Goal: Task Accomplishment & Management: Use online tool/utility

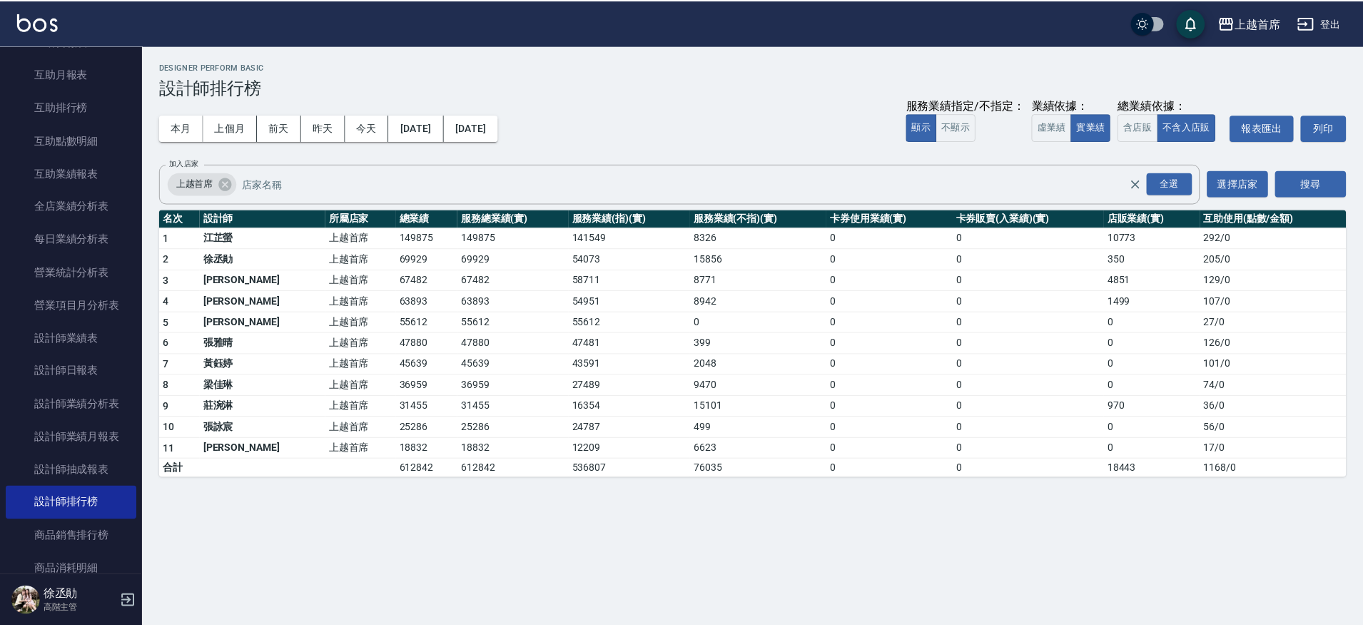
scroll to position [295, 0]
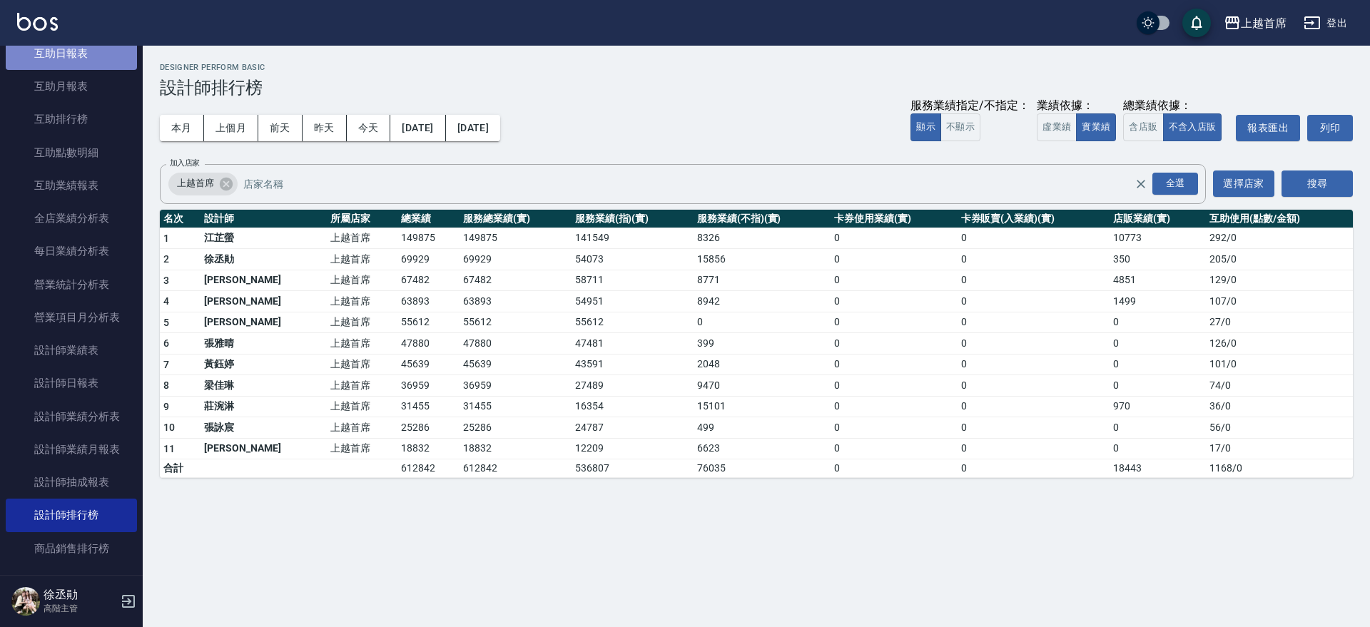
click at [83, 52] on link "互助日報表" at bounding box center [71, 53] width 131 height 33
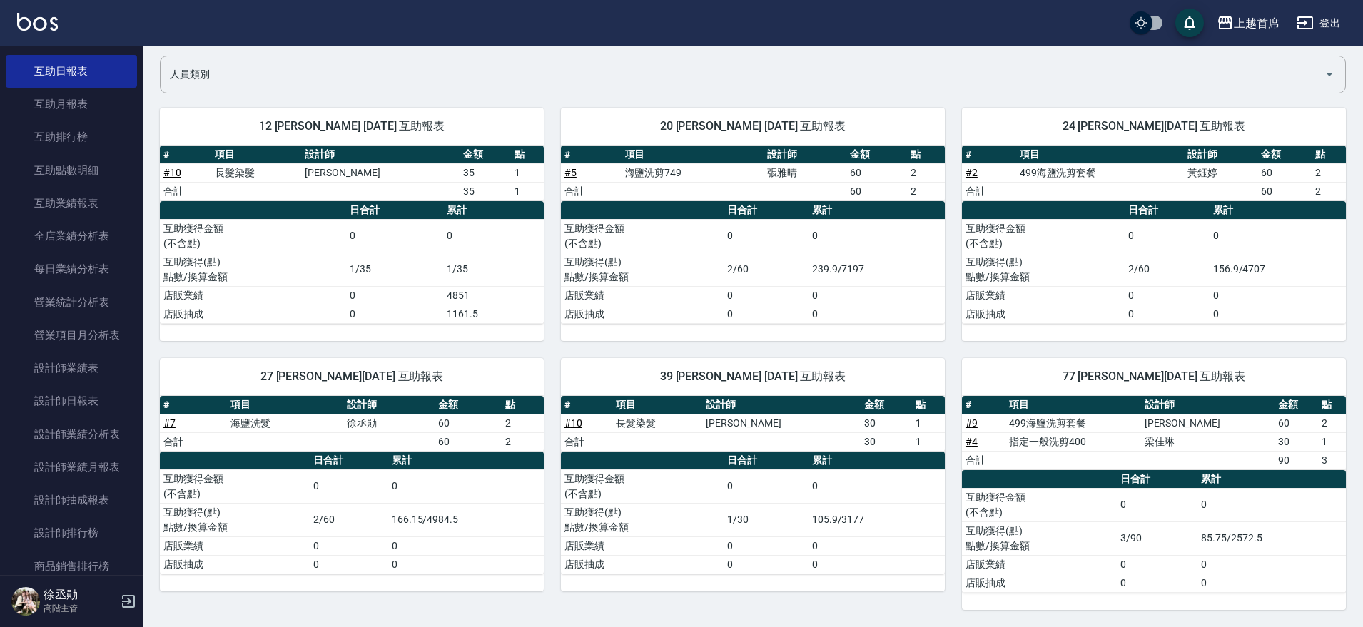
scroll to position [279, 0]
click at [95, 525] on link "設計師排行榜" at bounding box center [71, 531] width 131 height 33
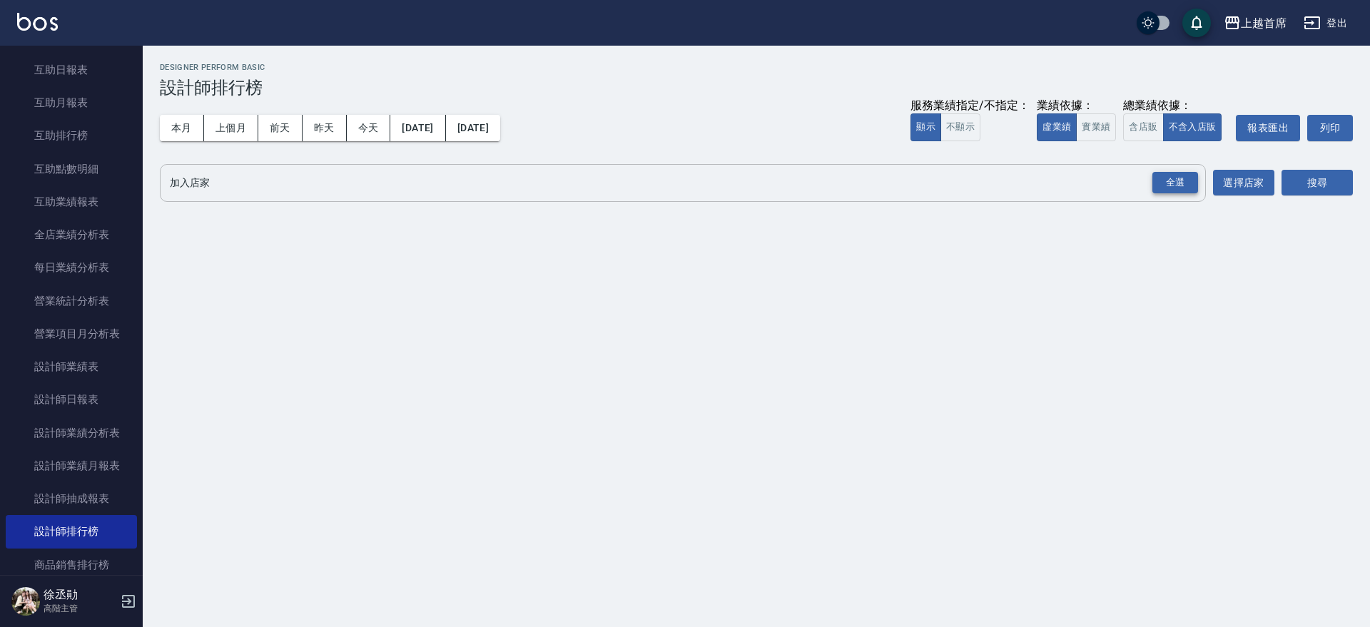
click at [1172, 192] on div "全選" at bounding box center [1175, 183] width 46 height 22
click at [1351, 174] on button "搜尋" at bounding box center [1317, 184] width 71 height 26
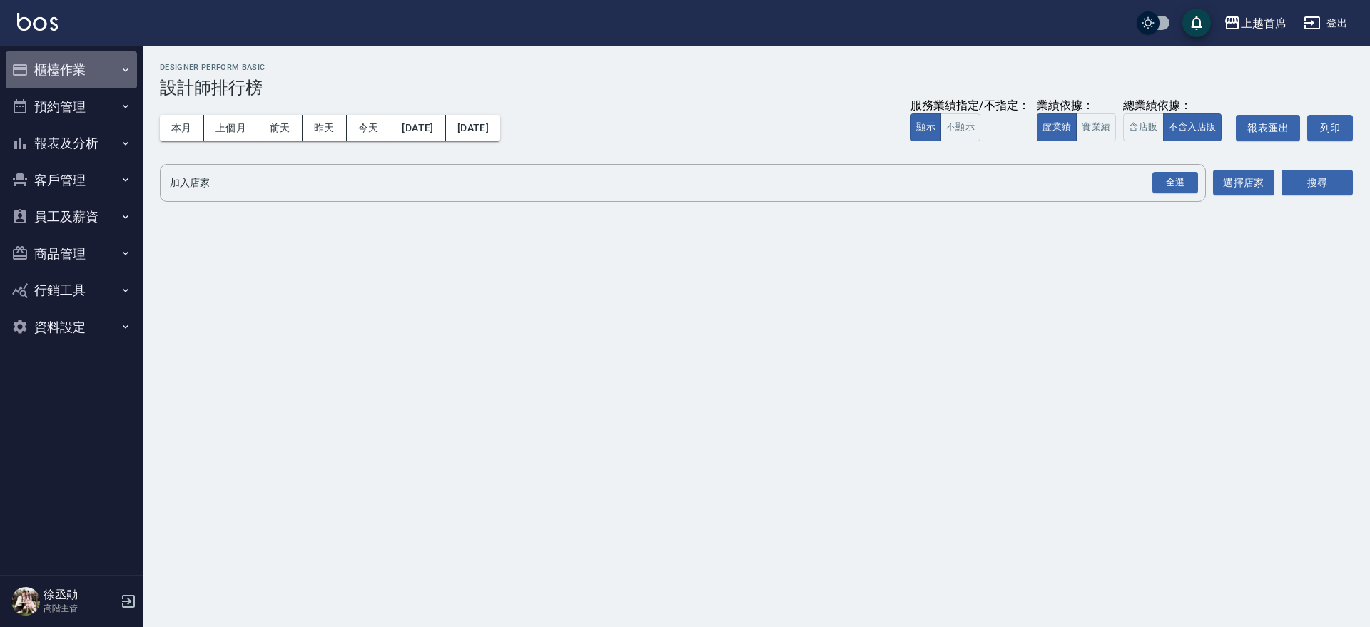
drag, startPoint x: 67, startPoint y: 68, endPoint x: 76, endPoint y: 78, distance: 13.6
click at [69, 69] on button "櫃檯作業" at bounding box center [71, 69] width 131 height 37
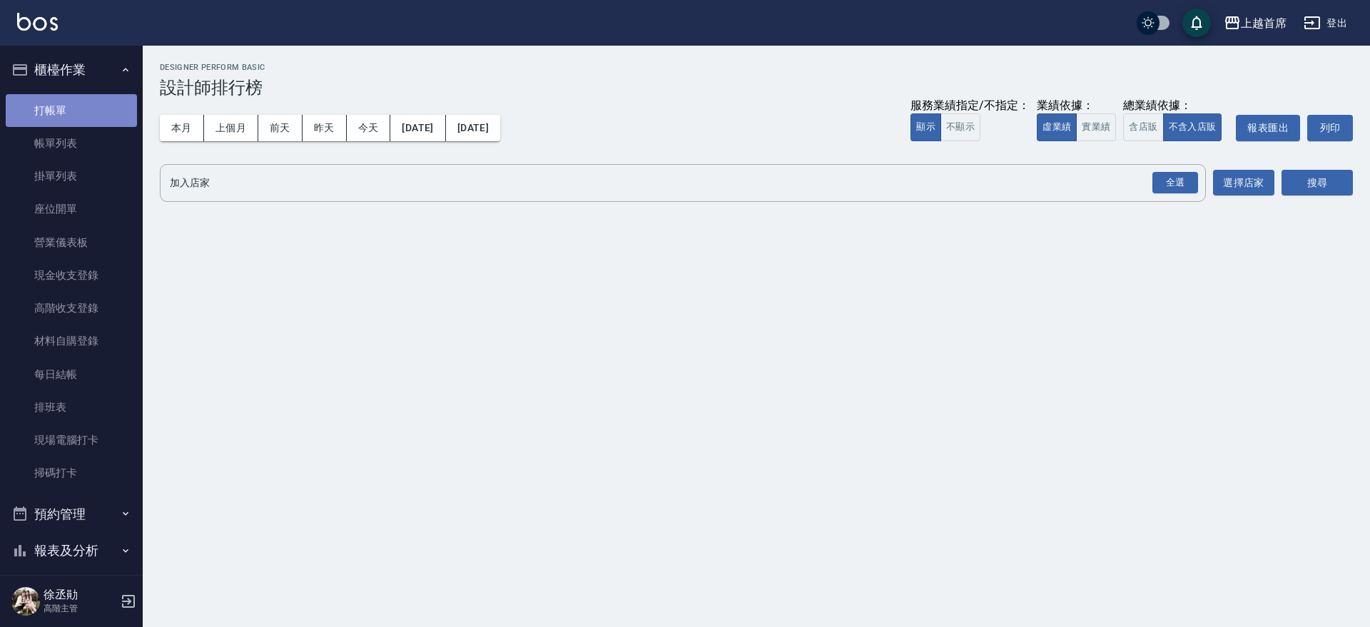
click at [71, 101] on link "打帳單" at bounding box center [71, 110] width 131 height 33
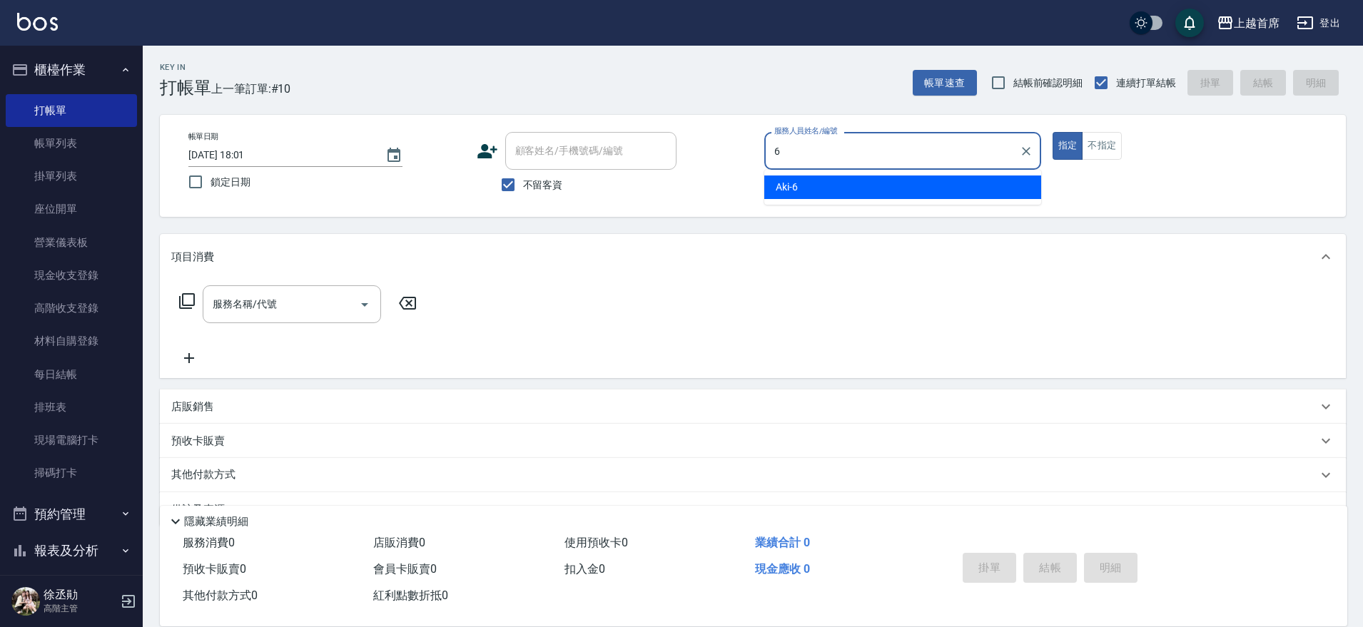
type input "6"
type button "true"
type input "Aki-6"
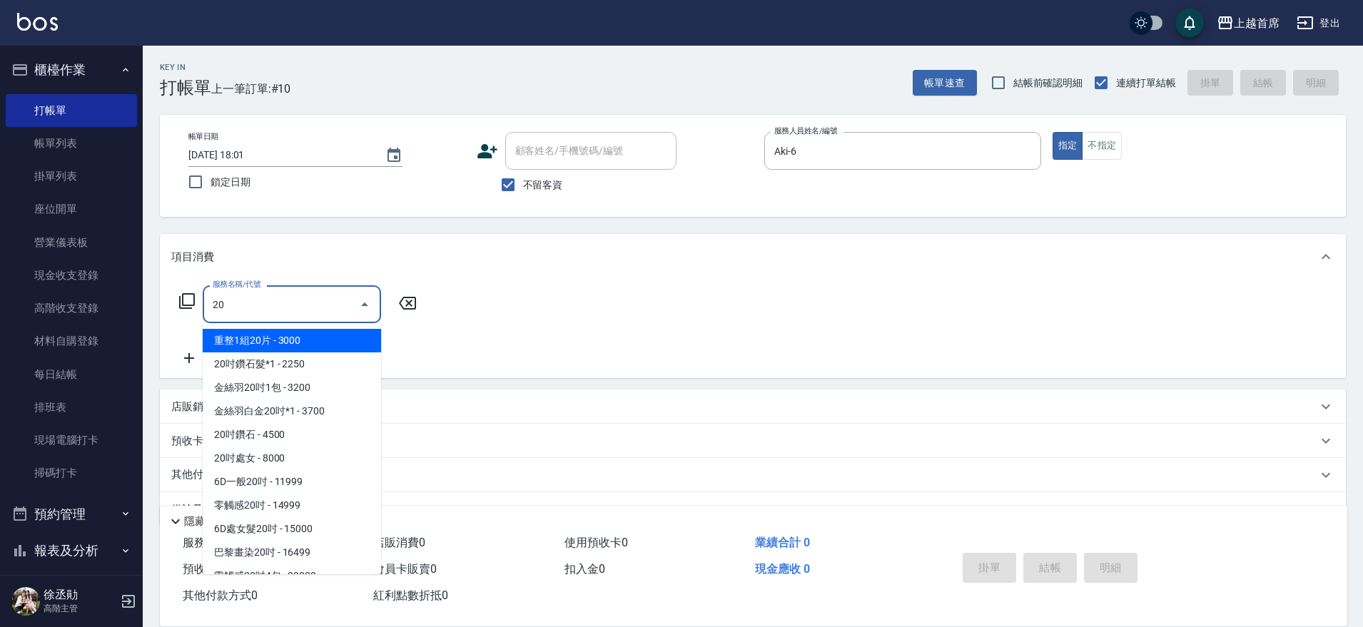
type input "2"
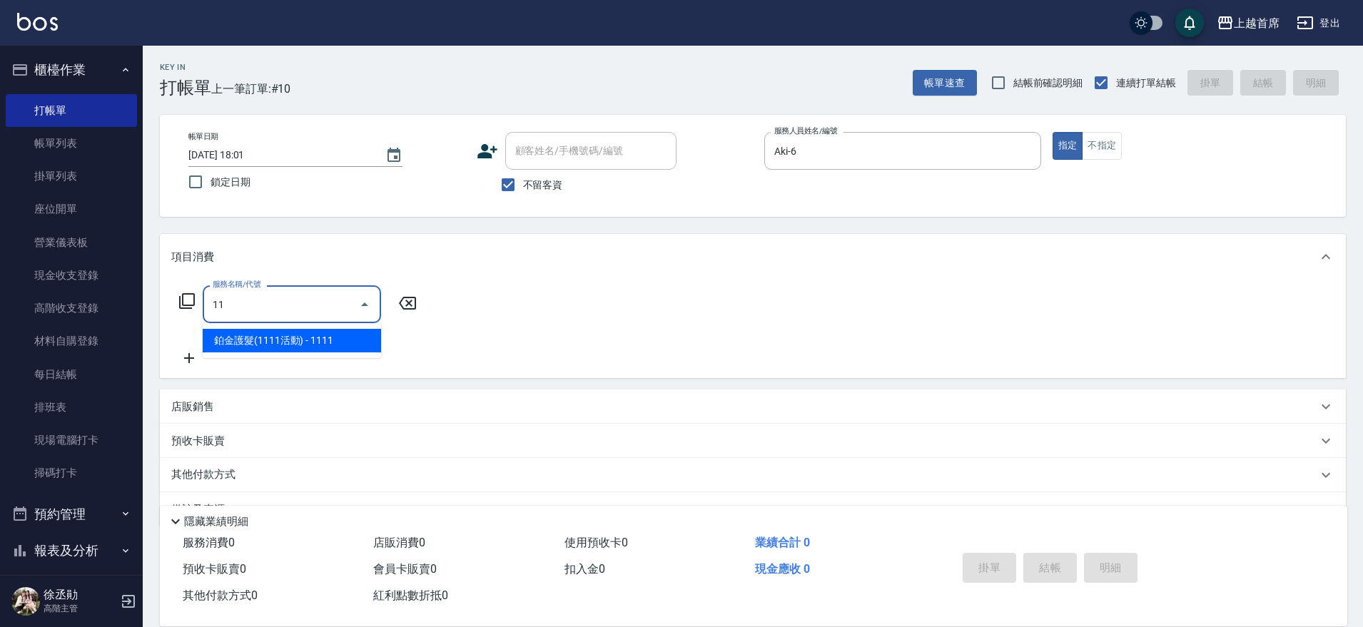
type input "1"
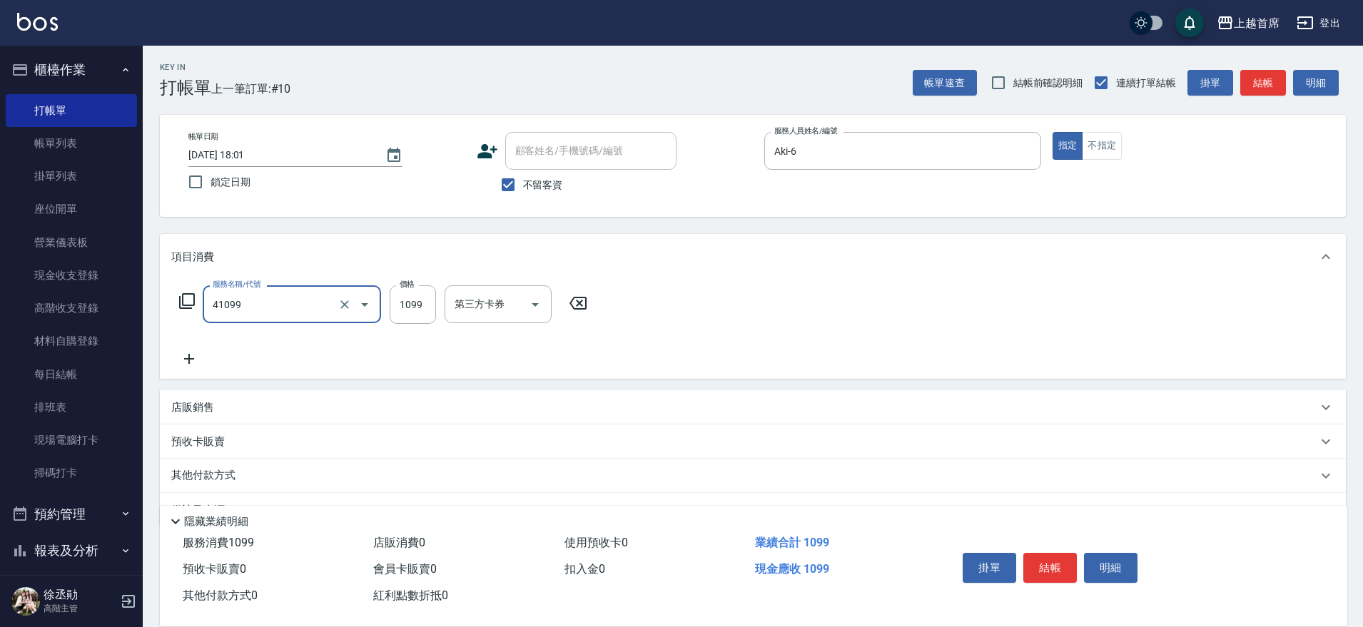
type input "加長染髮(41099)"
click at [218, 472] on p "其他付款方式" at bounding box center [206, 476] width 71 height 16
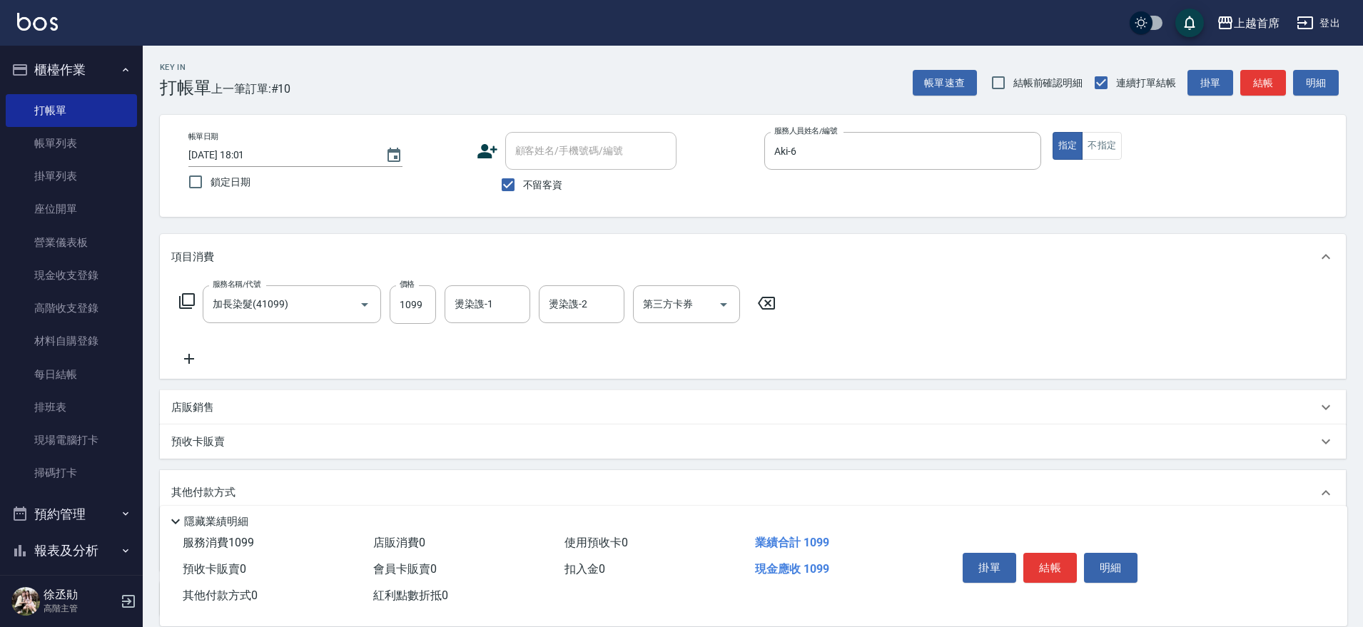
scroll to position [126, 0]
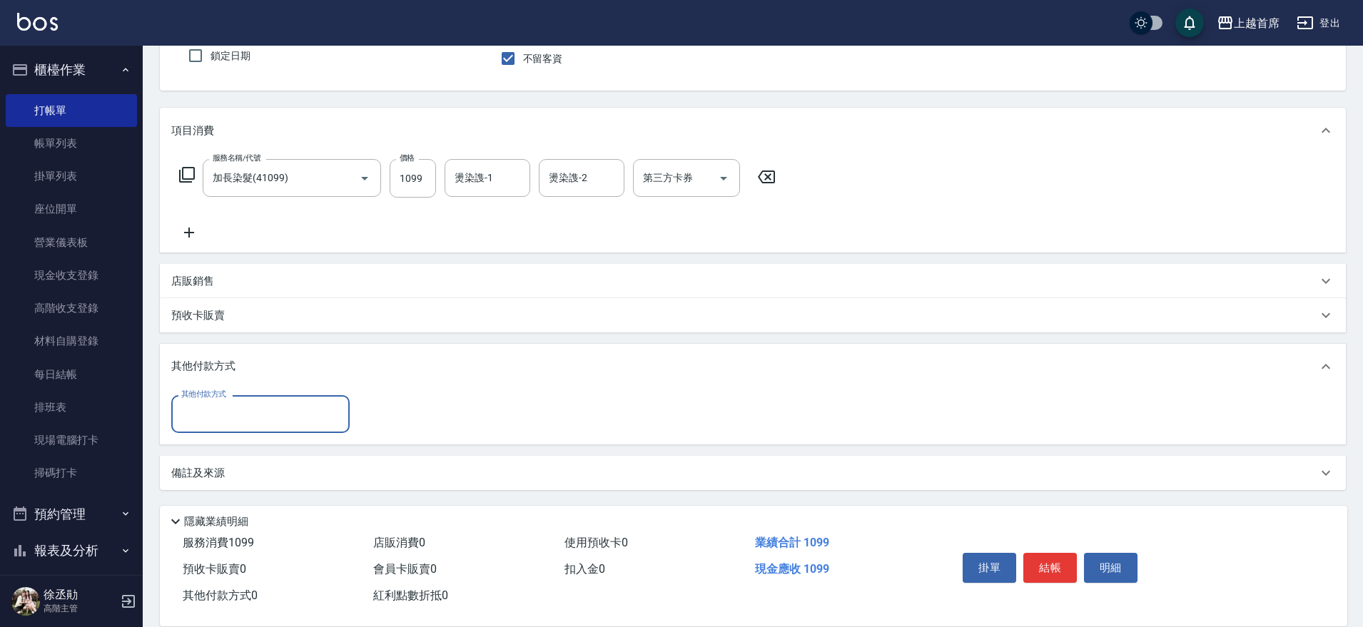
click at [293, 419] on input "其他付款方式" at bounding box center [261, 414] width 166 height 25
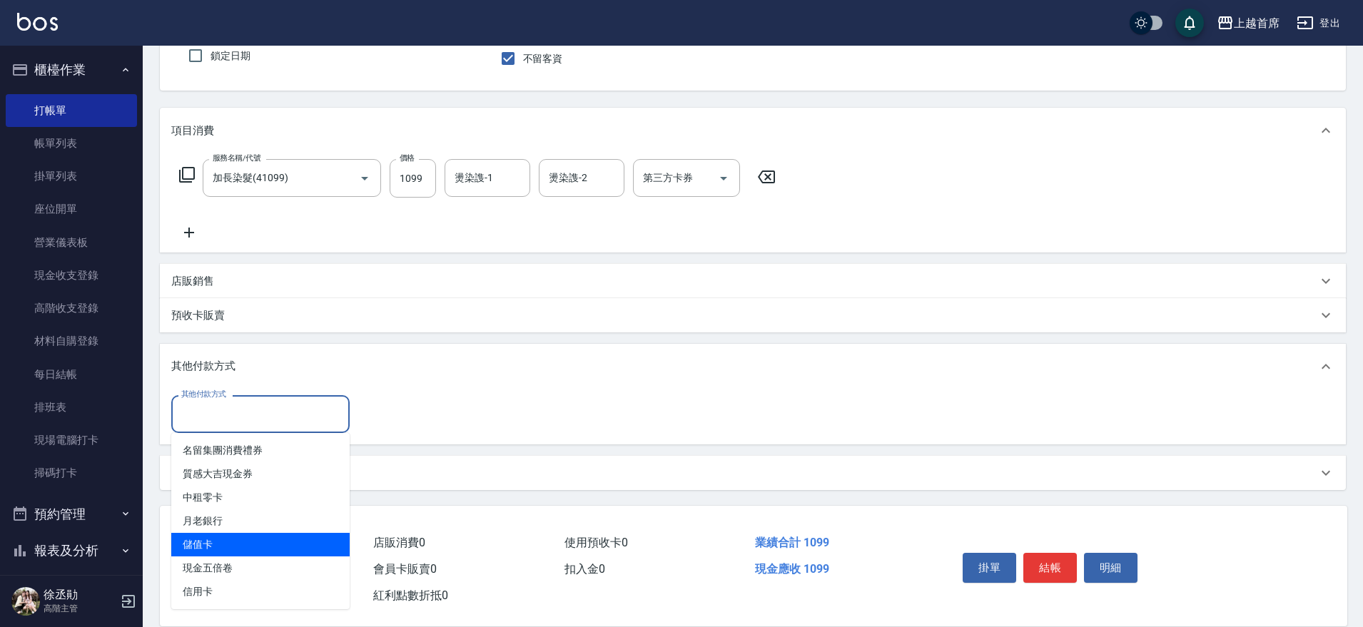
click at [244, 542] on span "儲值卡" at bounding box center [260, 545] width 178 height 24
type input "儲值卡"
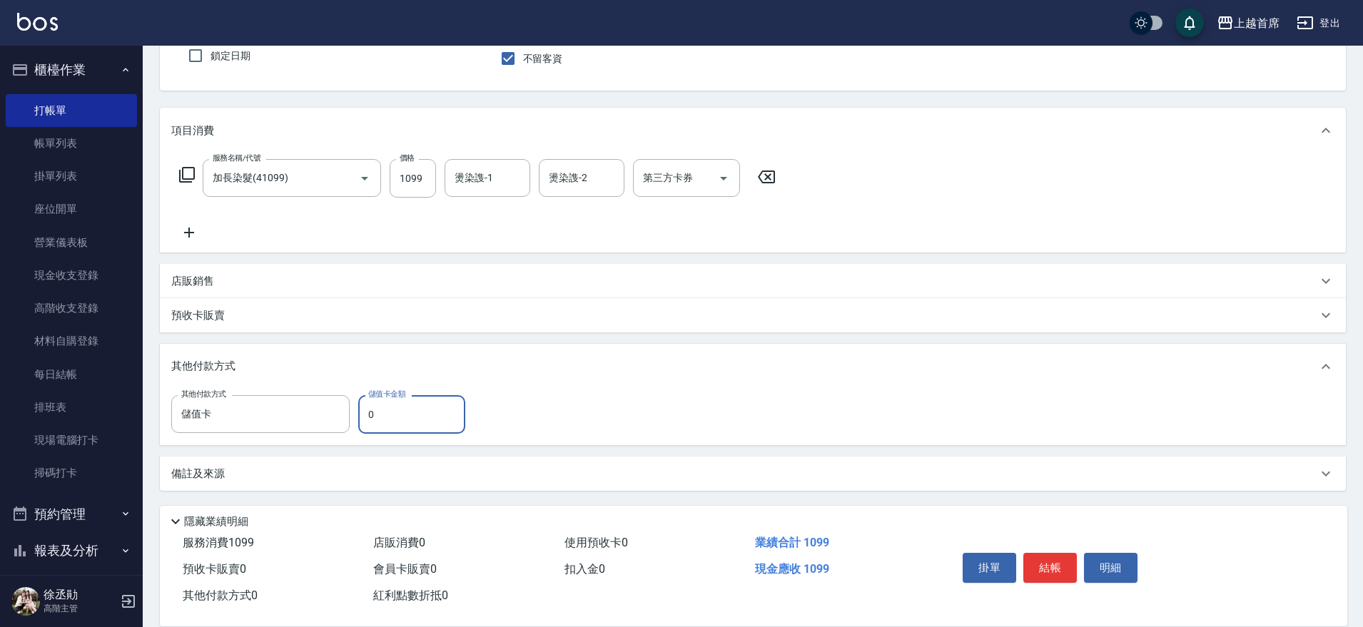
drag, startPoint x: 378, startPoint y: 419, endPoint x: 363, endPoint y: 424, distance: 15.8
click at [359, 422] on input "0" at bounding box center [411, 414] width 107 height 39
type input "13"
drag, startPoint x: 966, startPoint y: 406, endPoint x: 962, endPoint y: 413, distance: 8.0
click at [965, 407] on div "其他付款方式 儲值卡 其他付款方式 儲值卡金額 13 儲值卡金額" at bounding box center [752, 414] width 1163 height 39
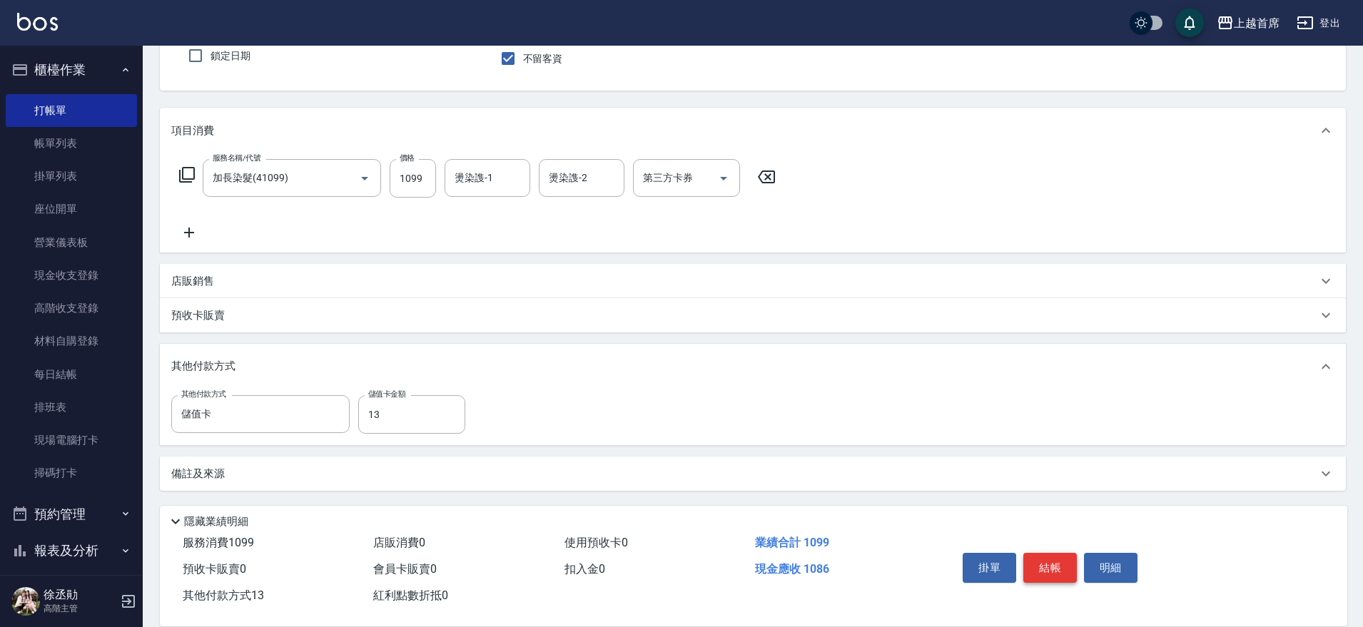
click at [1053, 569] on button "結帳" at bounding box center [1050, 568] width 54 height 30
type input "2025/09/16 18:09"
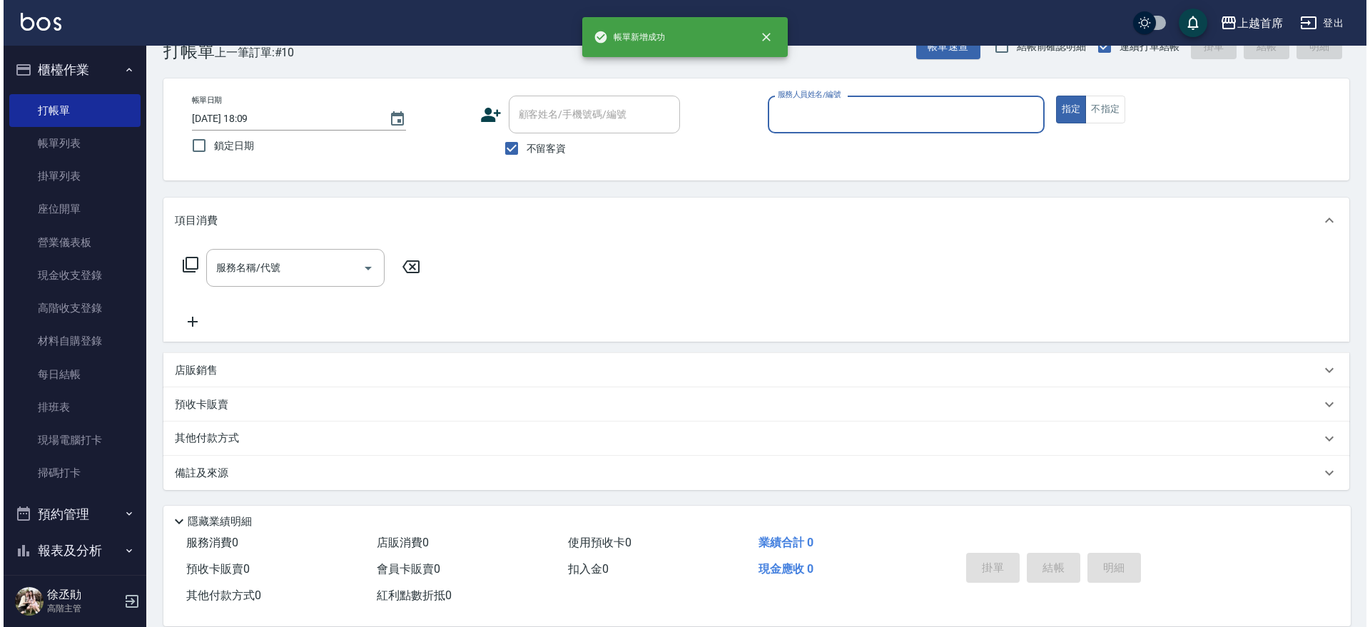
scroll to position [36, 0]
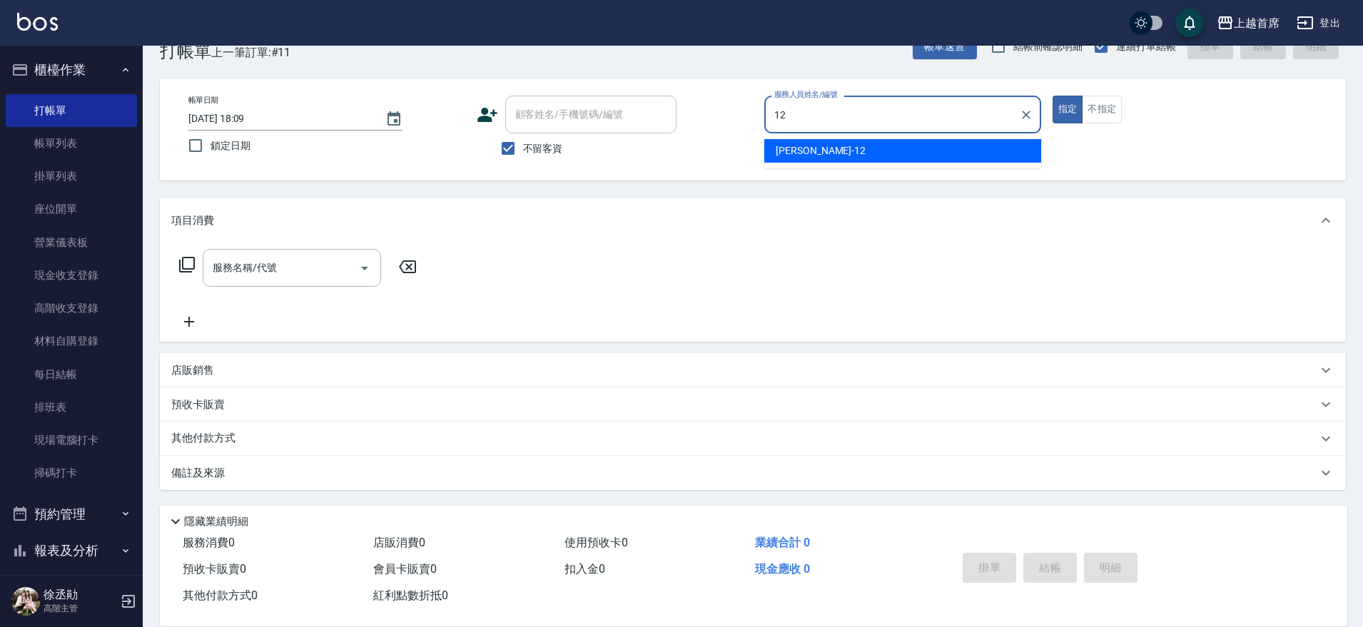
type input "許婕妤-12"
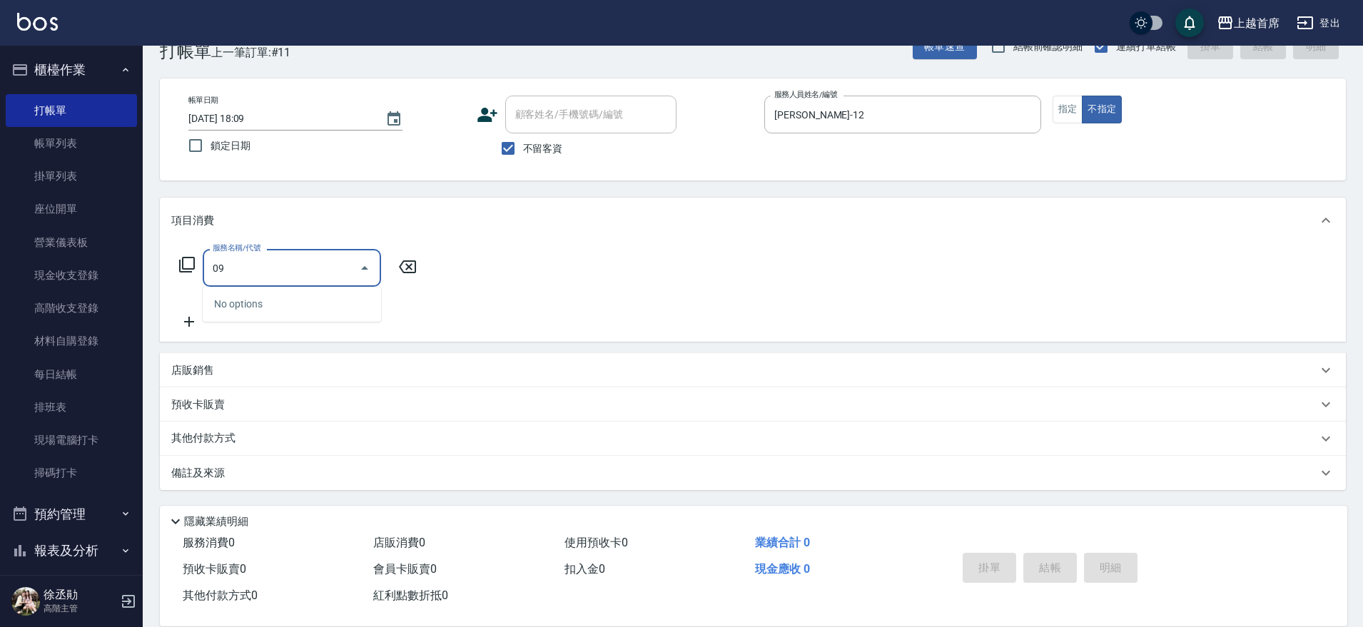
type input "0"
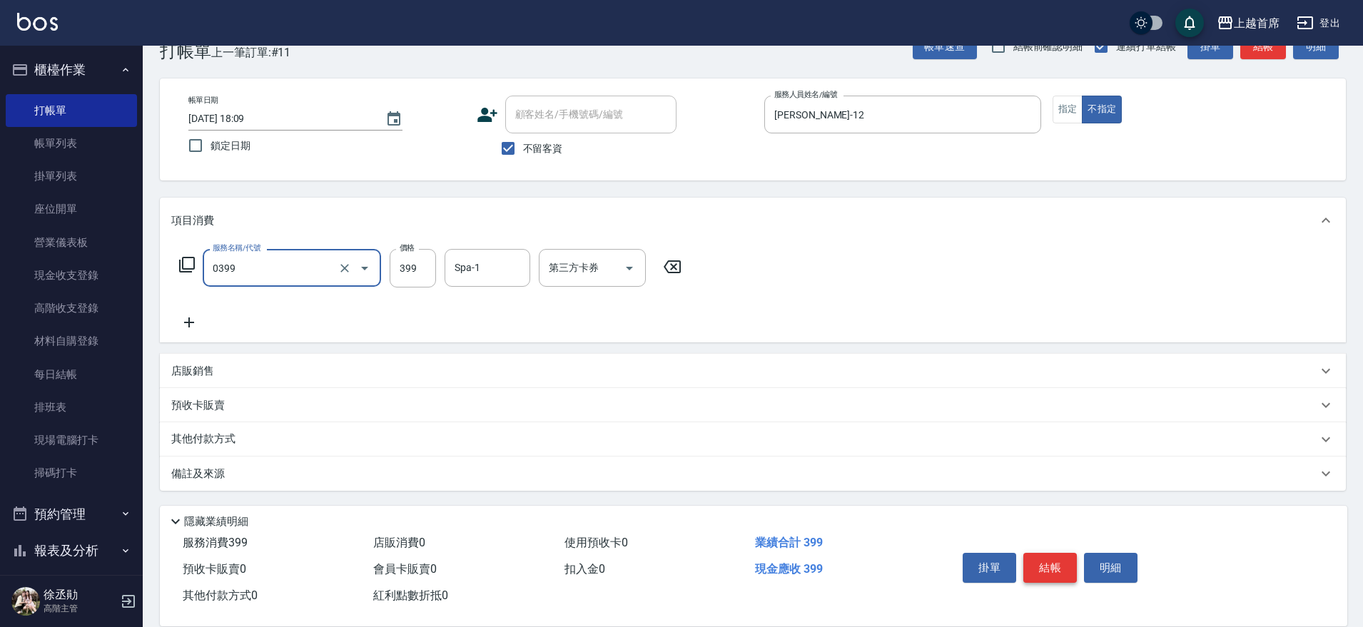
type input "海鹽洗髮(0399)"
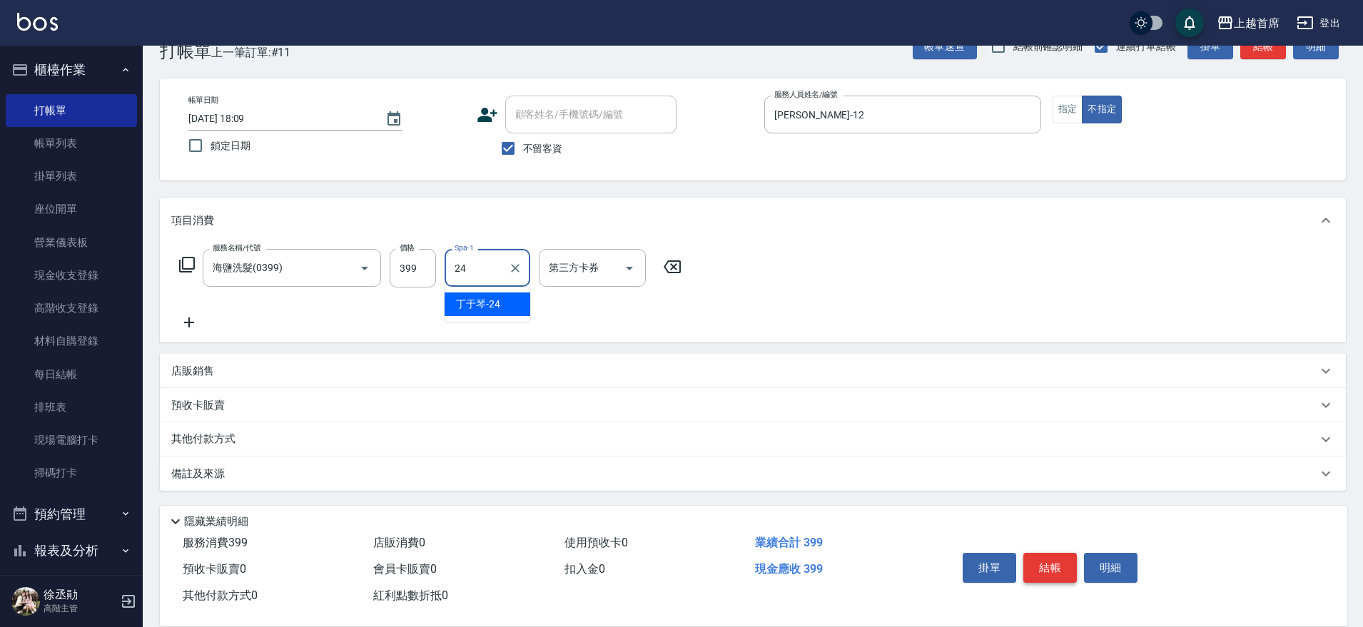
type input "[PERSON_NAME]-24"
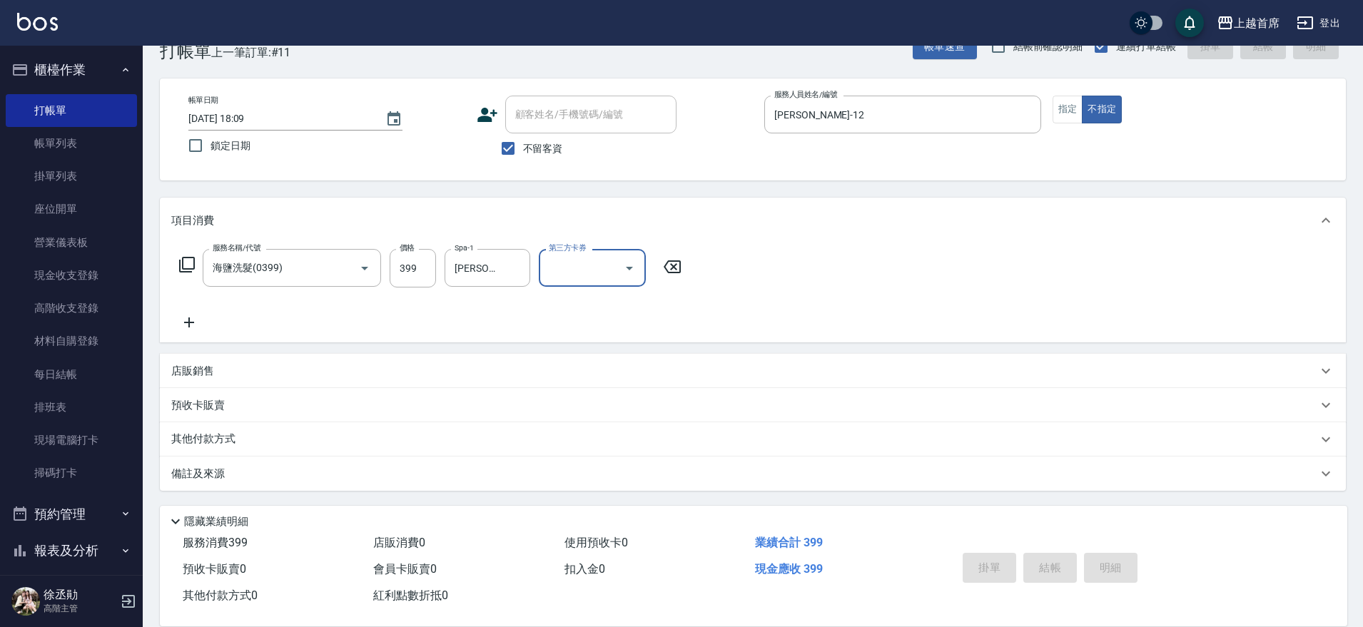
type input "2025/09/16 18:10"
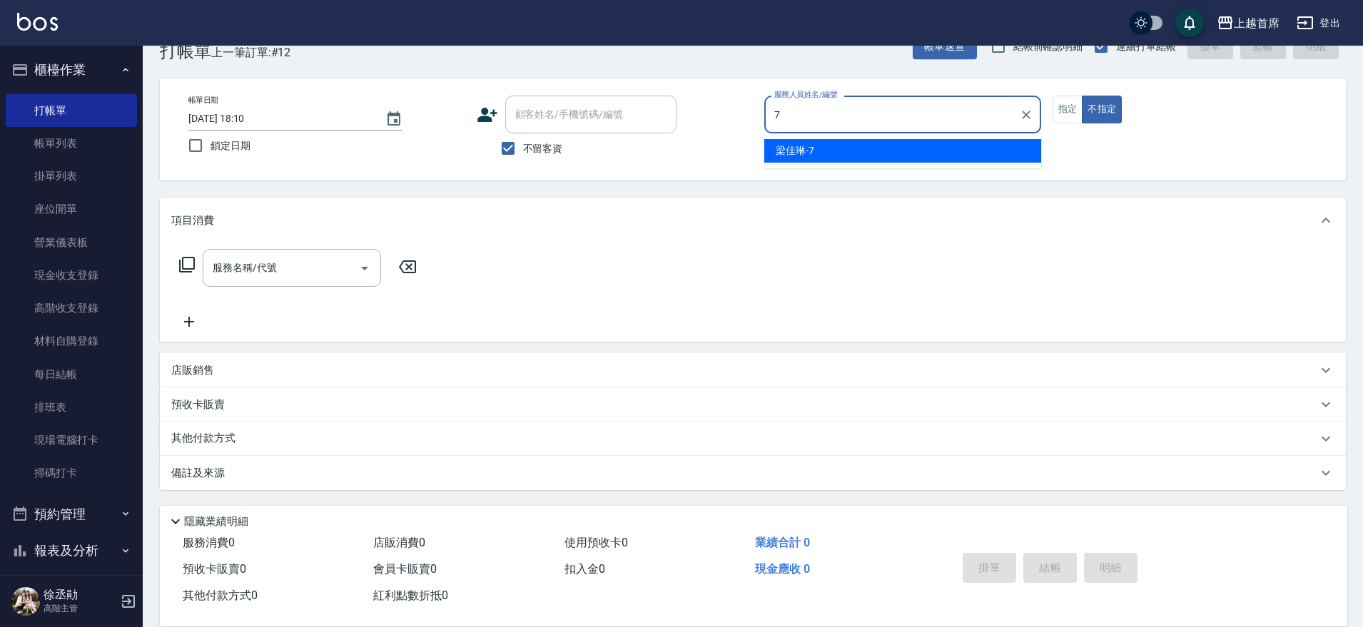
type input "梁佳琳-7"
type button "false"
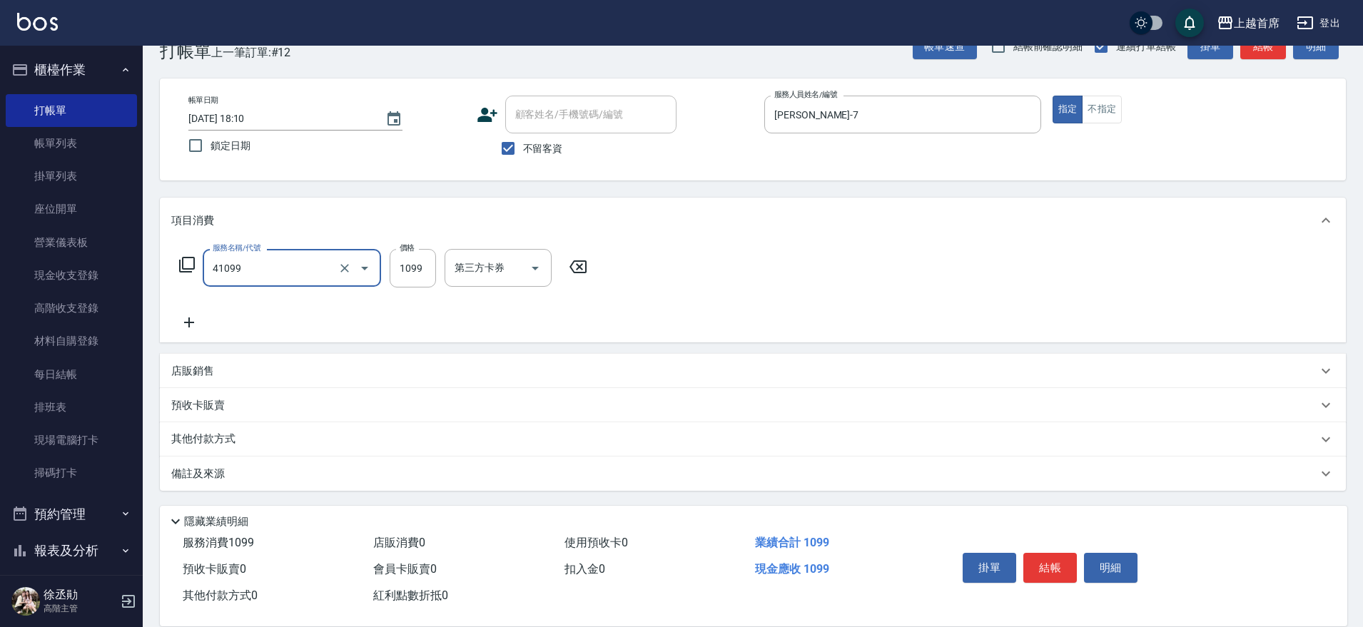
type input "加長染髮(41099)"
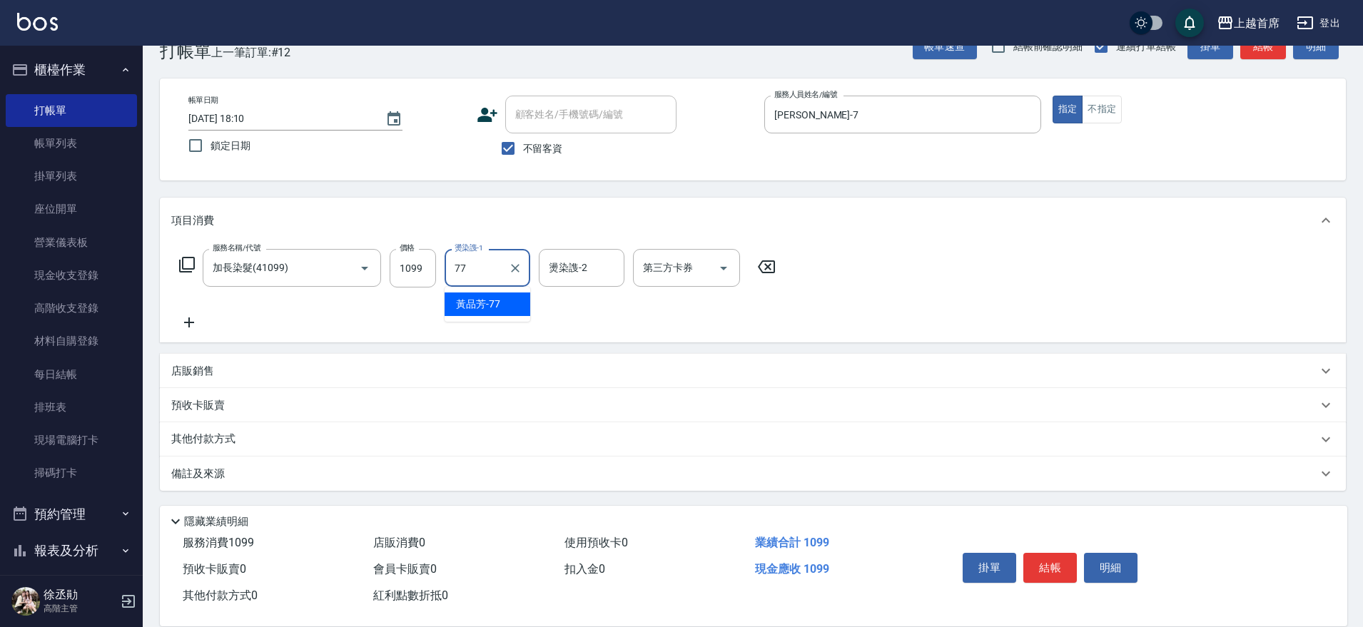
type input "黃品芳-77"
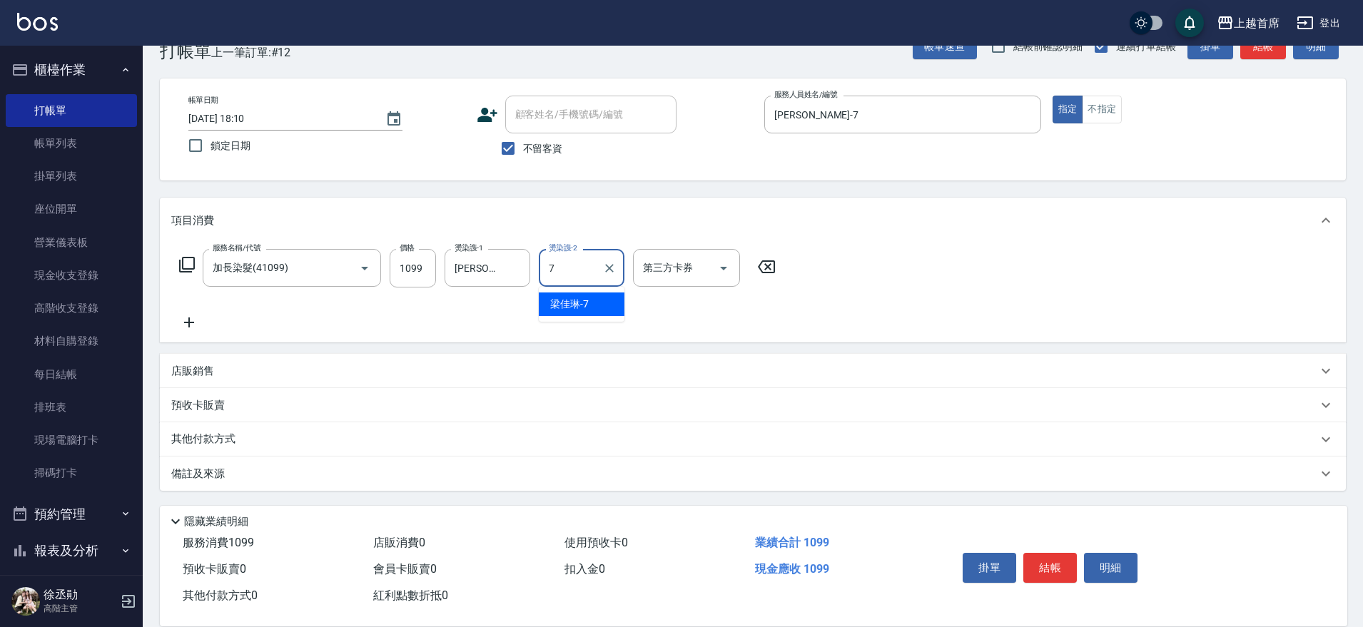
type input "梁佳琳-7"
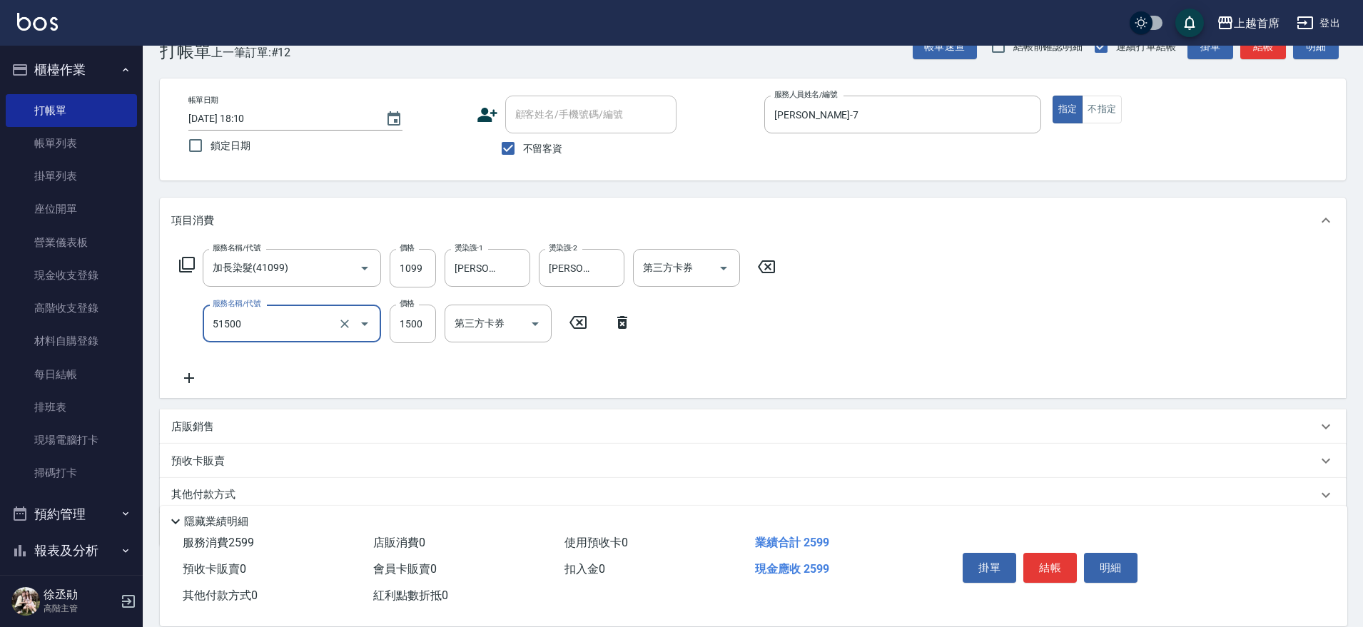
type input "鉑金護髮(51500)"
type input "1200"
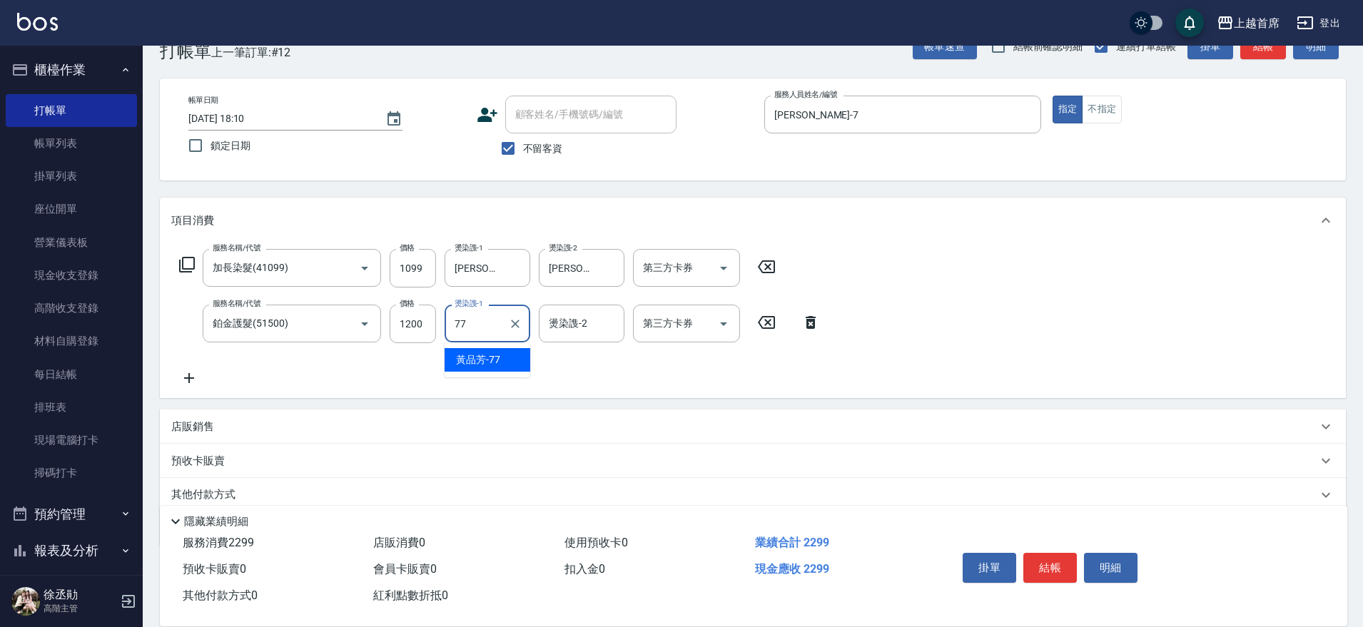
type input "黃品芳-77"
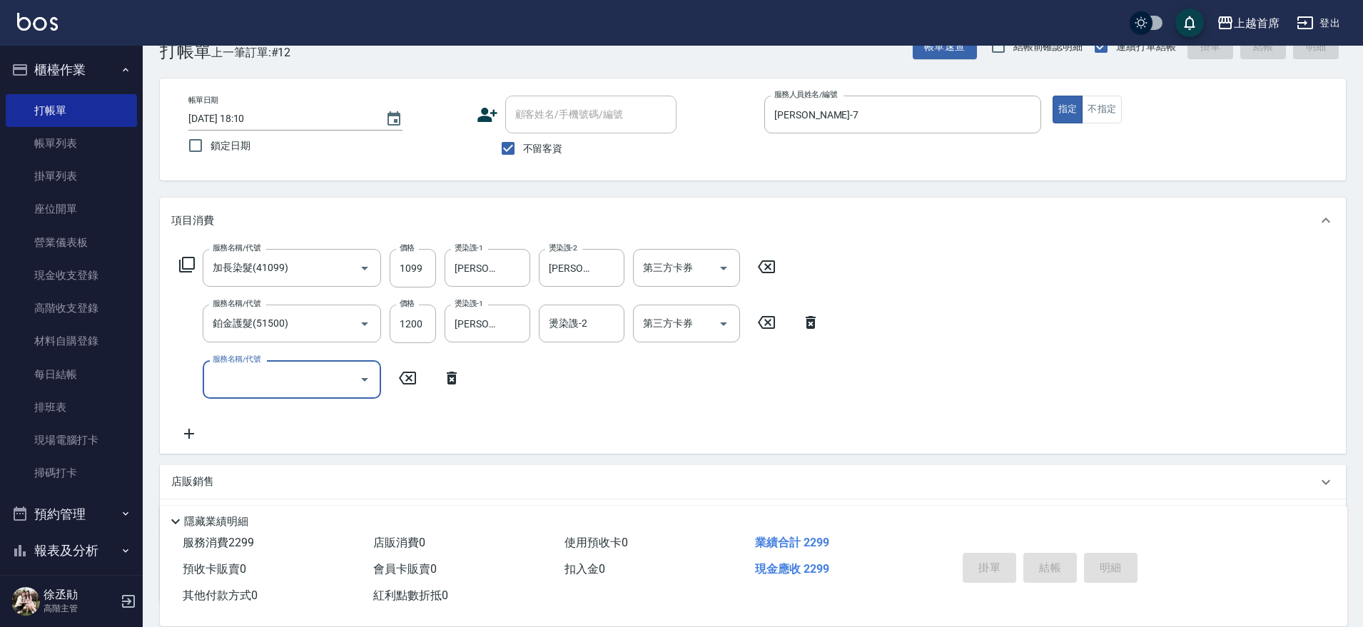
type input "2025/09/16 18:12"
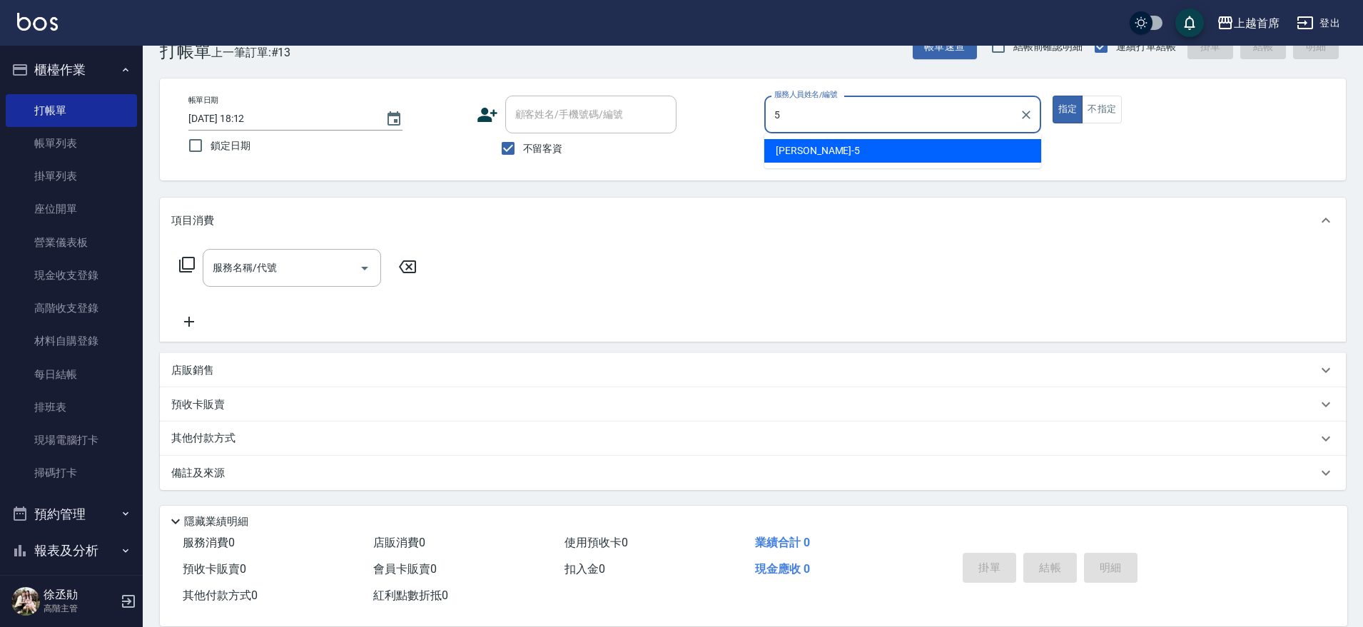
type input "Molly莫莉-5"
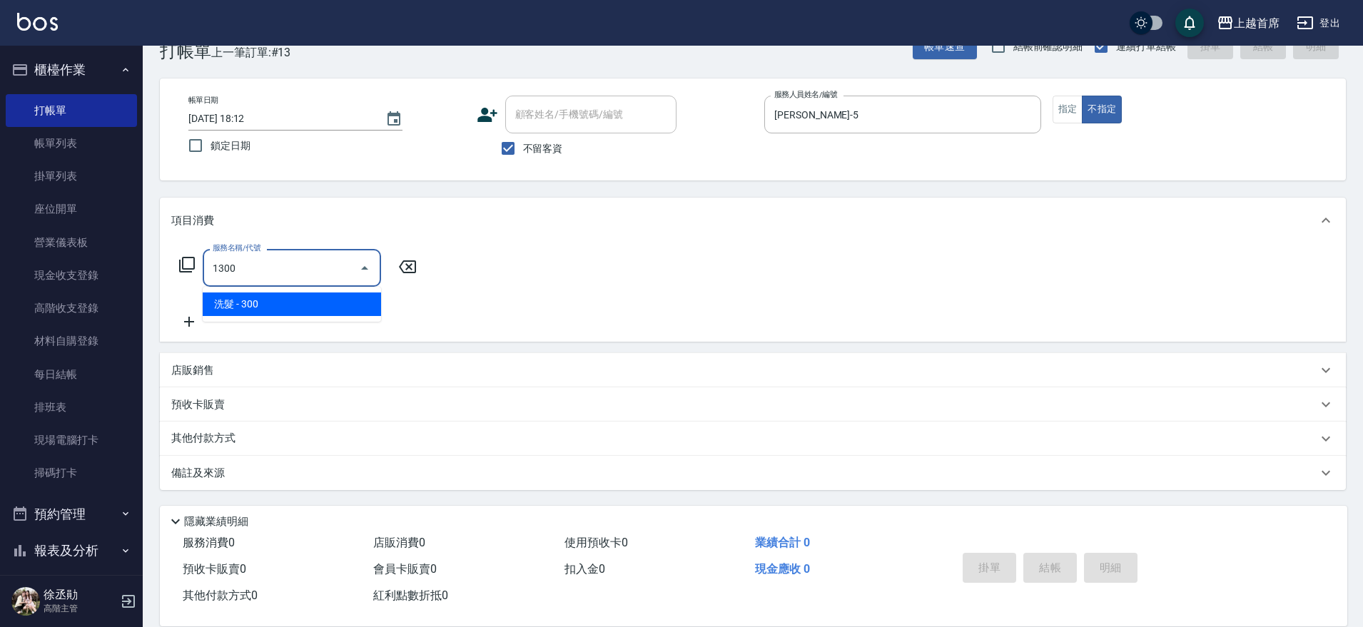
type input "洗髮(1300)"
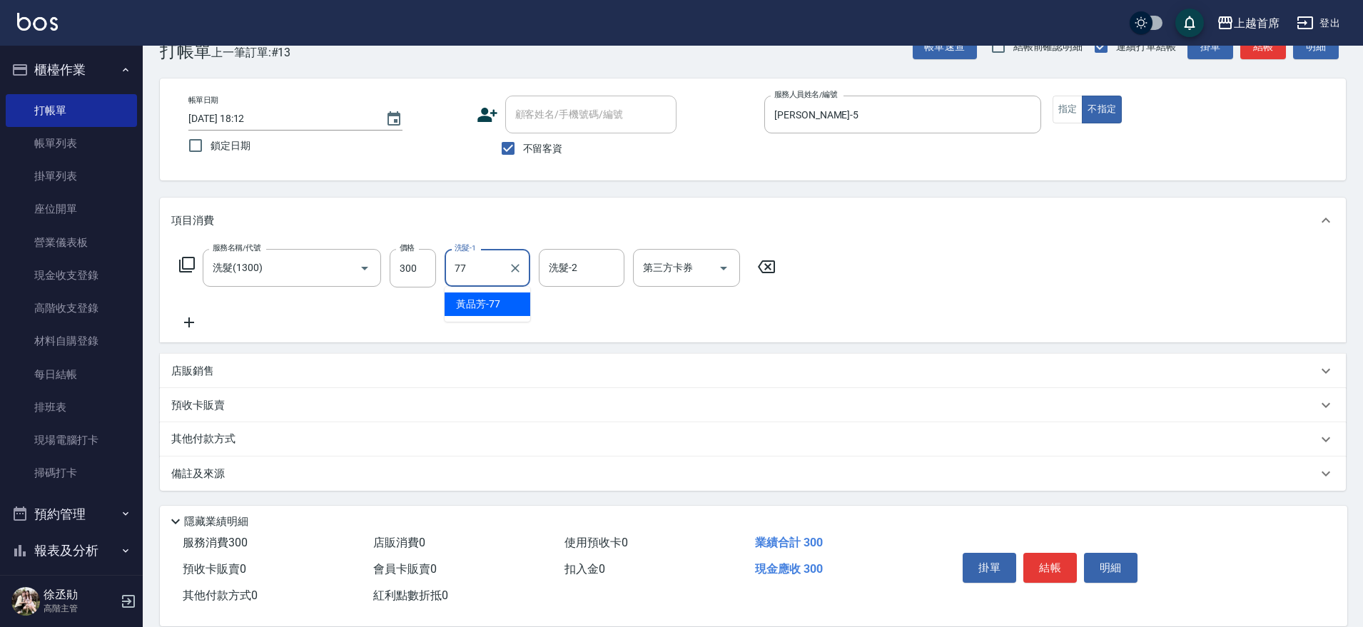
type input "黃品芳-77"
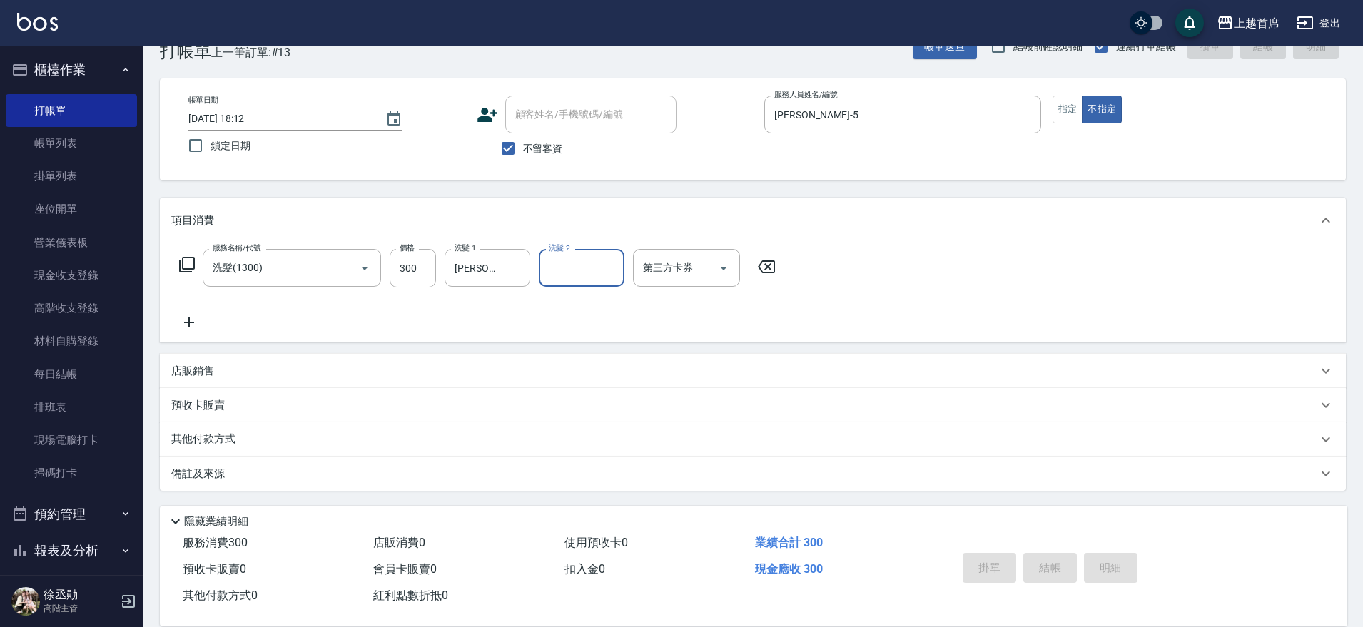
type input "2025/09/16 18:13"
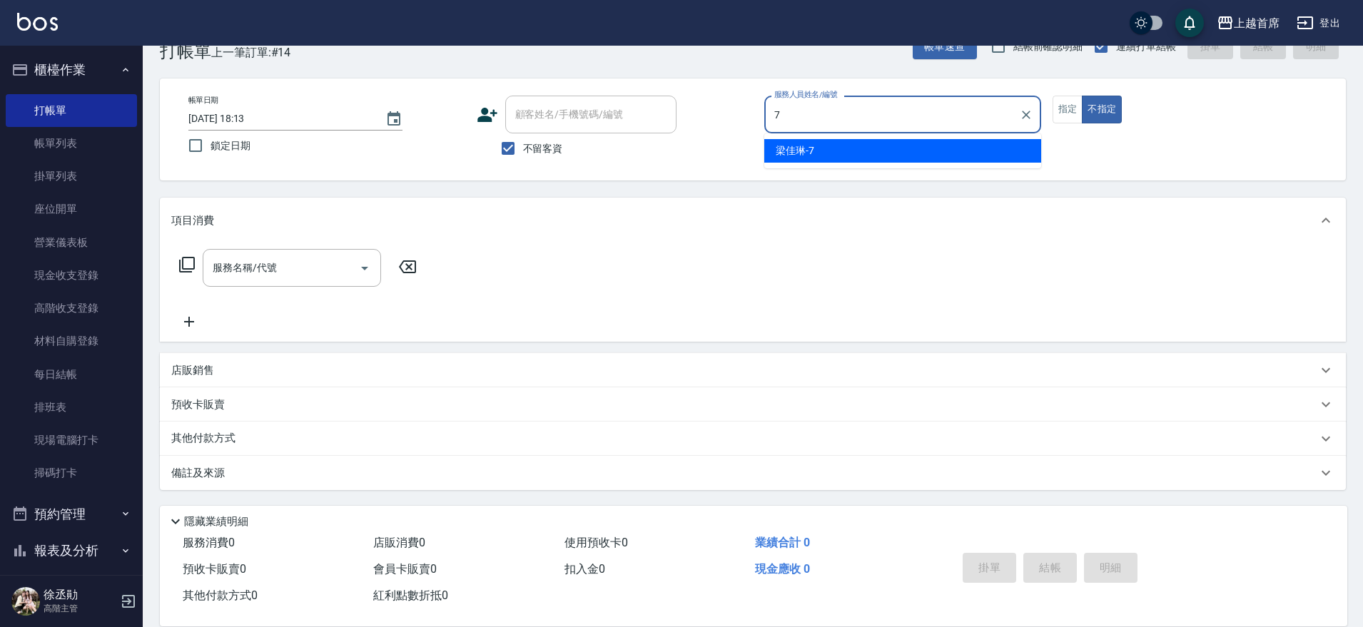
type input "梁佳琳-7"
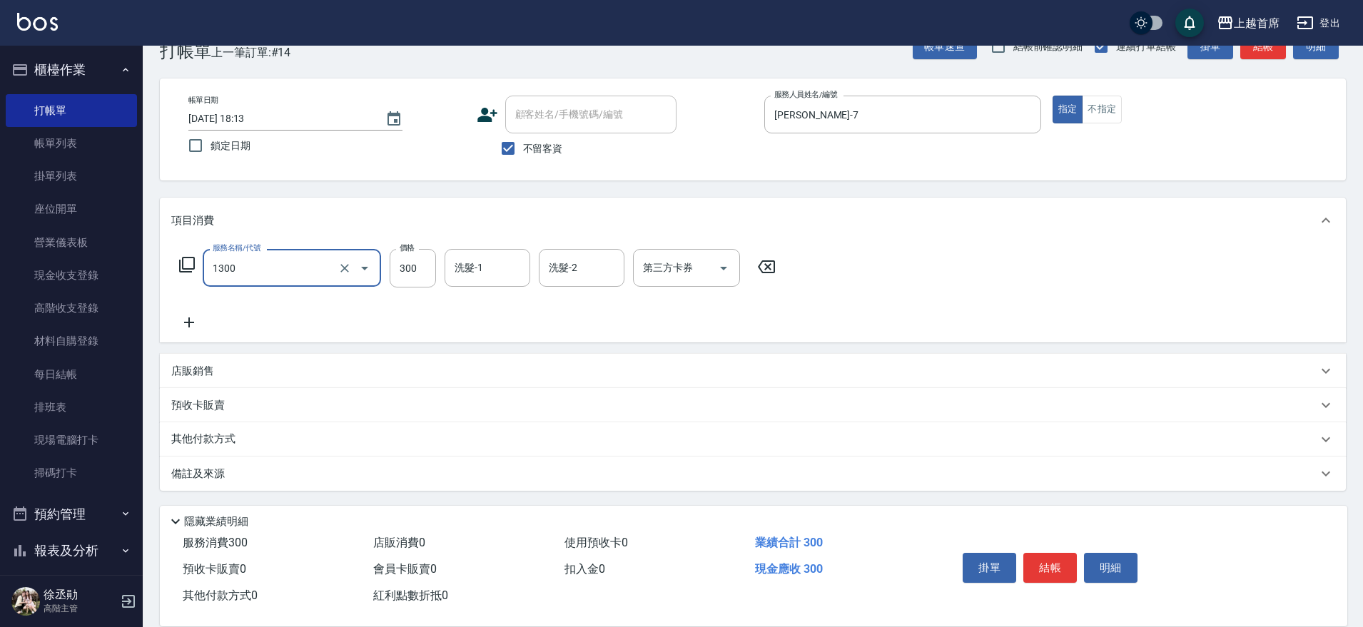
type input "洗髮(1300)"
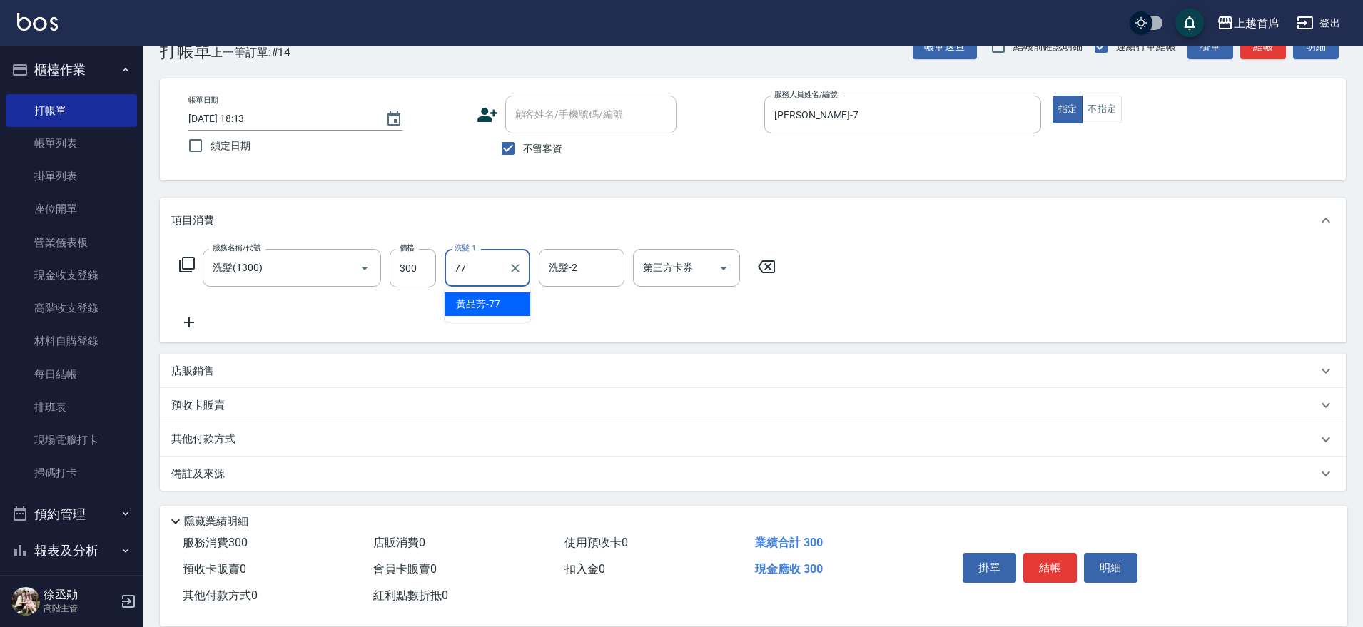
type input "黃品芳-77"
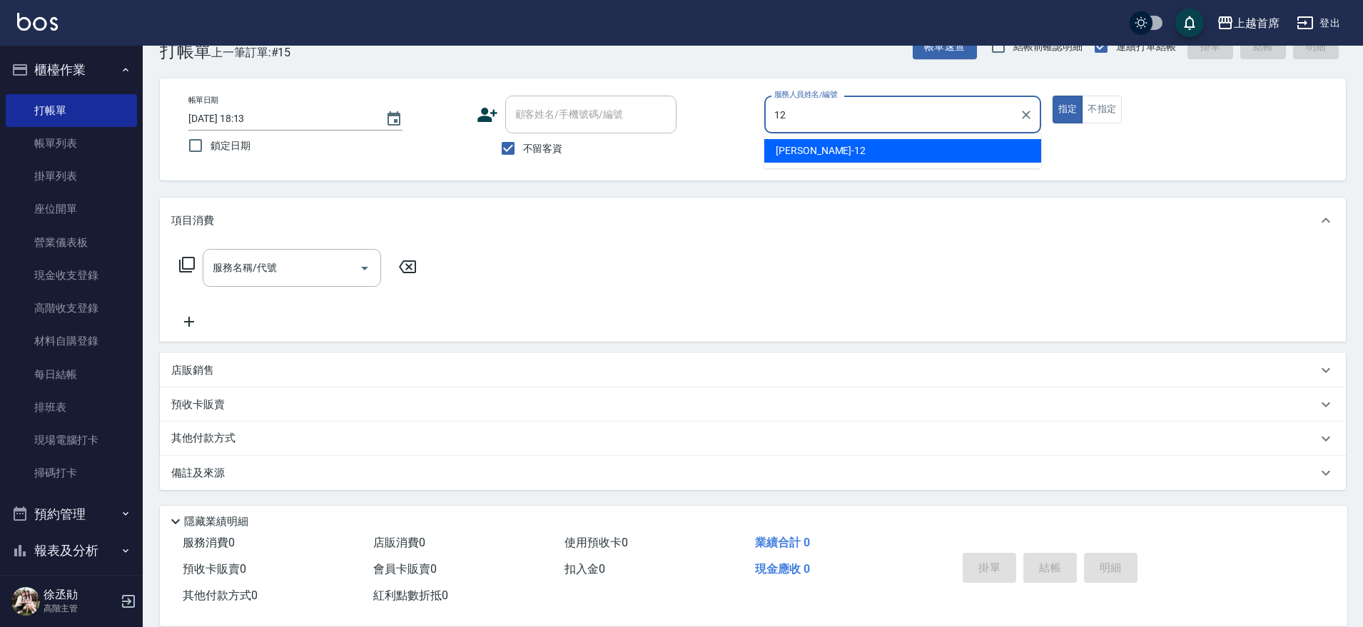
type input "許婕妤-12"
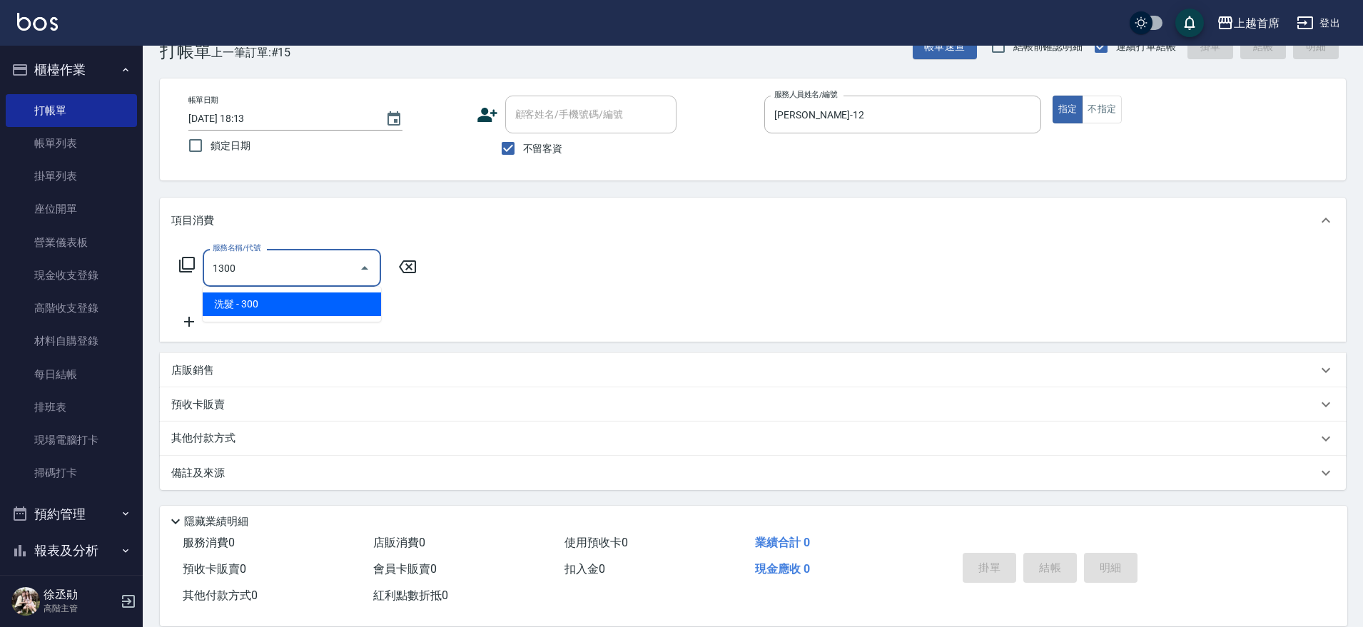
type input "洗髮(1300)"
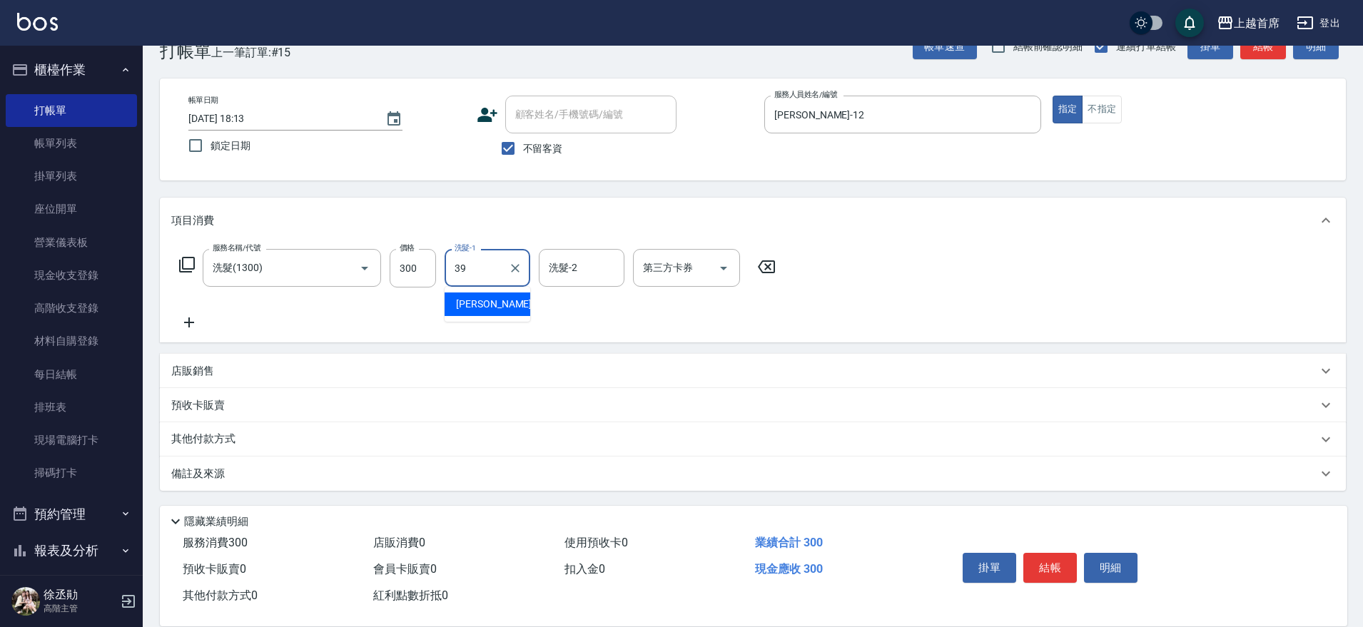
type input "唐羽彤-39"
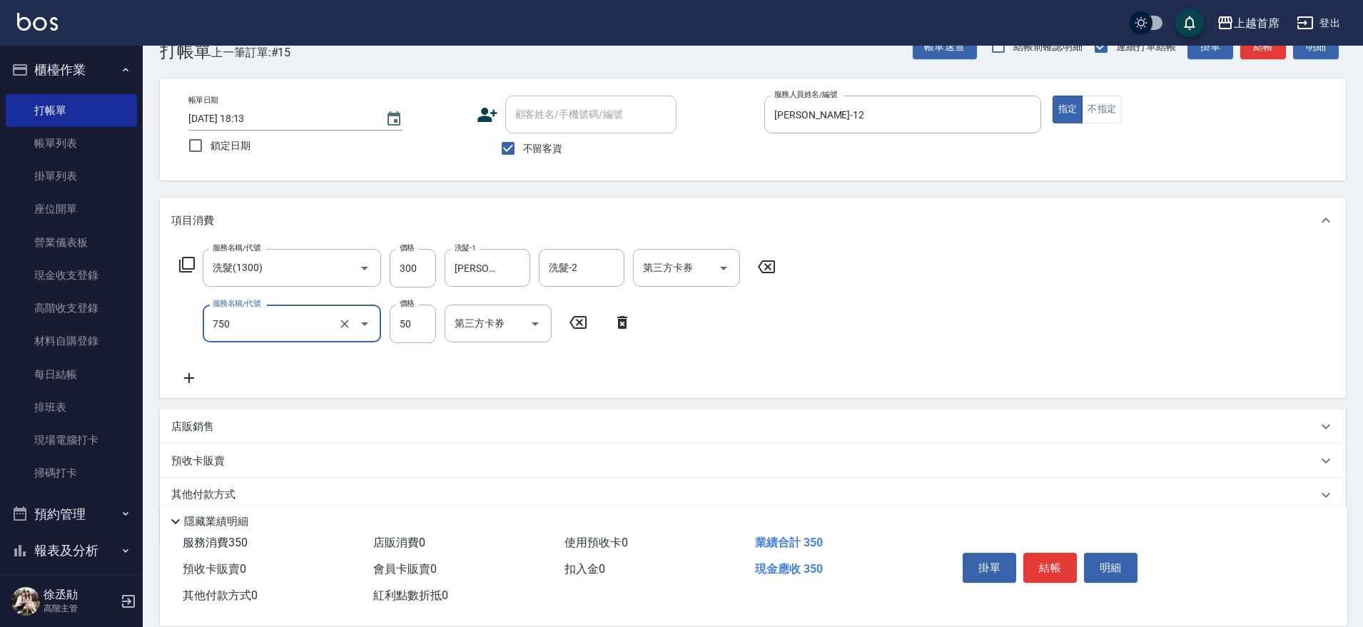
type input "造型(750)"
type input "150"
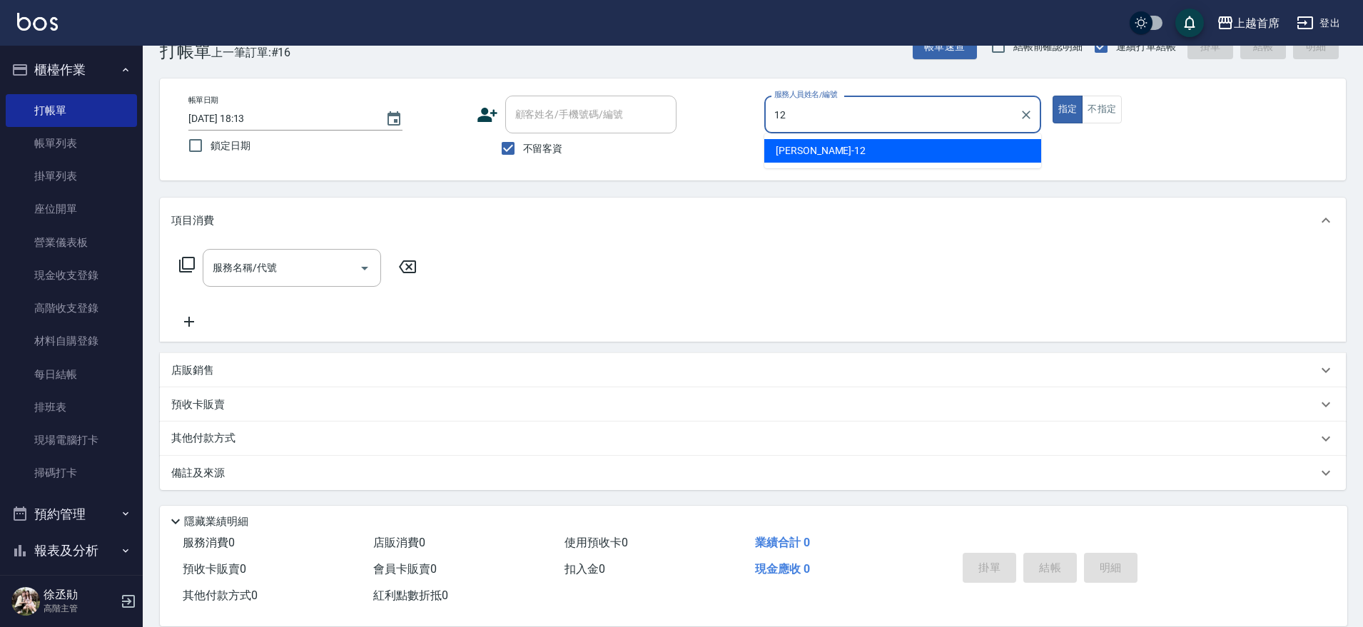
type input "許婕妤-12"
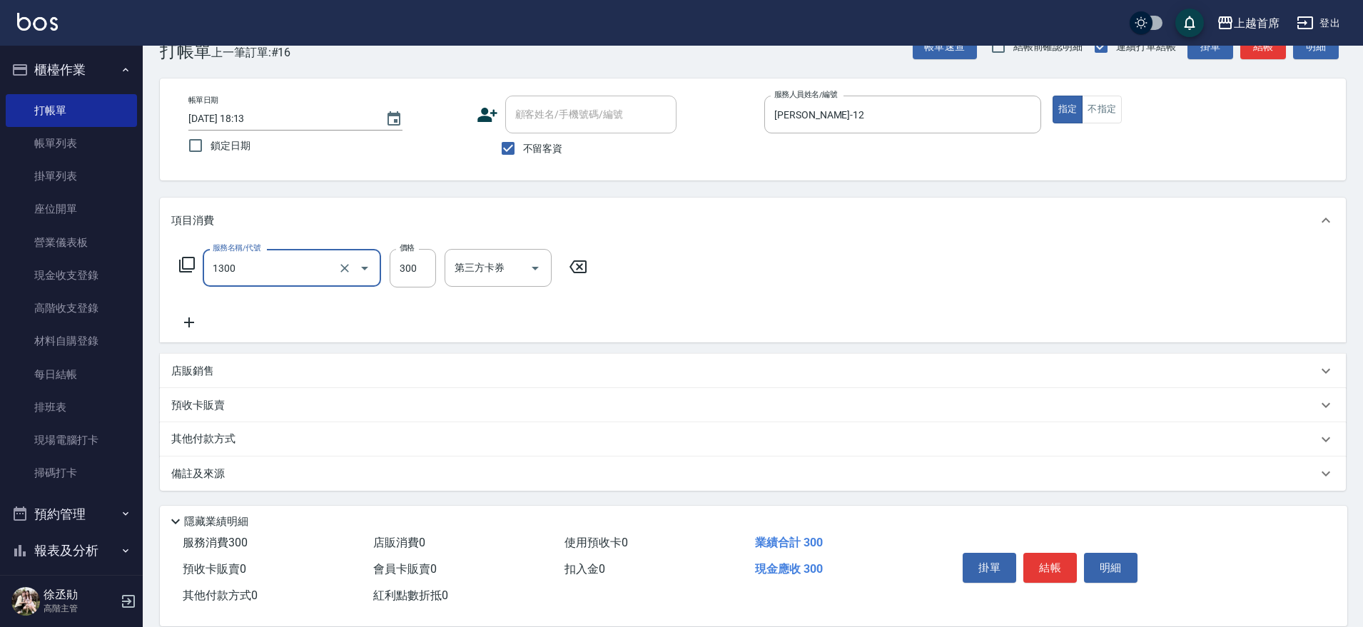
type input "洗髮(1300)"
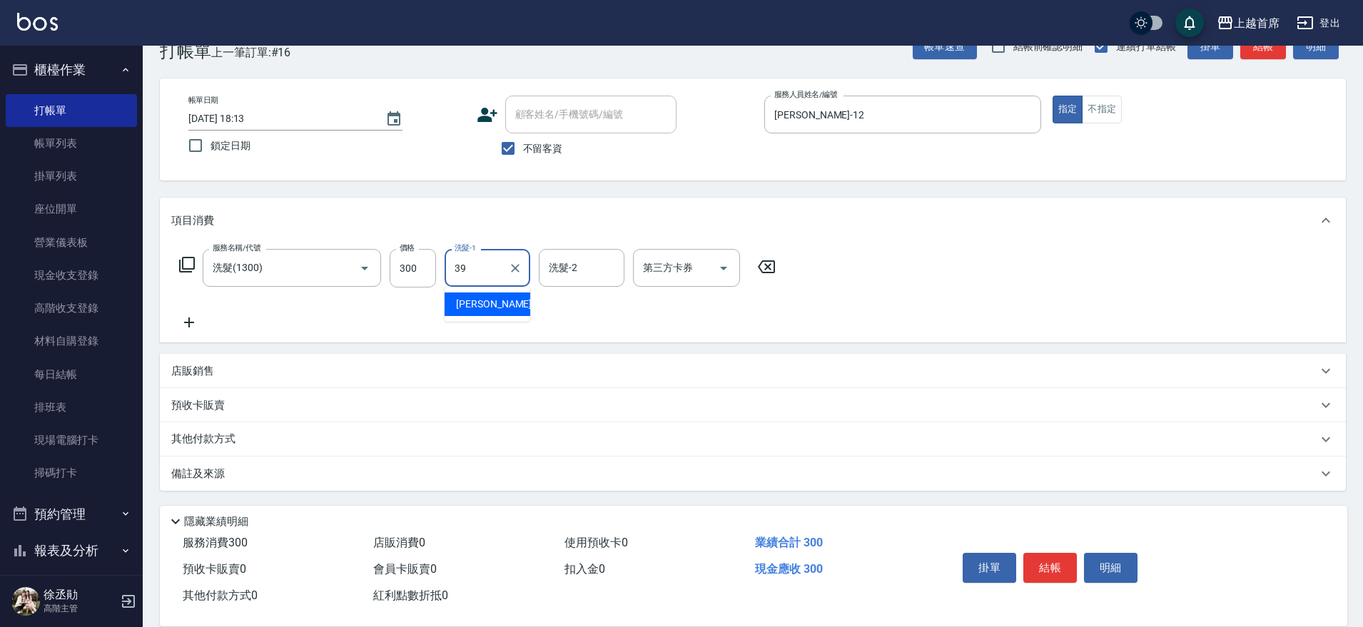
type input "唐羽彤-39"
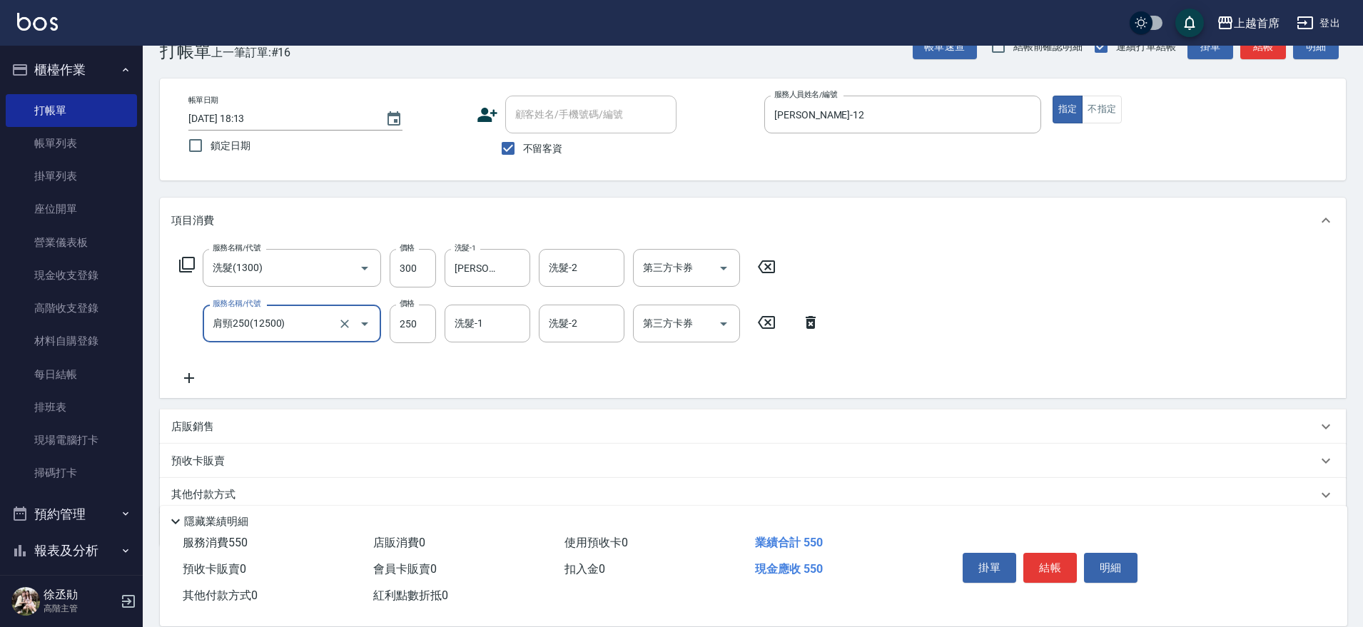
type input "肩頸250(12500)"
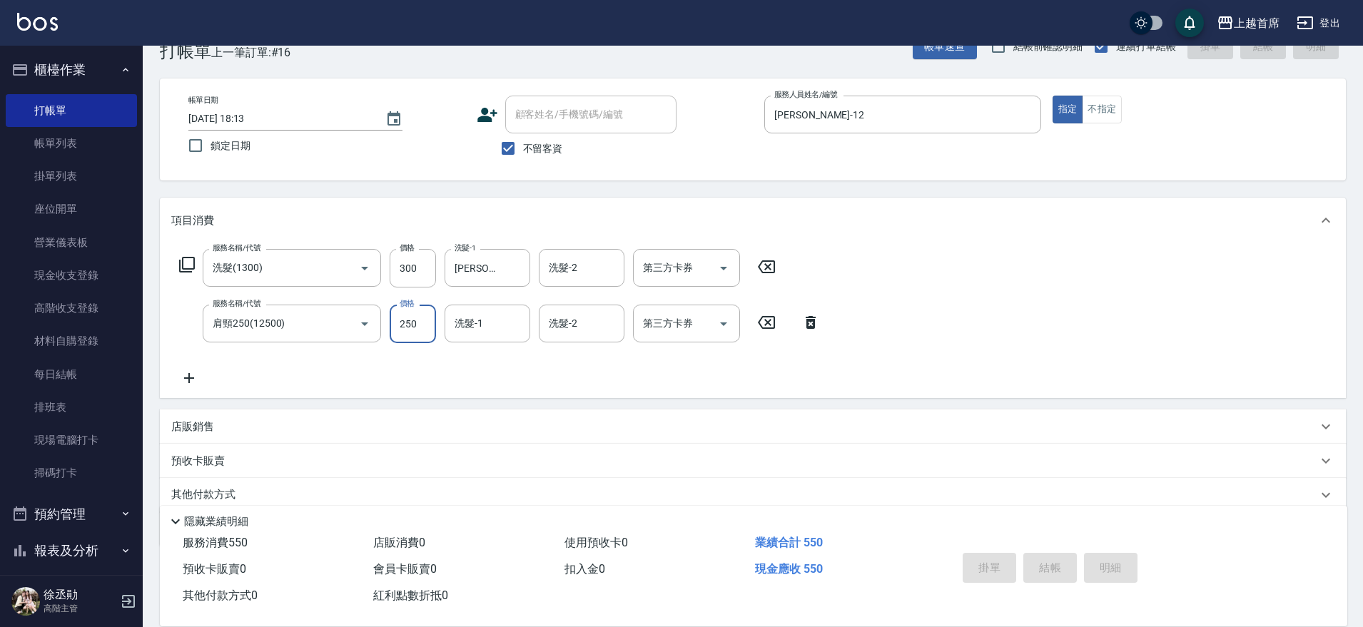
type input "2025/09/16 18:14"
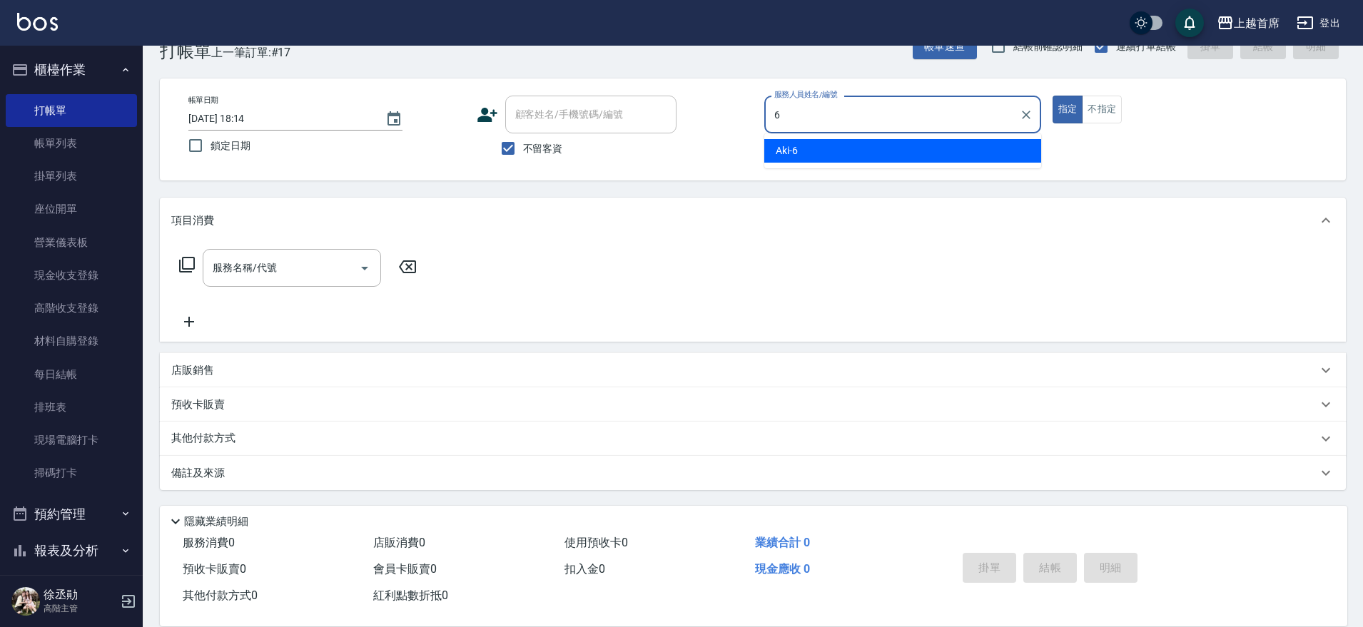
type input "Aki-6"
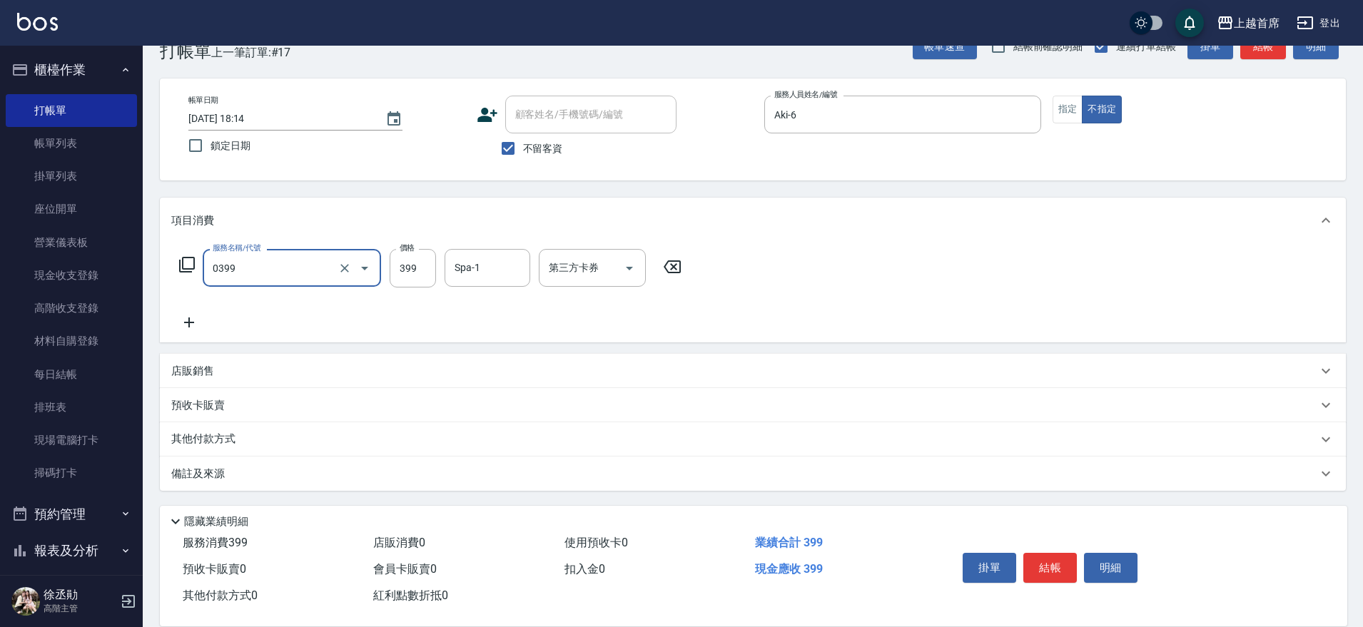
type input "海鹽洗髮(0399)"
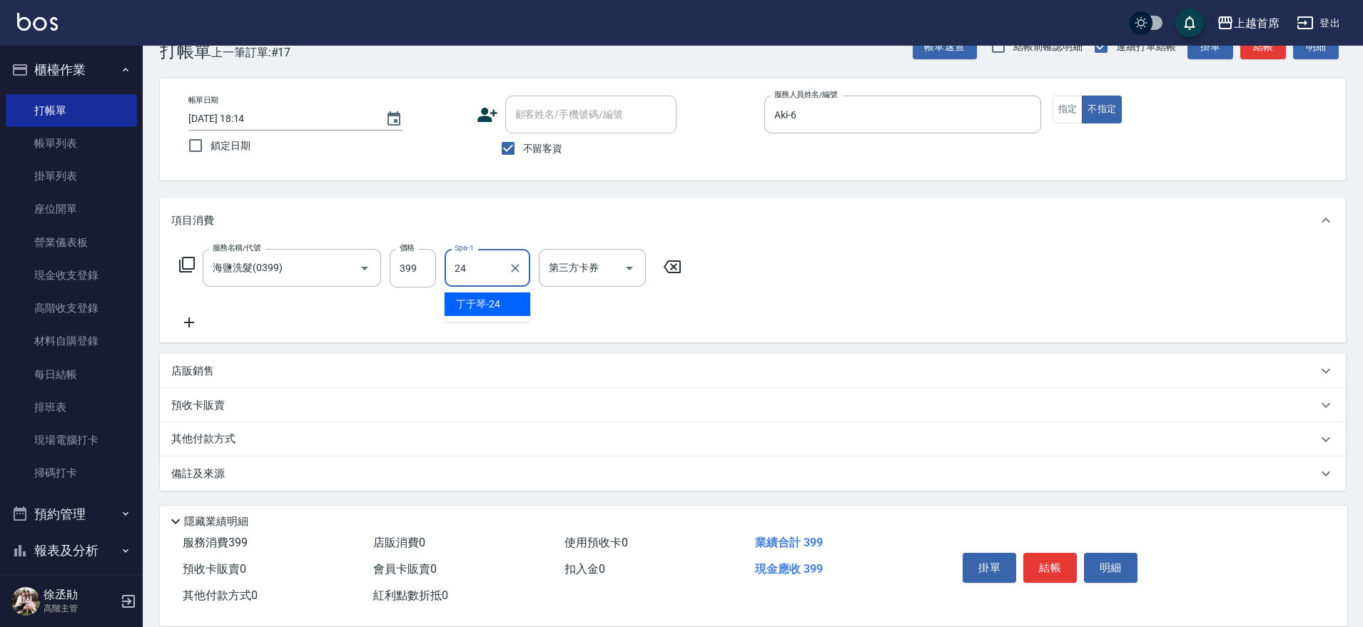
type input "[PERSON_NAME]-24"
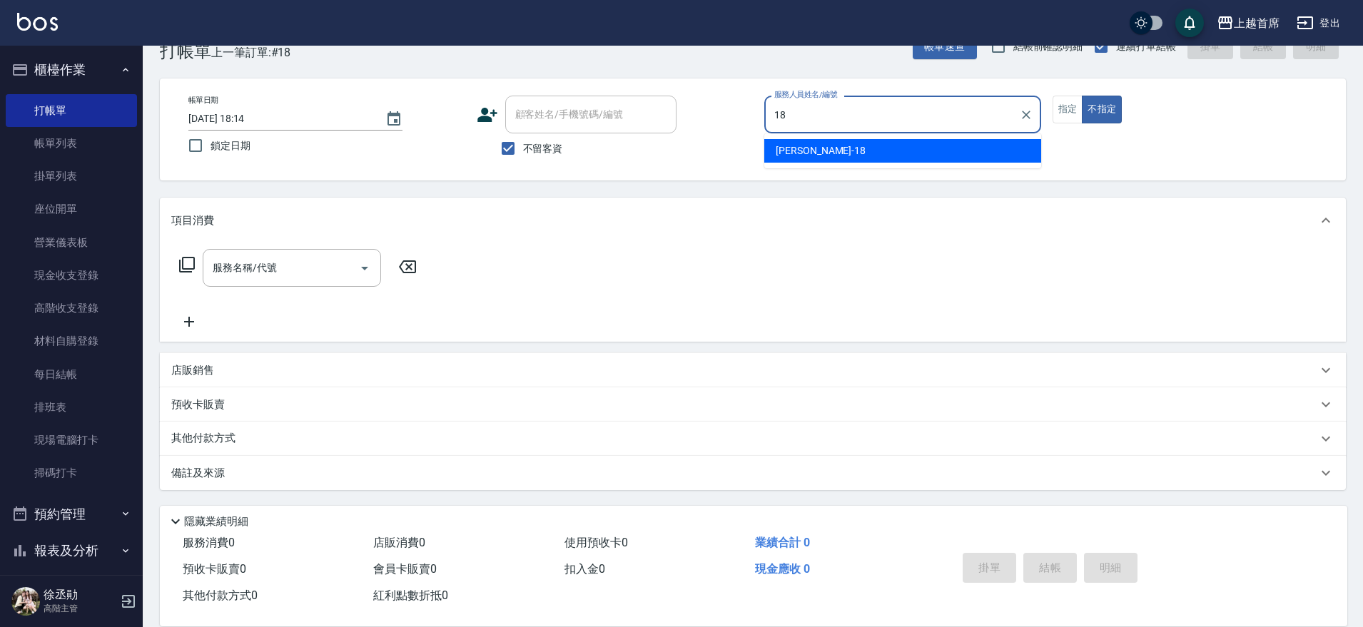
type input "Linda-18"
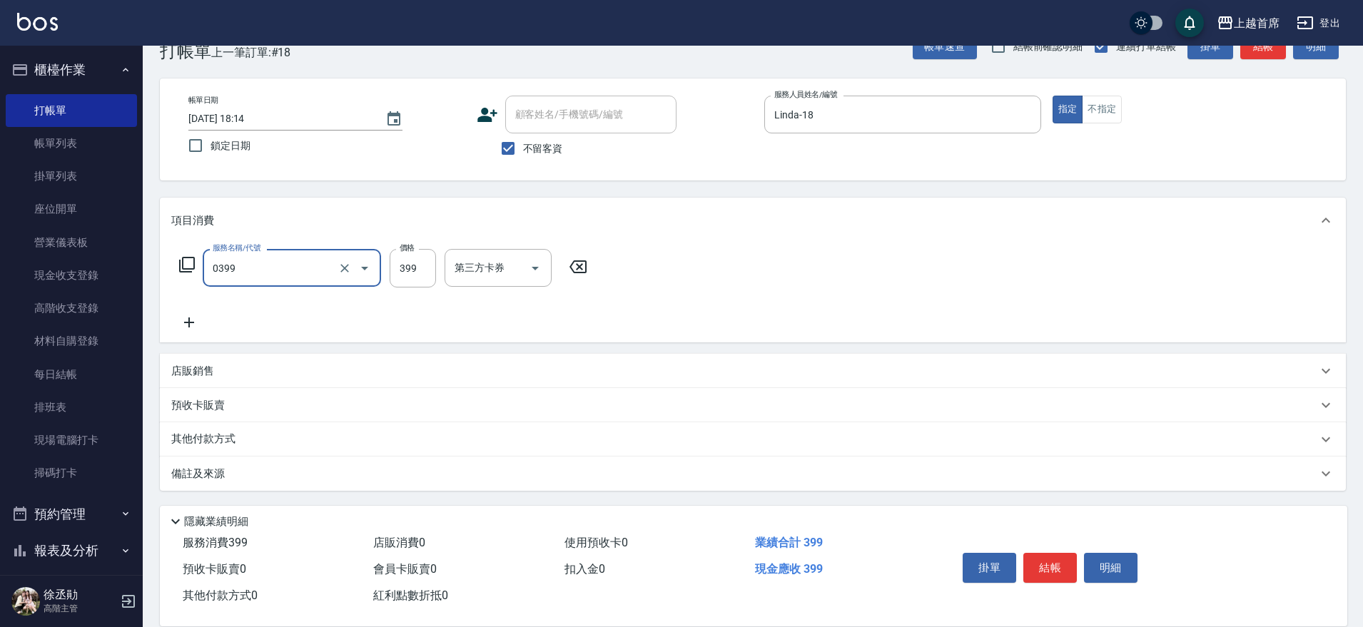
type input "海鹽洗髮(0399)"
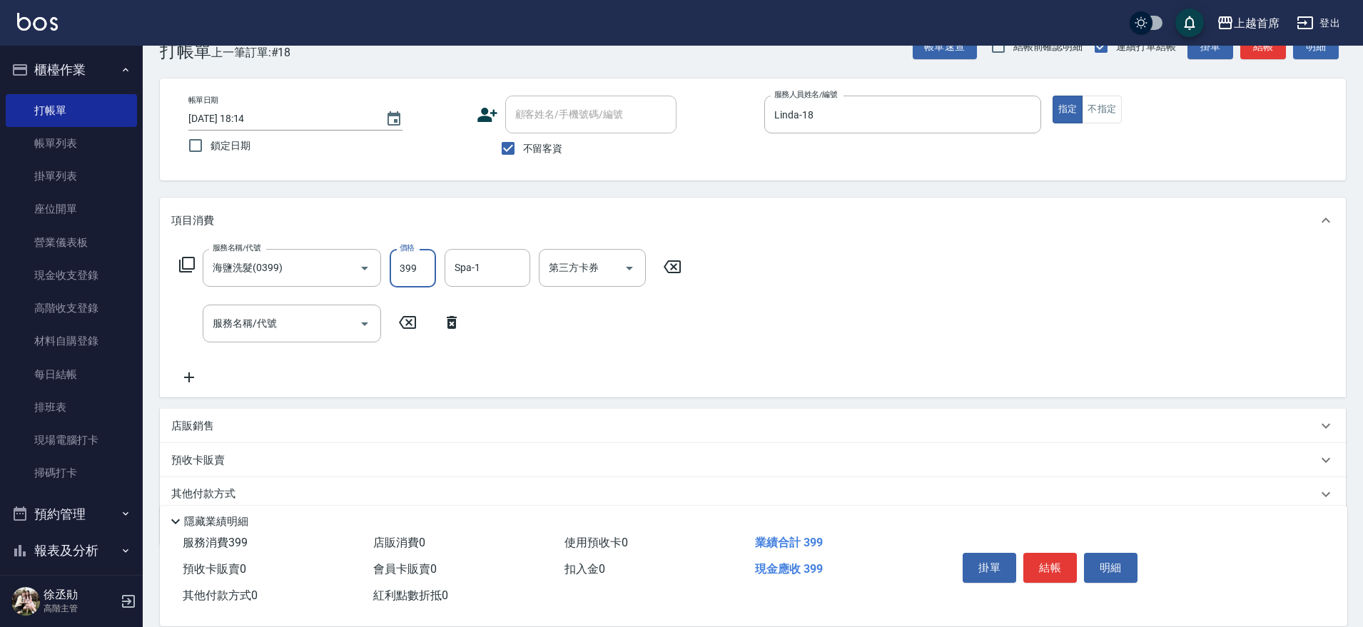
click at [405, 264] on input "399" at bounding box center [413, 268] width 46 height 39
type input "400"
click at [184, 261] on icon at bounding box center [186, 264] width 17 height 17
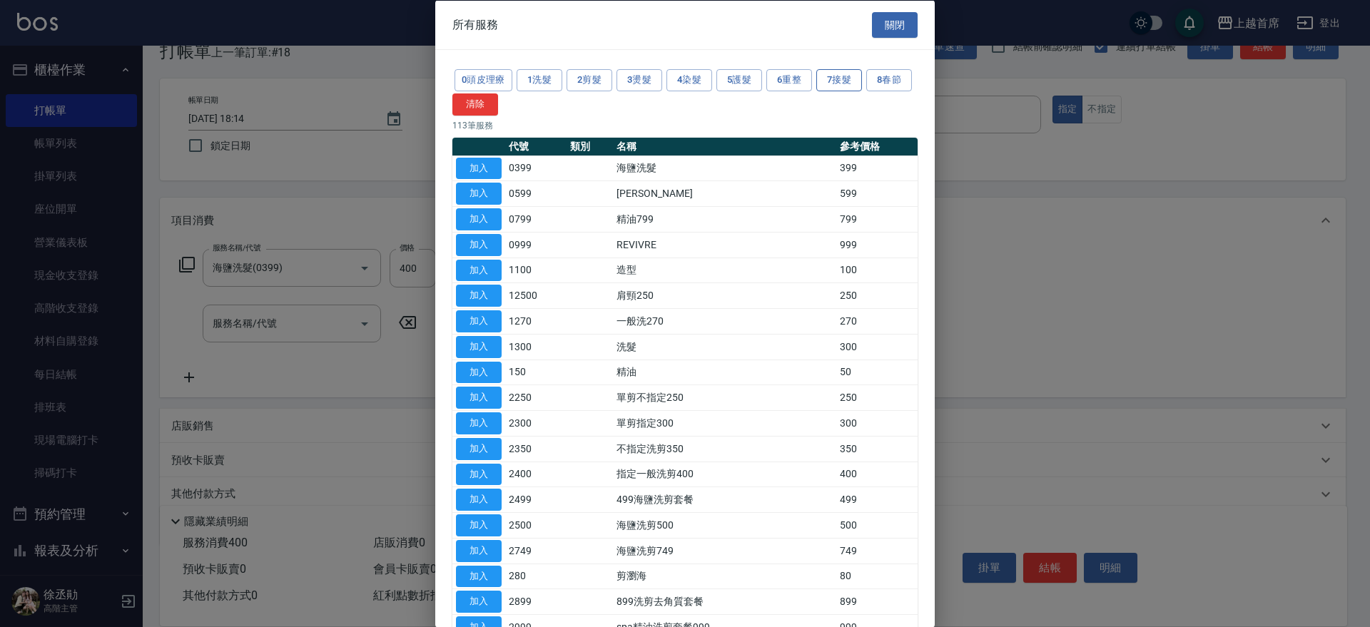
click at [839, 78] on button "7接髮" at bounding box center [839, 80] width 46 height 22
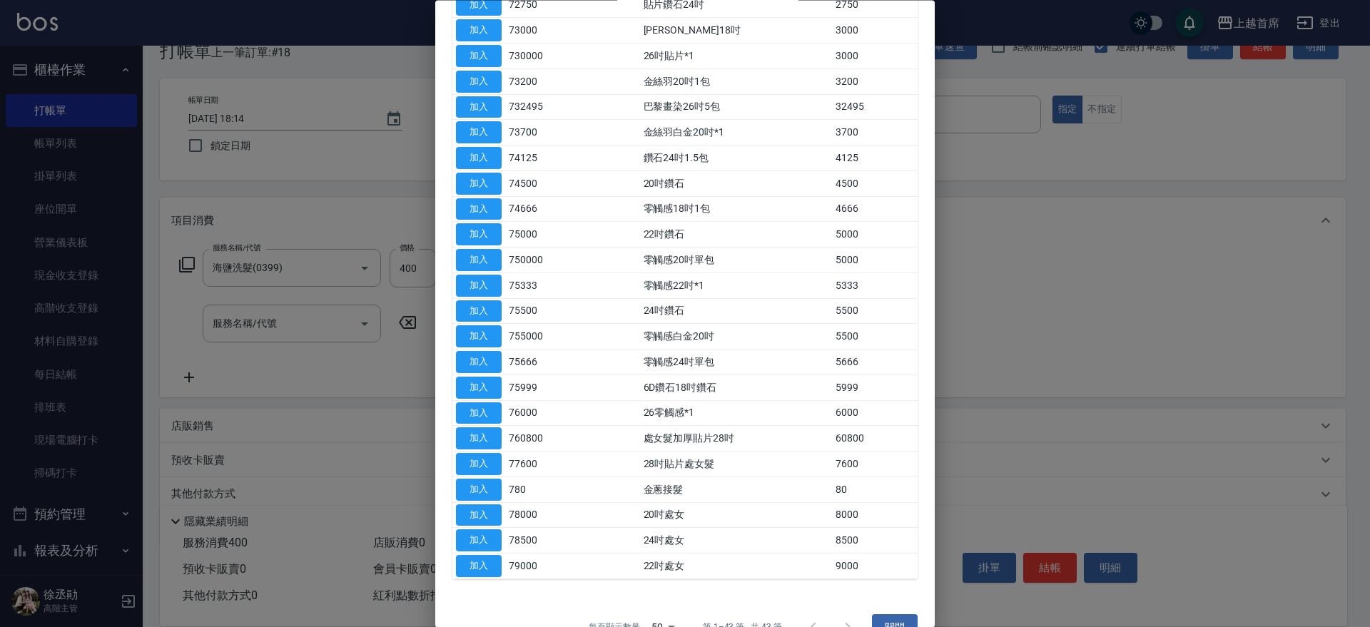
scroll to position [686, 0]
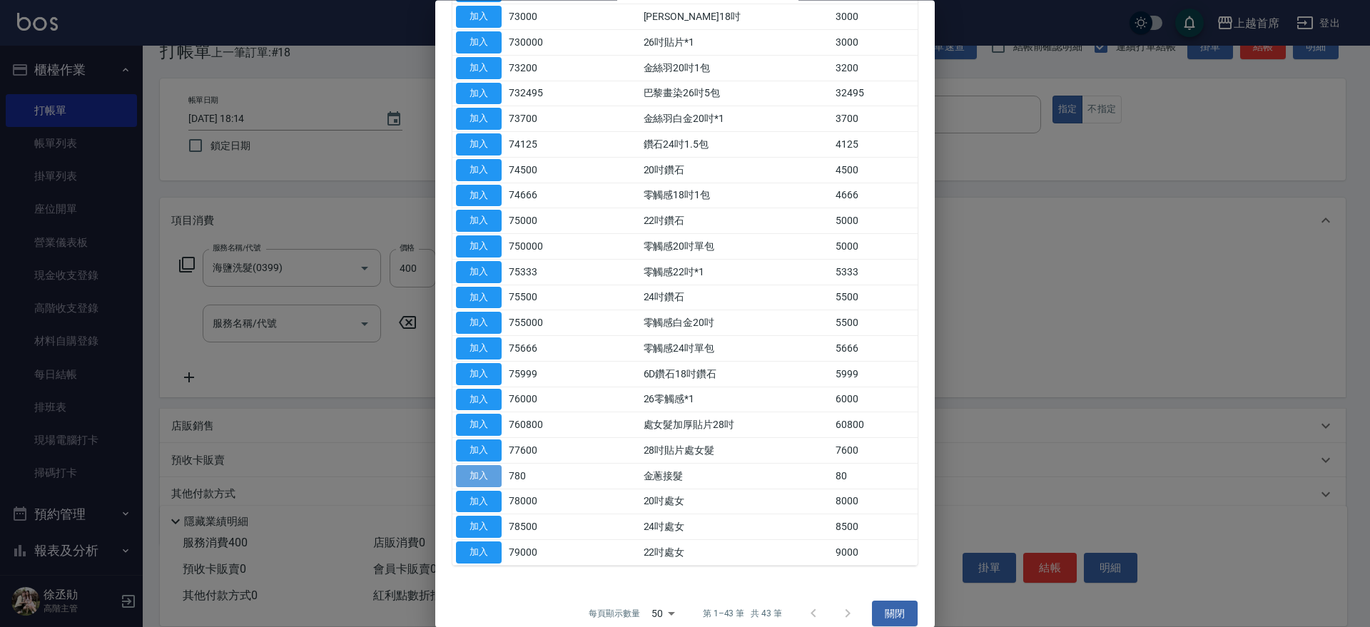
click at [495, 484] on button "加入" at bounding box center [479, 476] width 46 height 22
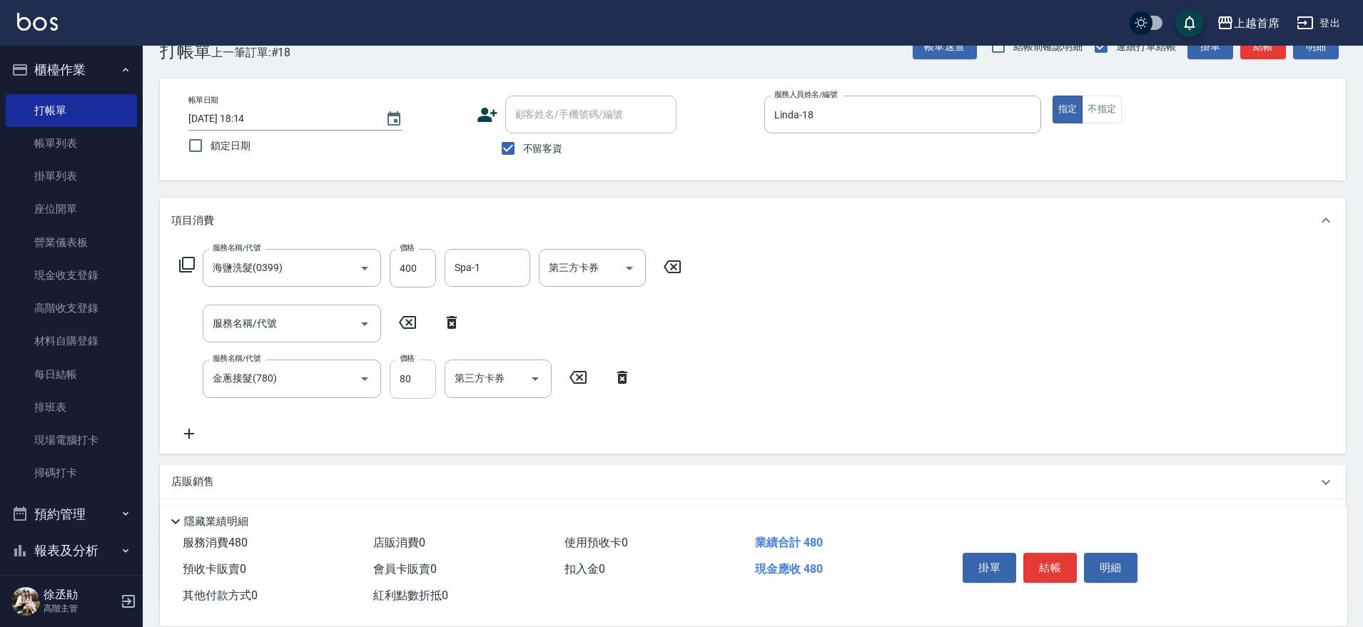
click at [419, 382] on input "80" at bounding box center [413, 379] width 46 height 39
type input "480"
click at [191, 265] on icon at bounding box center [186, 264] width 17 height 17
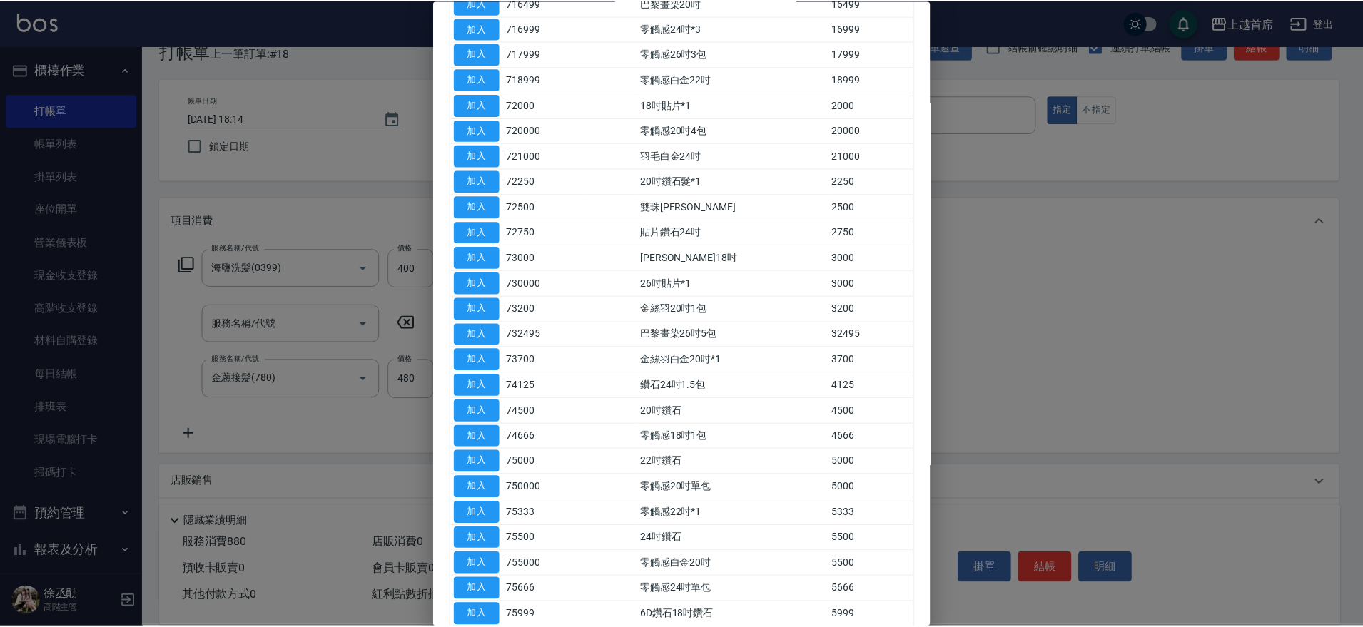
scroll to position [708, 0]
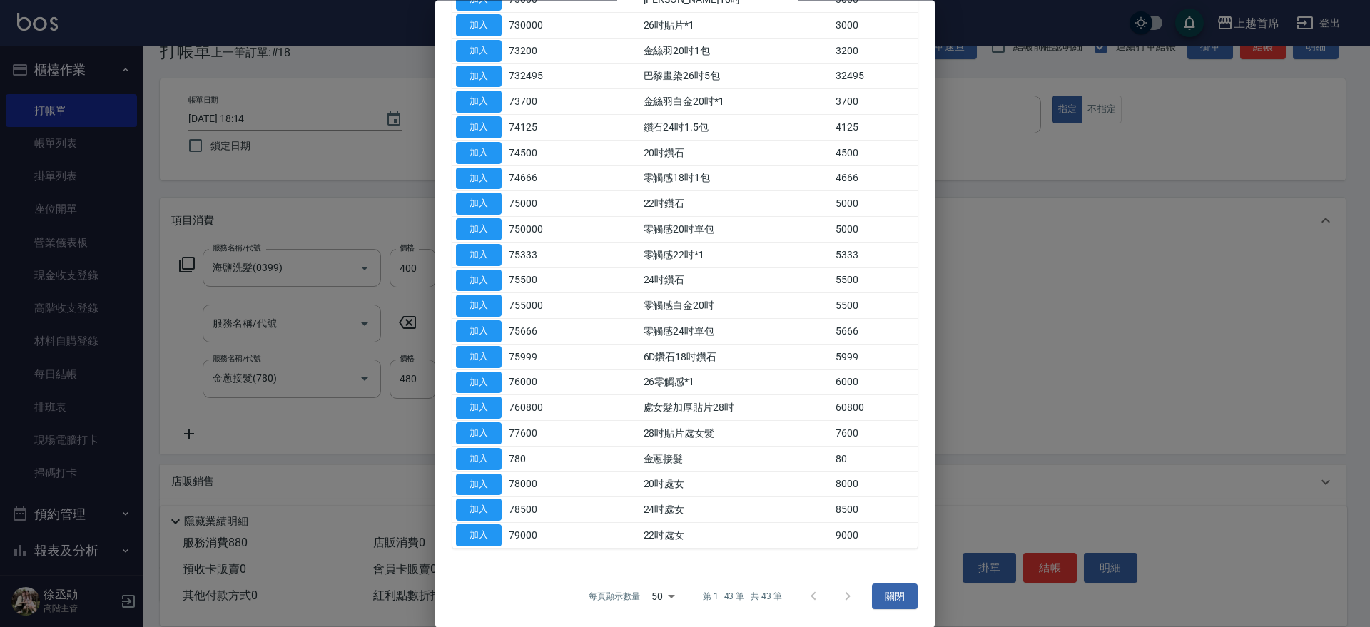
click at [1083, 452] on div at bounding box center [685, 313] width 1370 height 627
click at [878, 594] on button "關閉" at bounding box center [895, 597] width 46 height 26
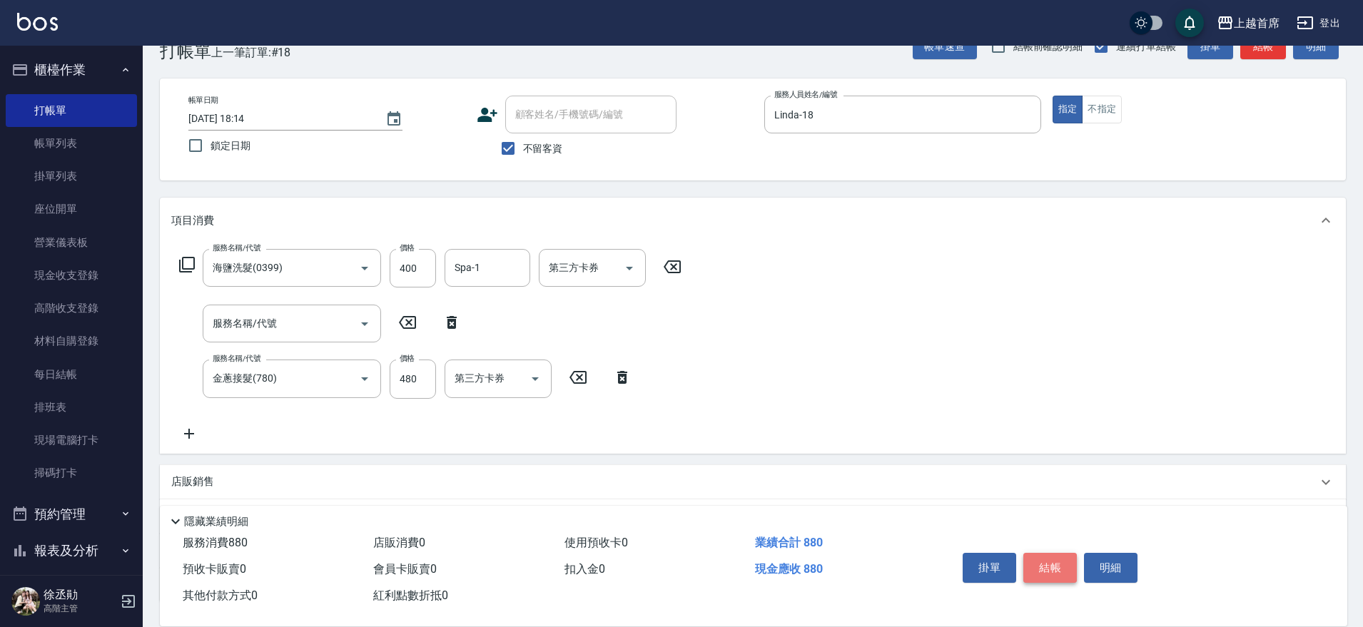
click at [1033, 570] on button "結帳" at bounding box center [1050, 568] width 54 height 30
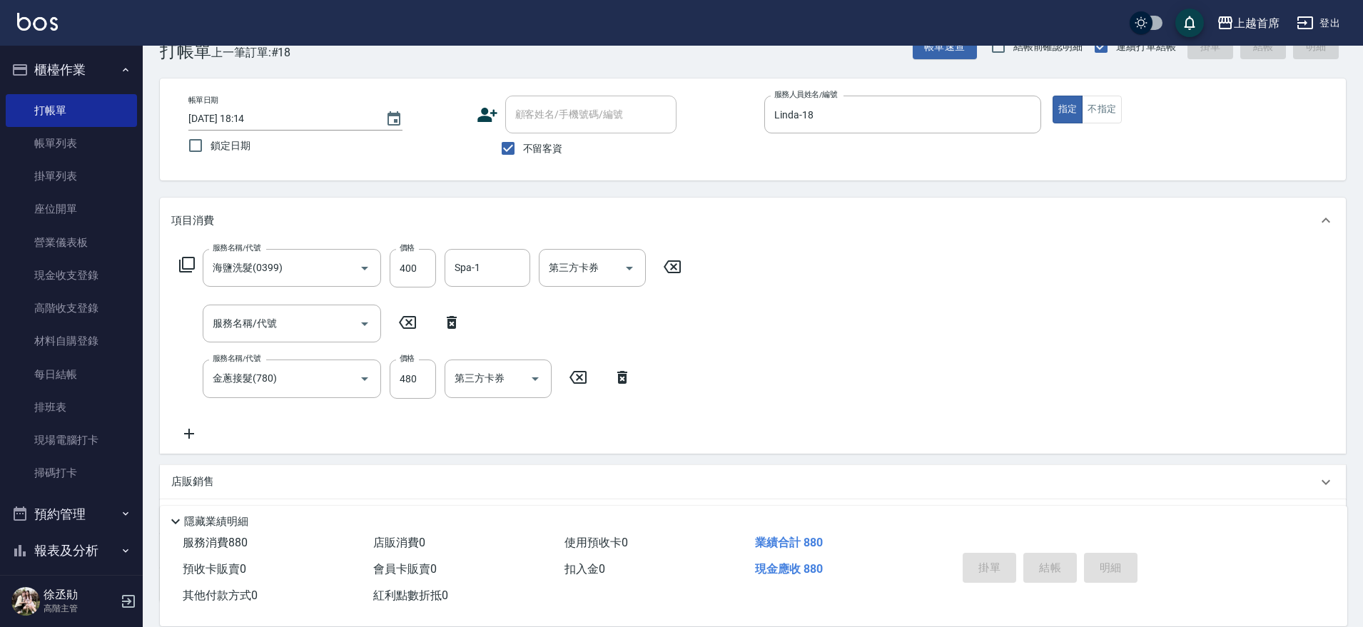
type input "2025/09/16 18:16"
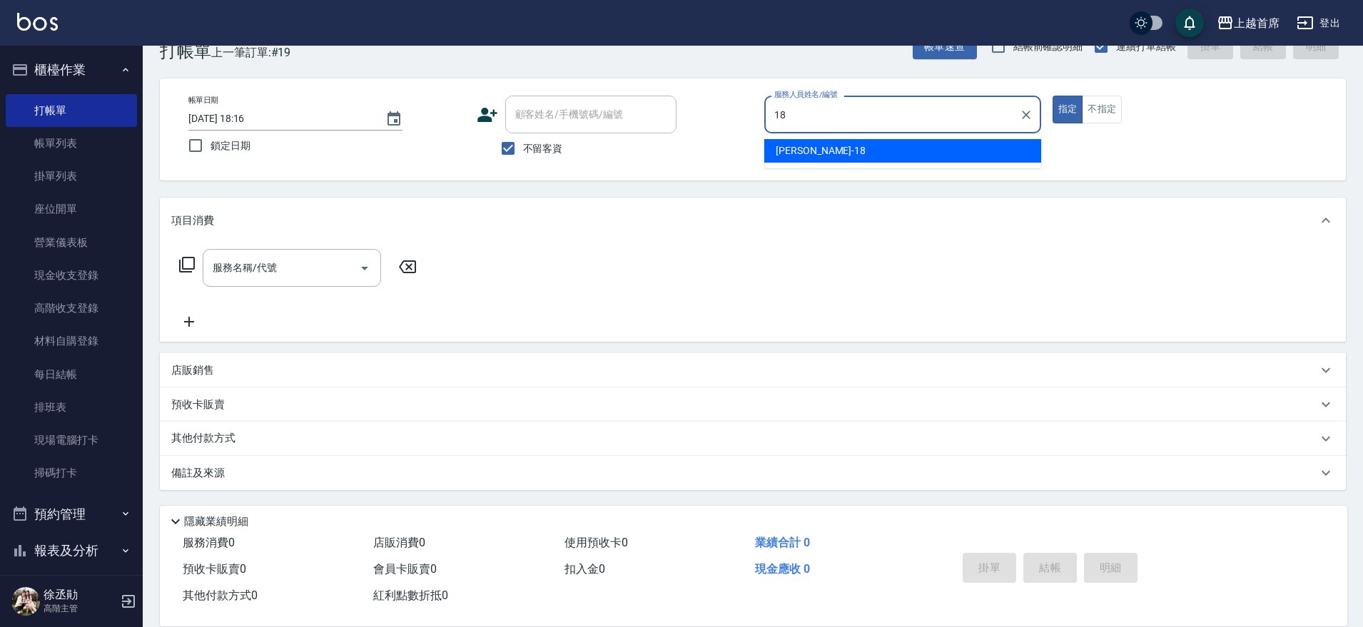
type input "Linda-18"
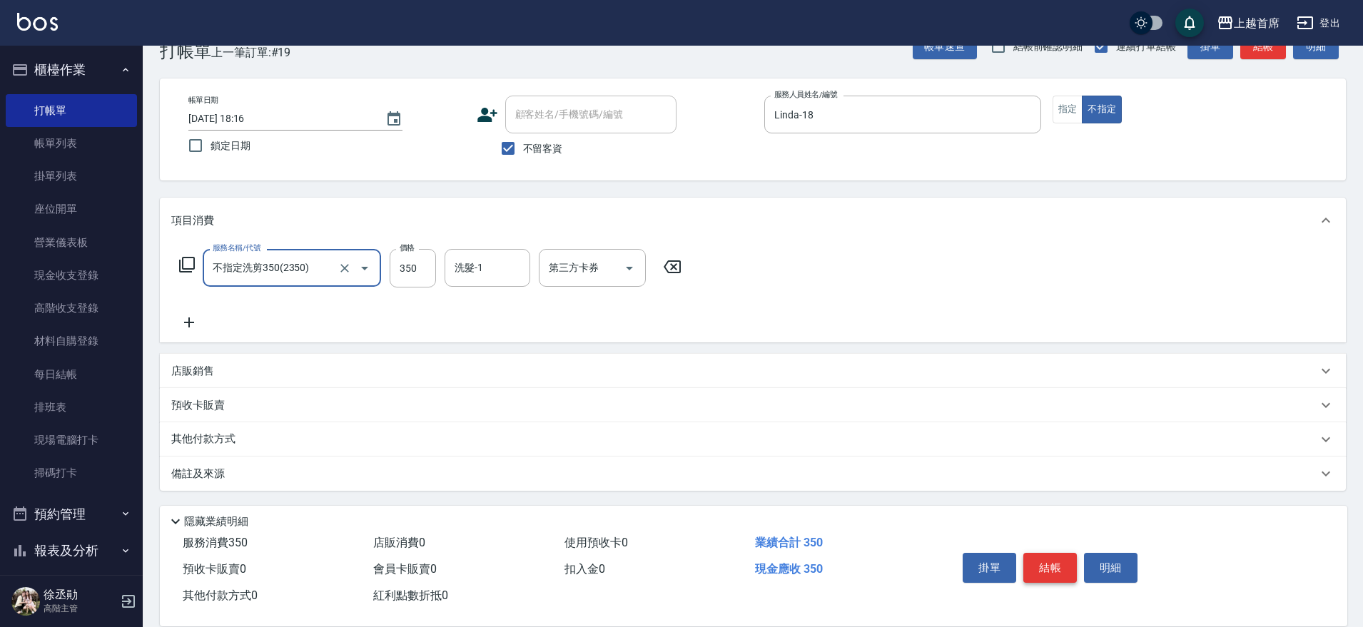
type input "不指定洗剪350(2350)"
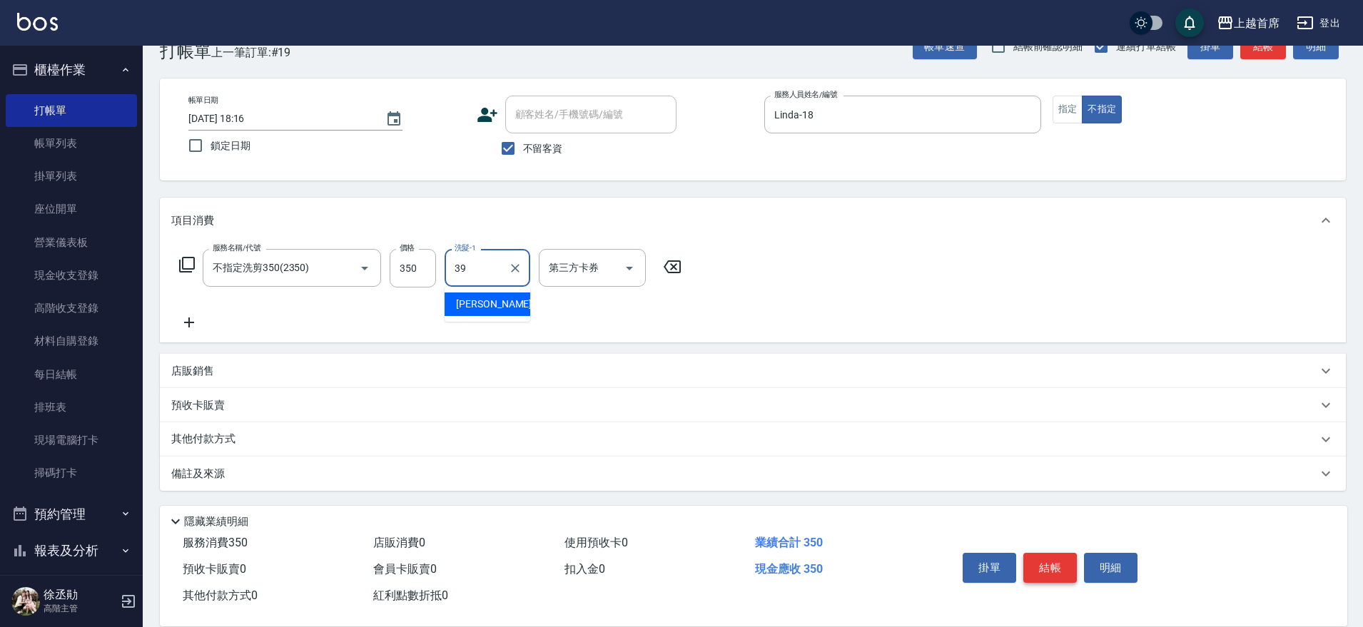
type input "唐羽彤-39"
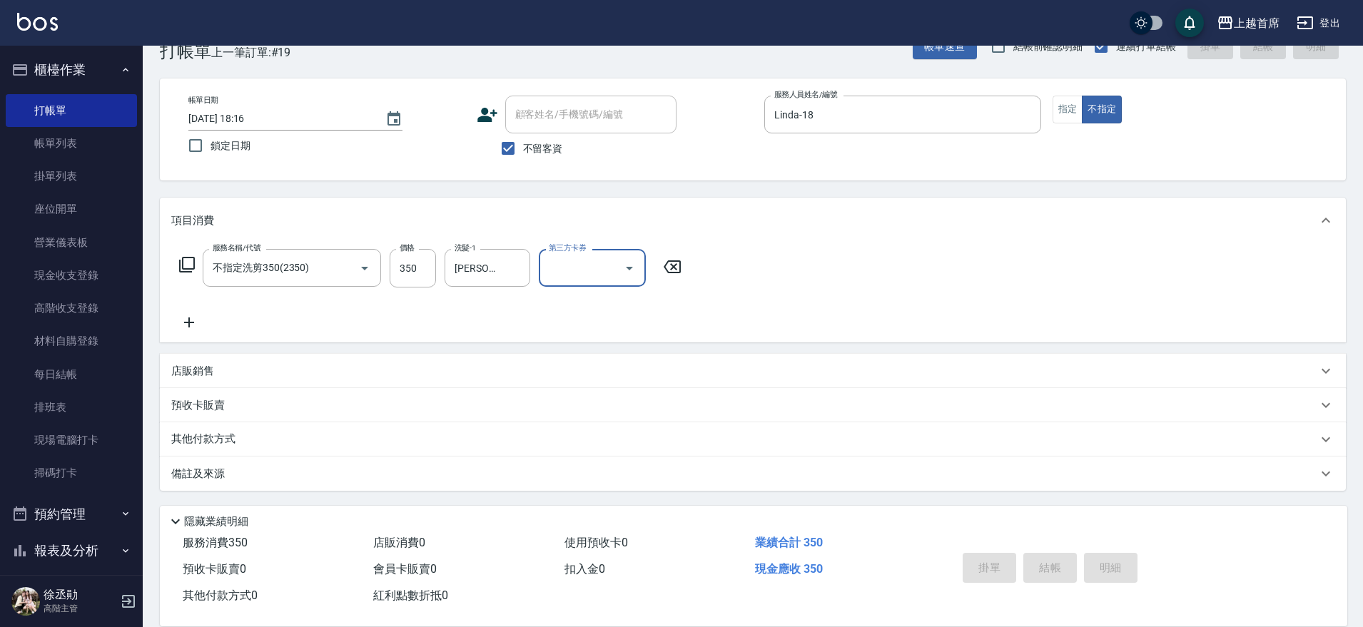
type input "2025/09/16 18:17"
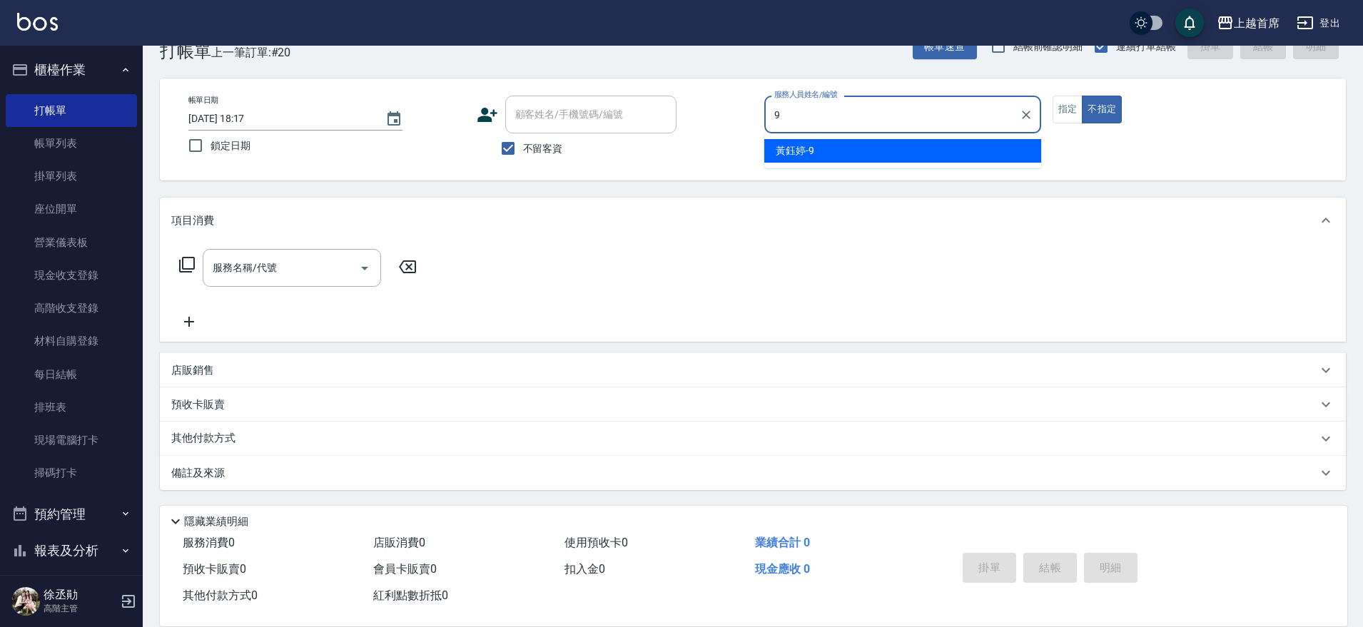
type input "[PERSON_NAME]-9"
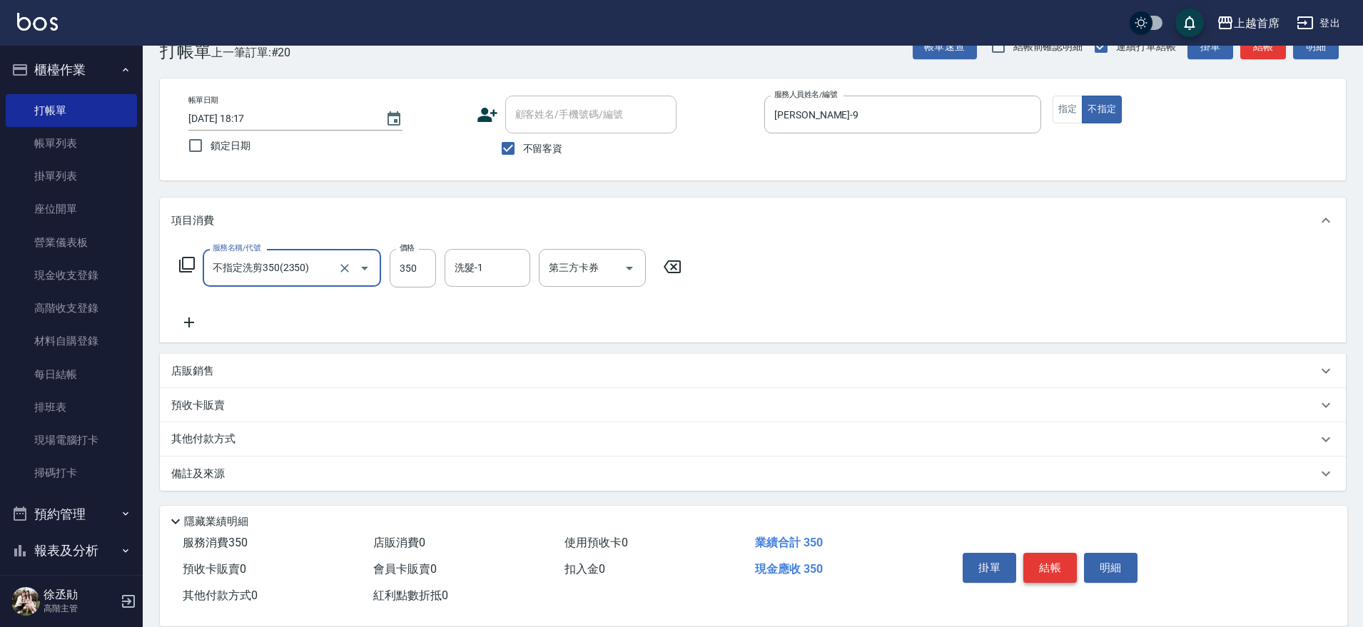
type input "不指定洗剪350(2350)"
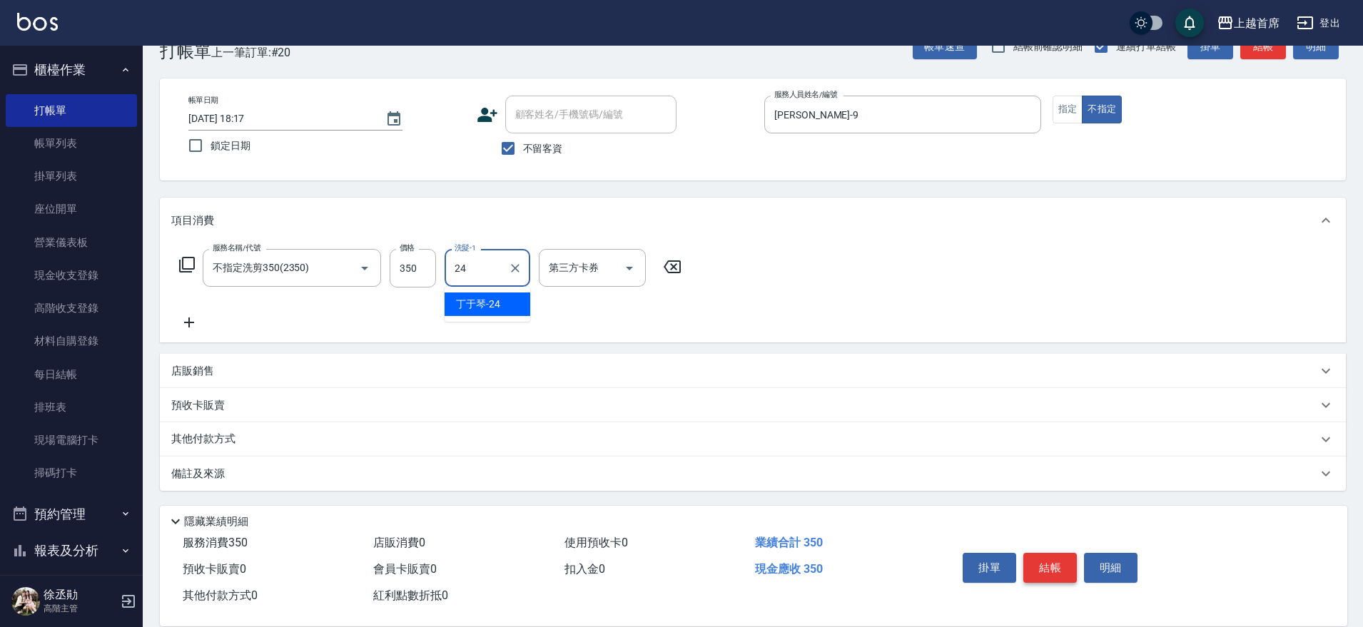
type input "[PERSON_NAME]-24"
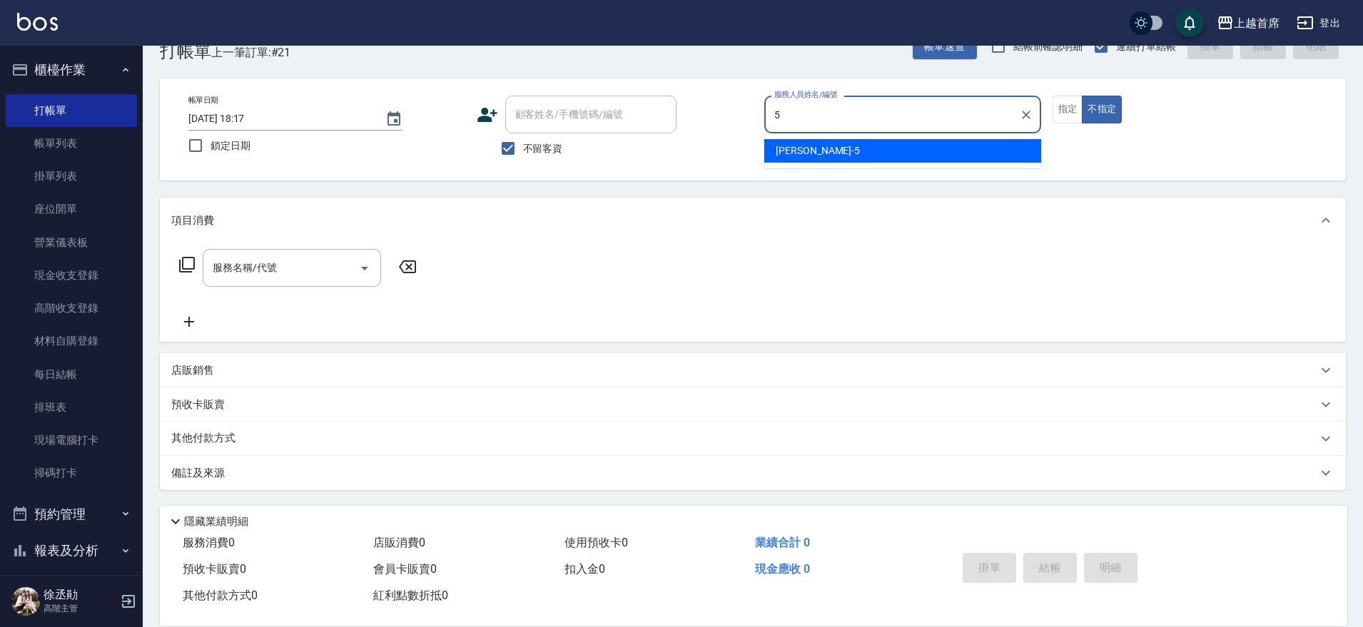
type input "Molly莫莉-5"
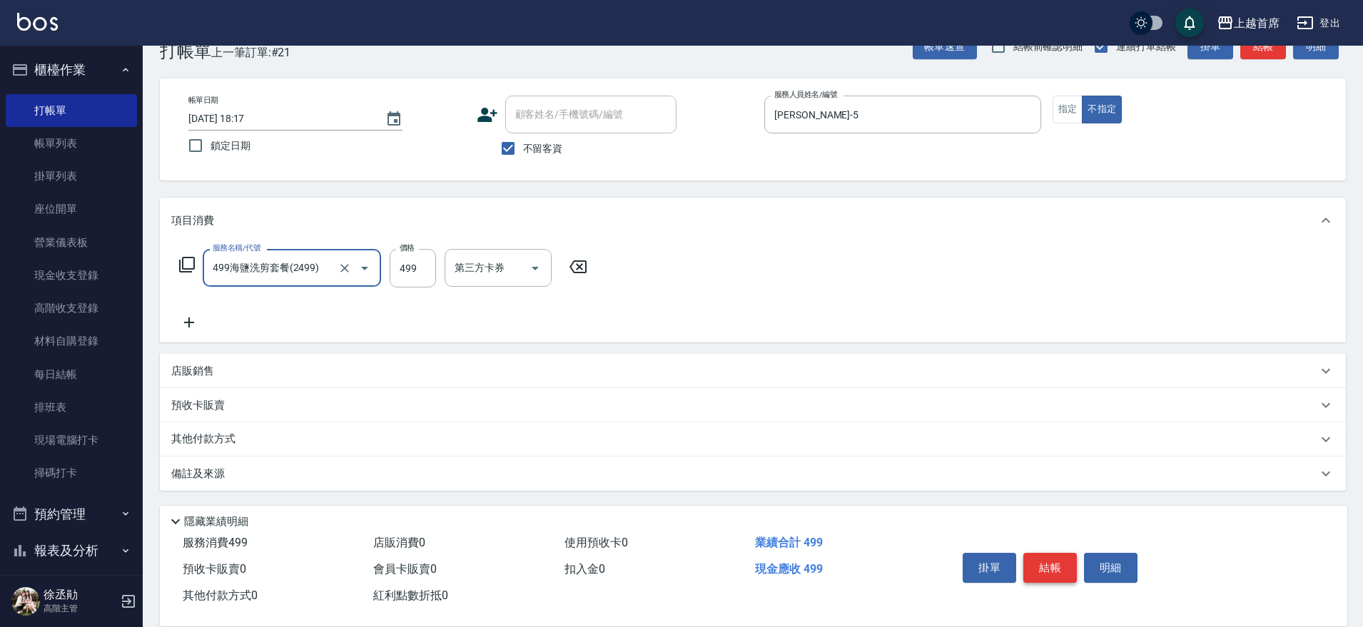
type input "499海鹽洗剪套餐(2499)"
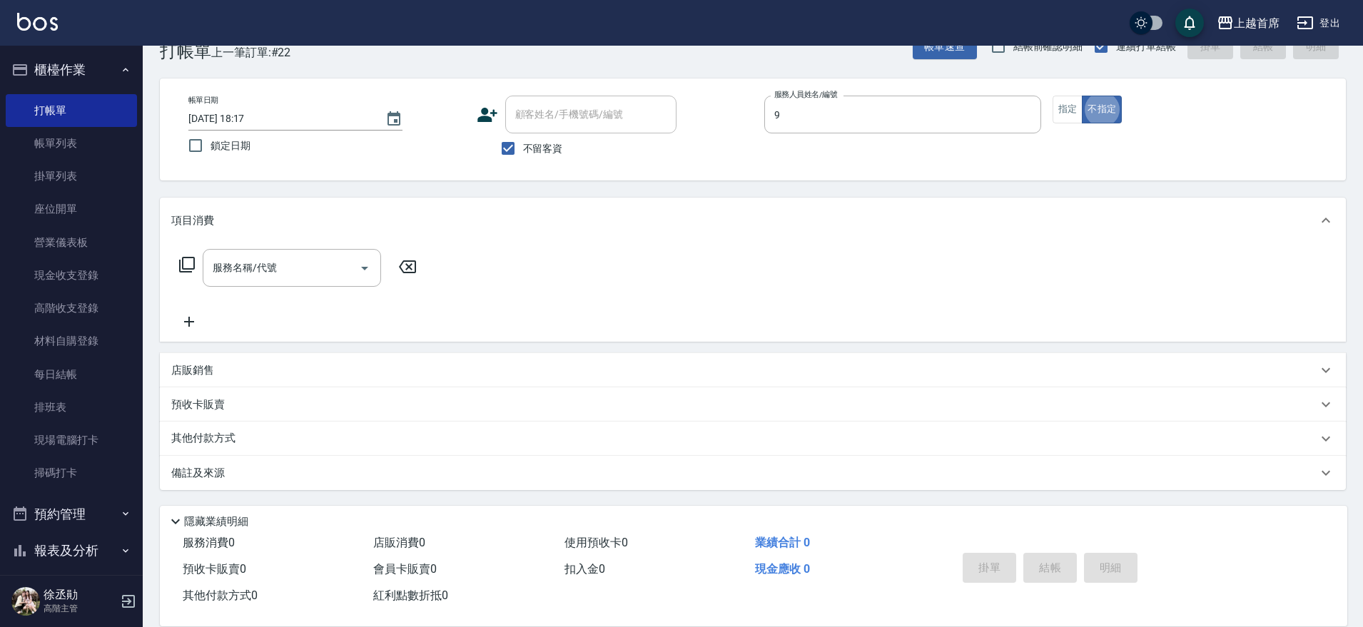
type input "[PERSON_NAME]-9"
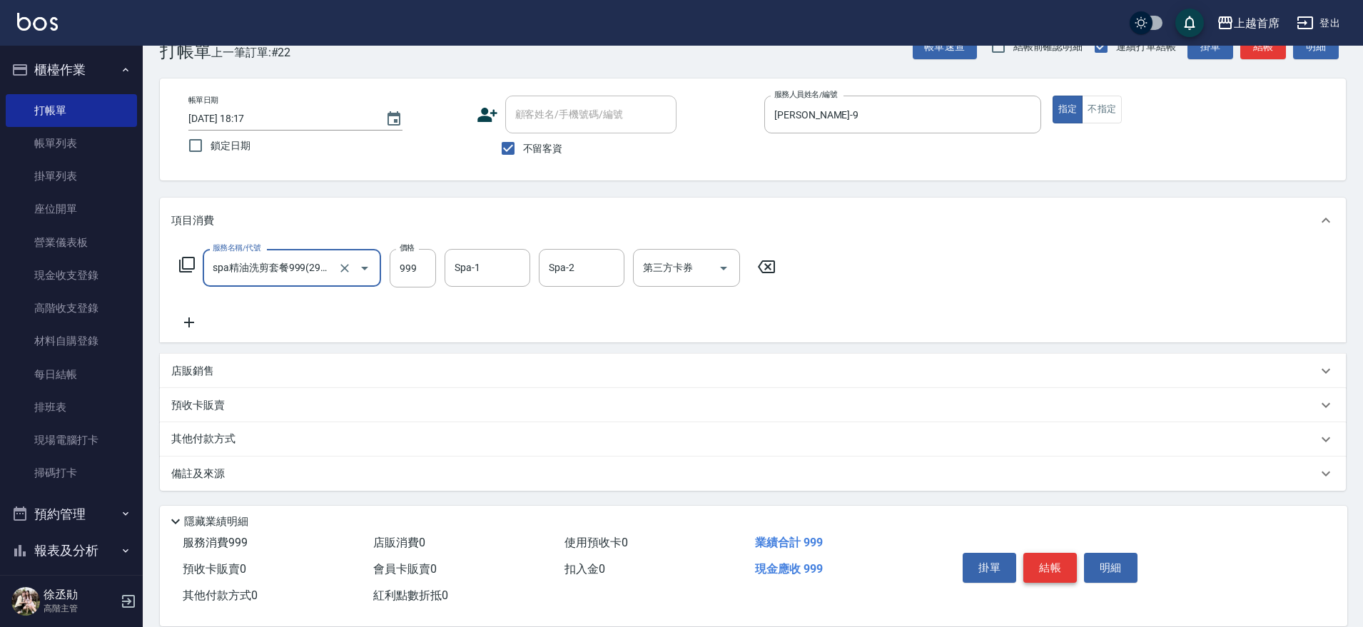
type input "spa精油洗剪套餐999(2999)"
click at [76, 543] on button "報表及分析" at bounding box center [71, 550] width 131 height 37
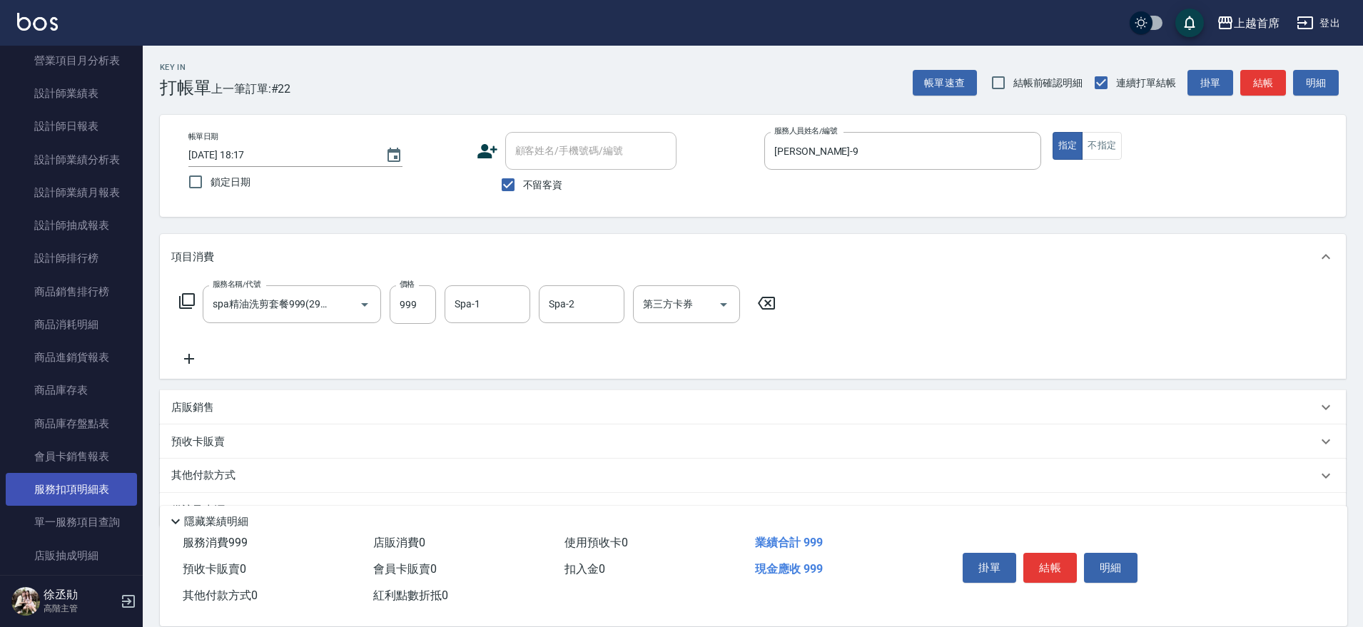
scroll to position [879, 0]
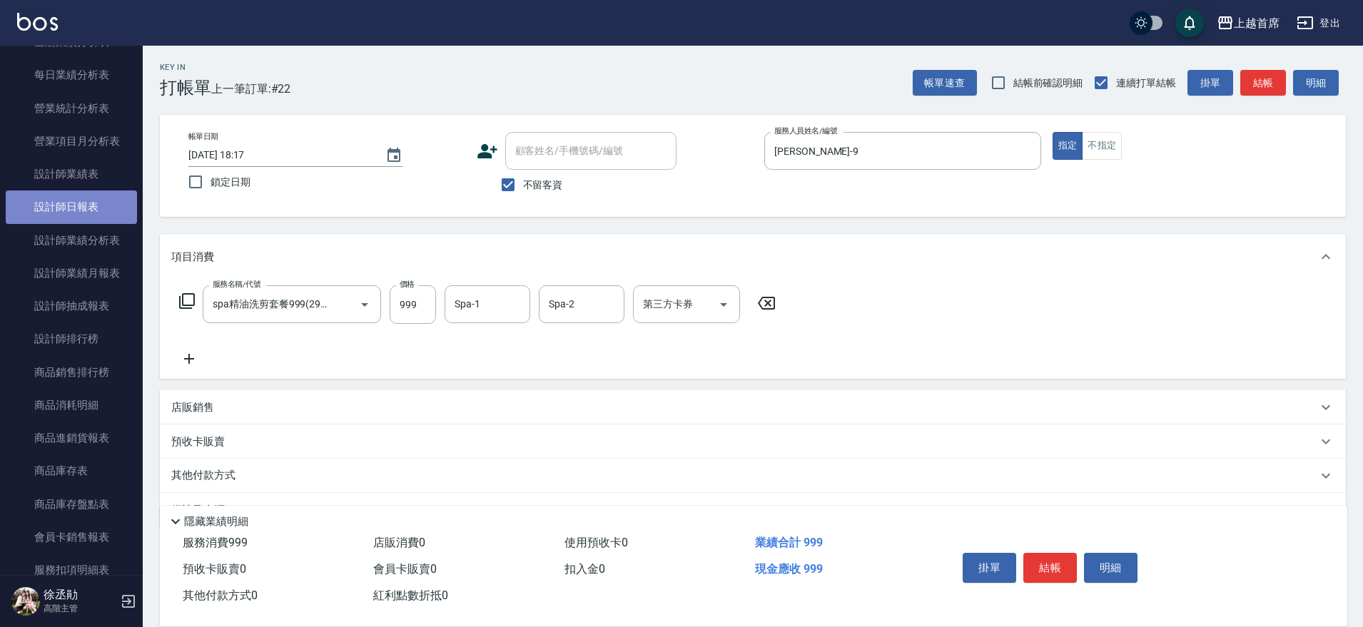
click at [95, 197] on link "設計師日報表" at bounding box center [71, 207] width 131 height 33
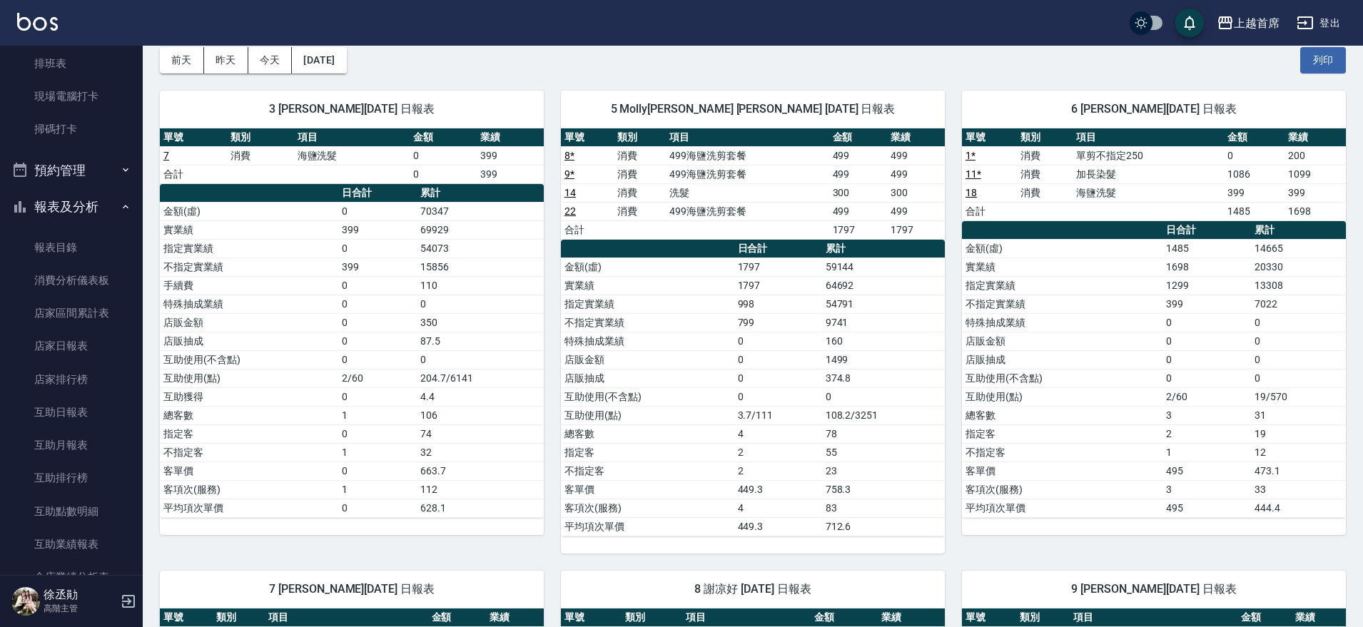
scroll to position [89, 0]
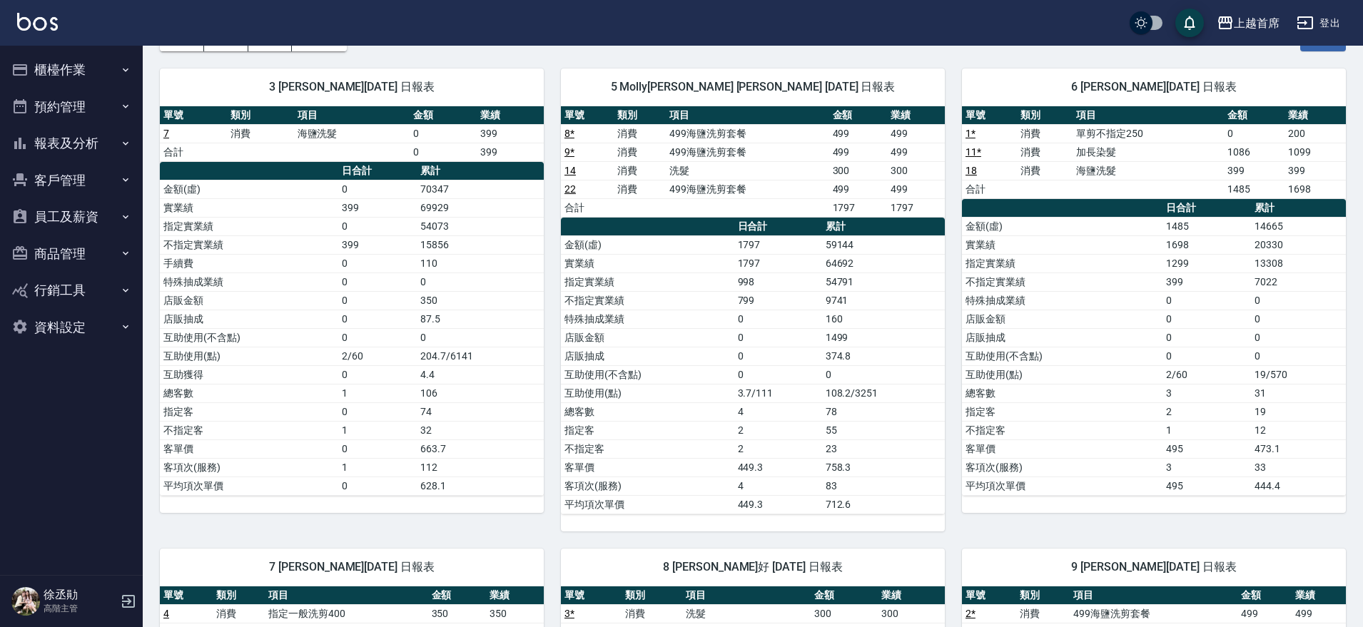
scroll to position [90, 0]
click at [39, 56] on button "櫃檯作業" at bounding box center [71, 69] width 131 height 37
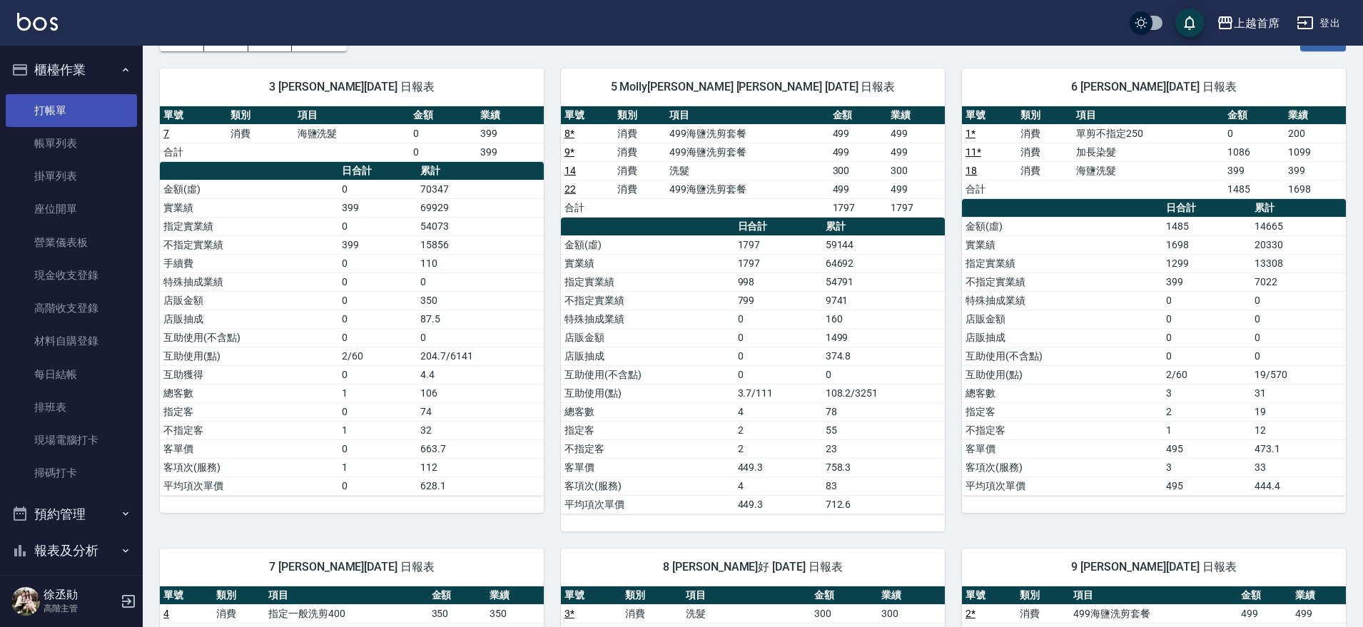
click at [80, 102] on link "打帳單" at bounding box center [71, 110] width 131 height 33
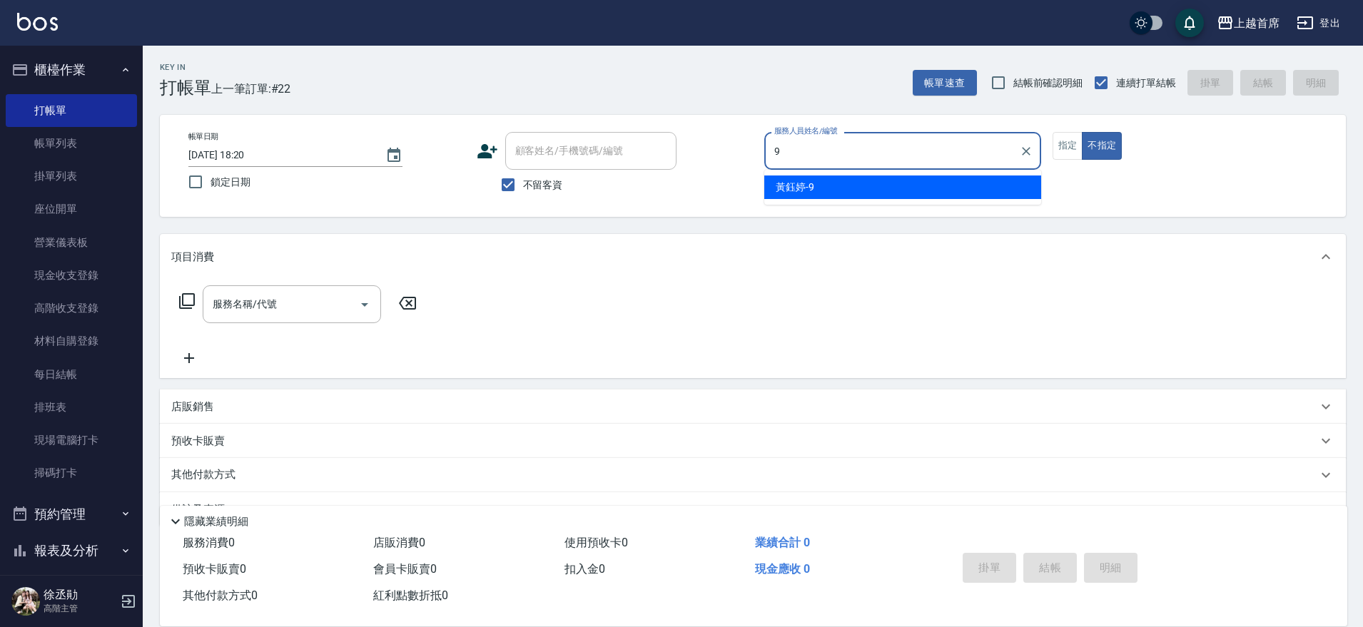
type input "[PERSON_NAME]-9"
type button "false"
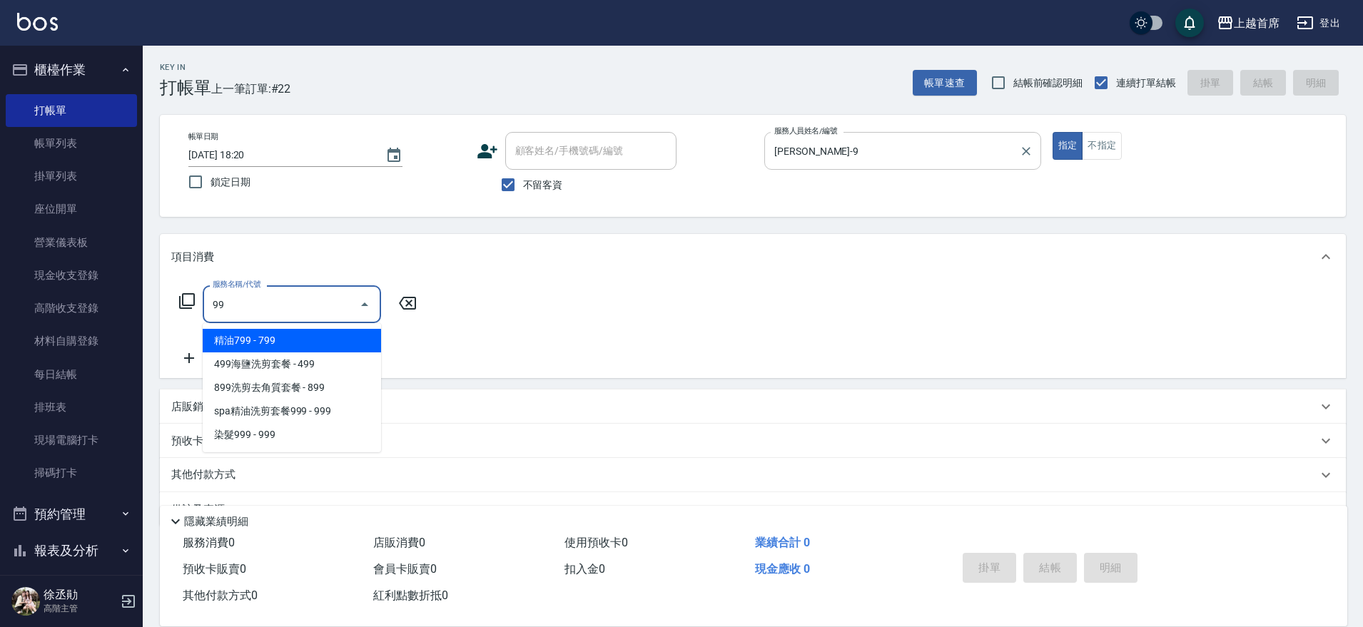
type input "9"
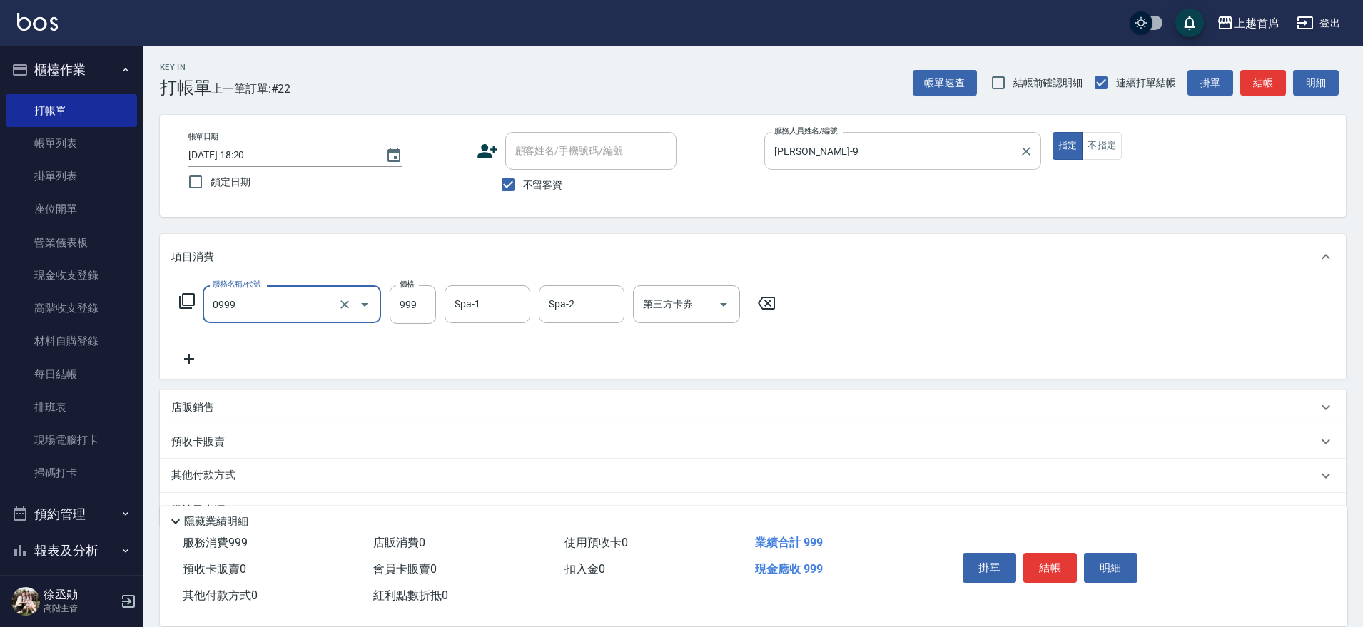
type input "REVIVRE(0999)"
type input "[PERSON_NAME]-24"
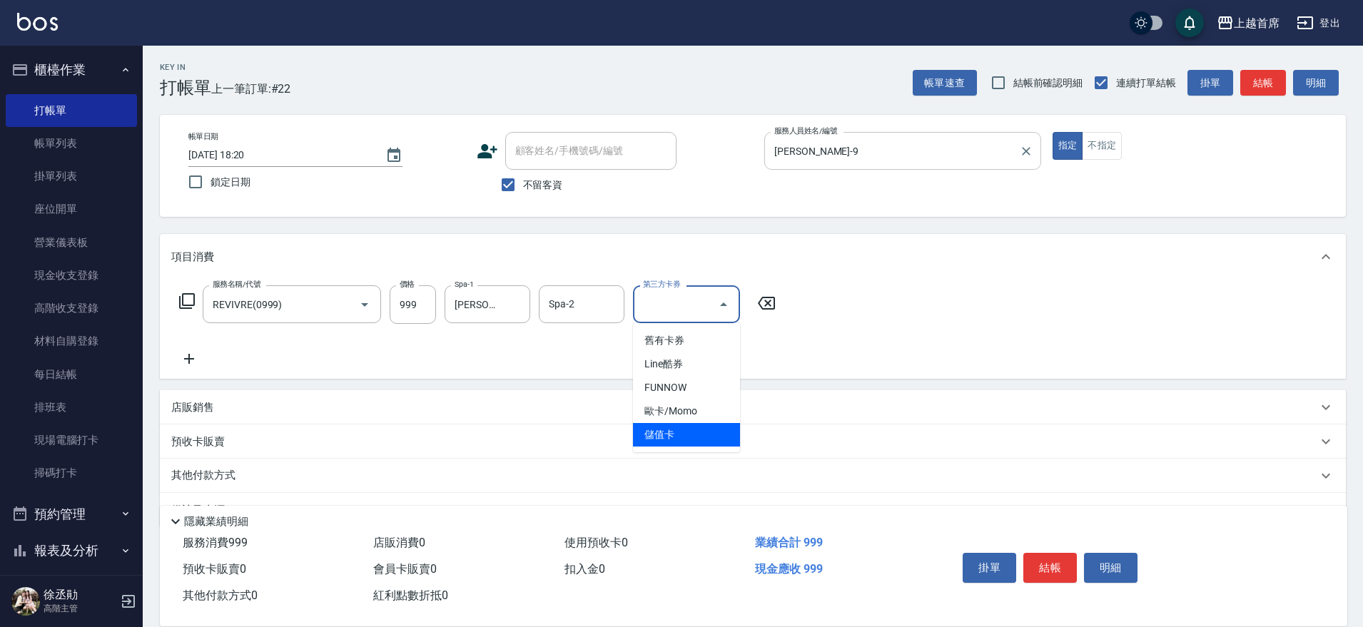
type input "儲值卡"
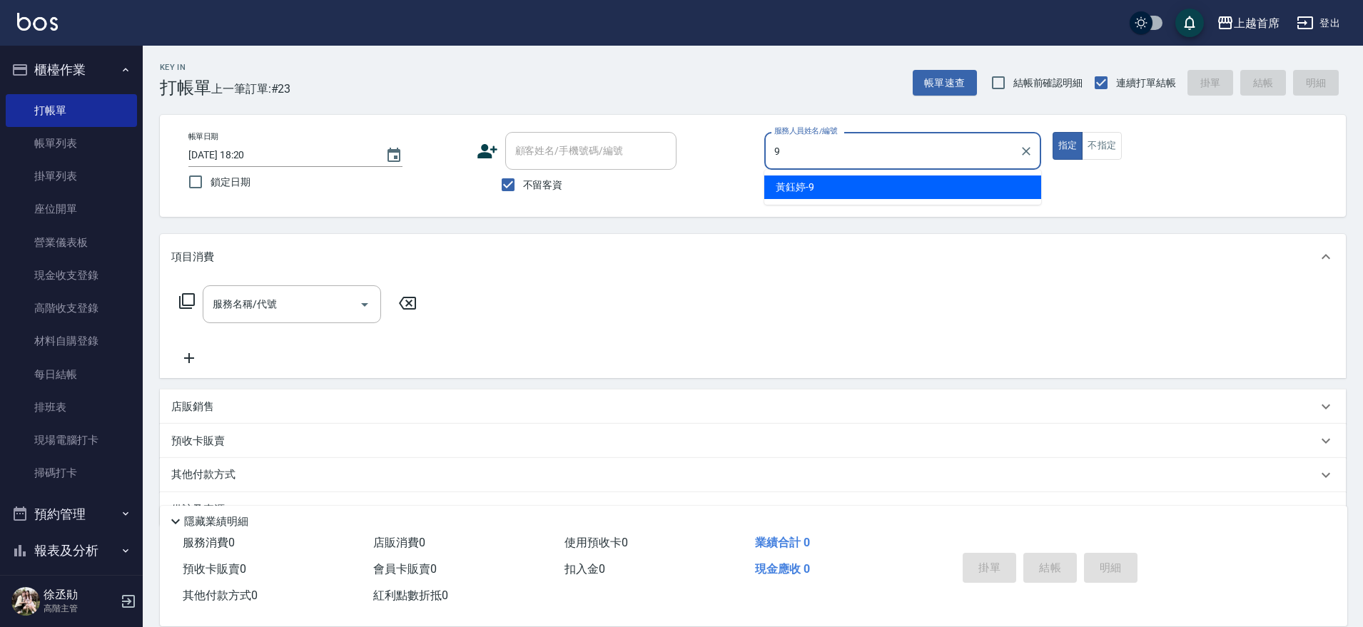
type input "黃鈺婷-9"
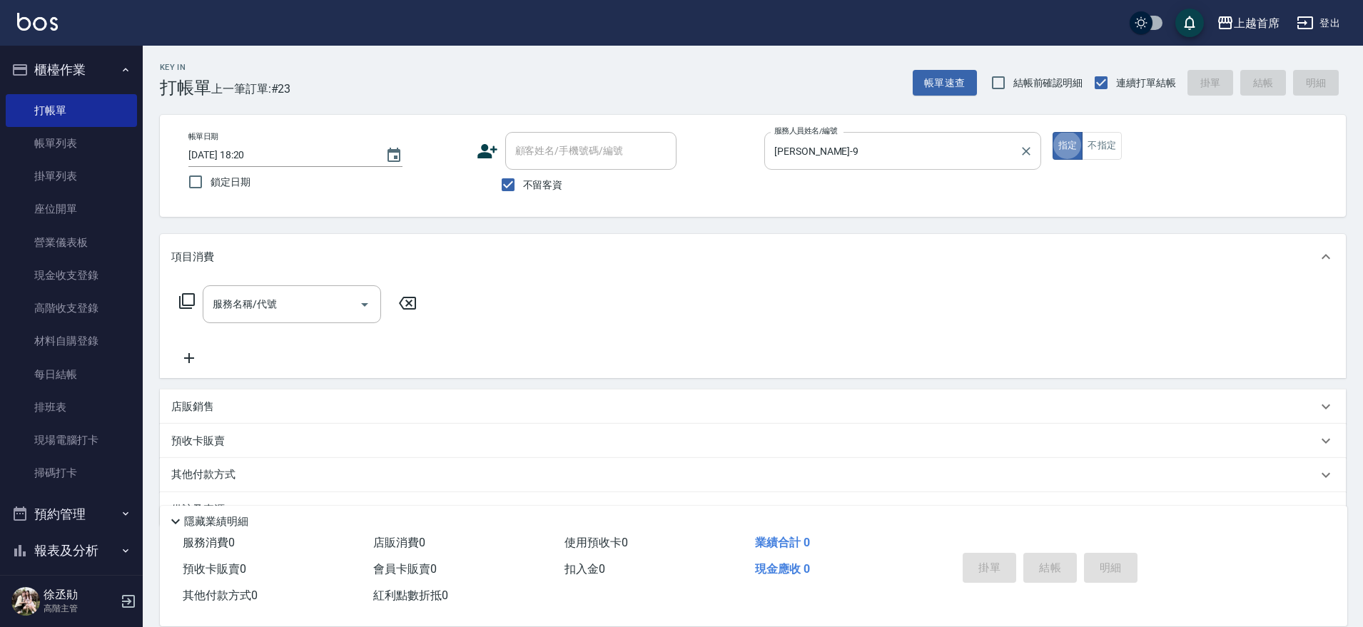
type button "true"
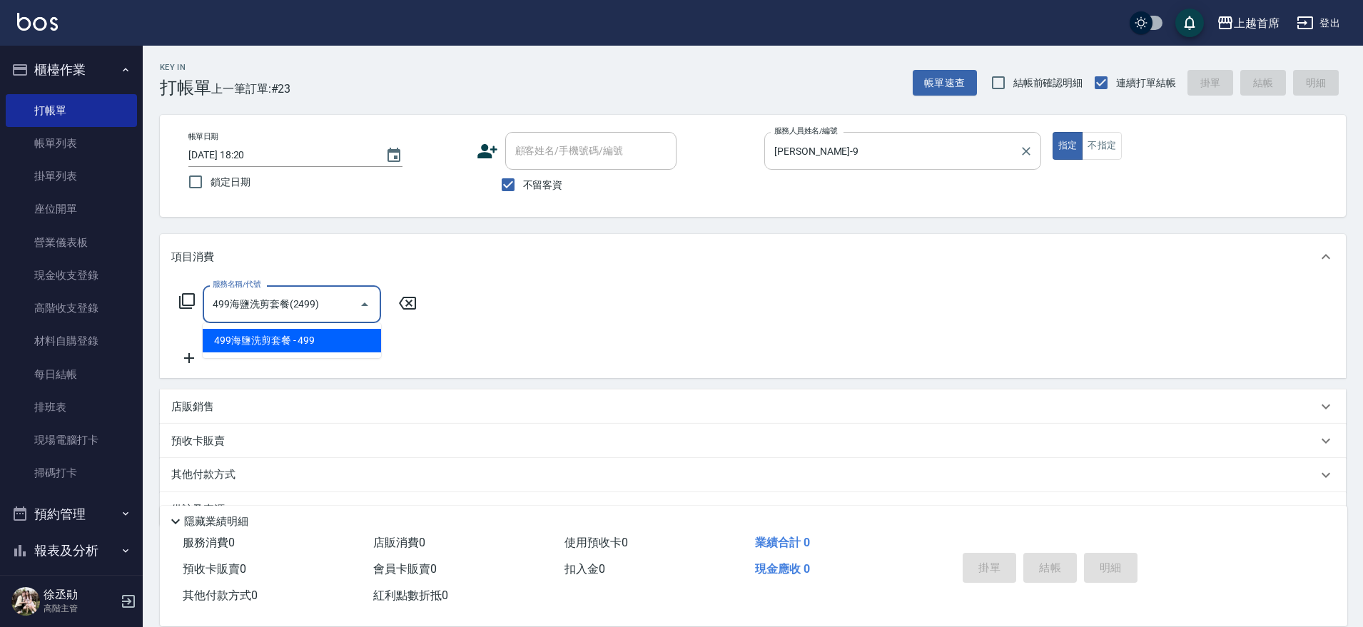
type input "499海鹽洗剪套餐(2499)"
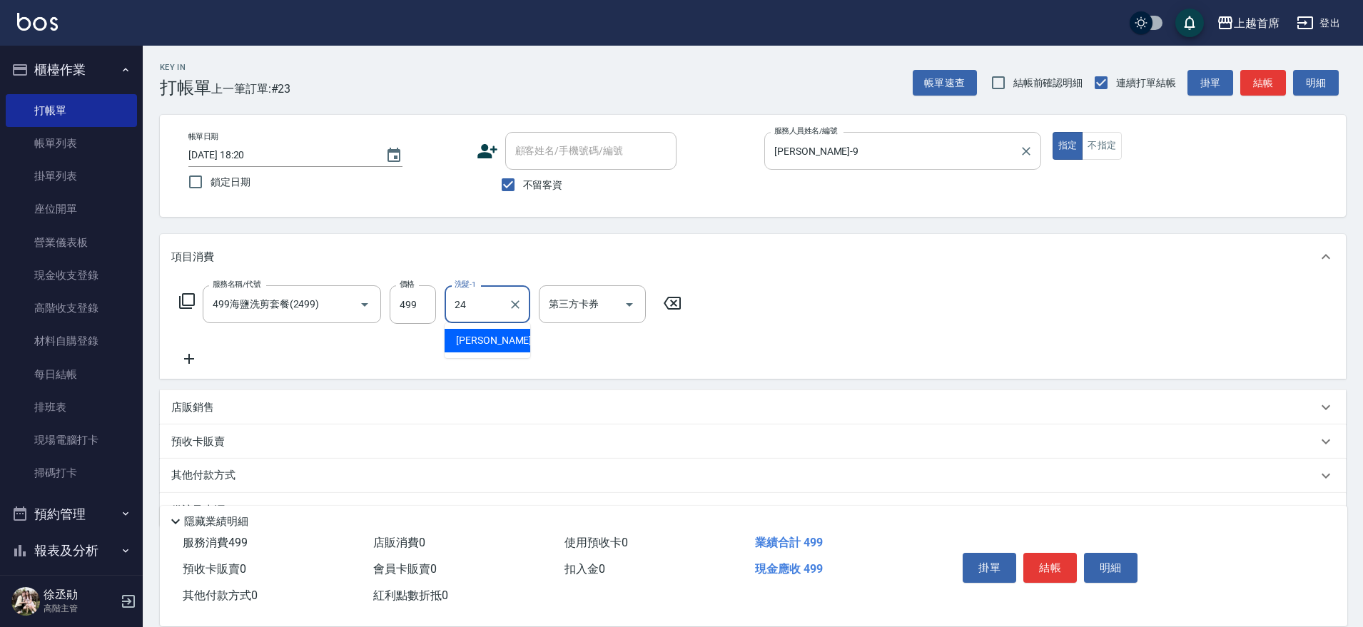
type input "丁于琴-24"
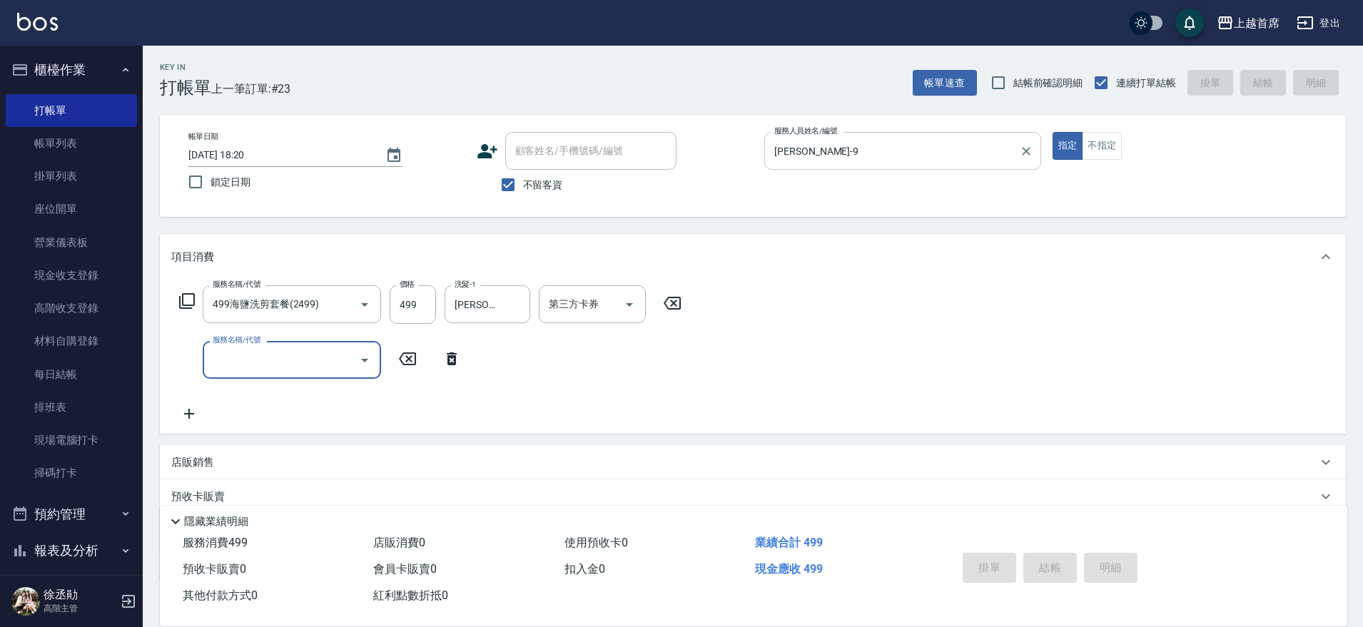
type input "2025/09/16 18:21"
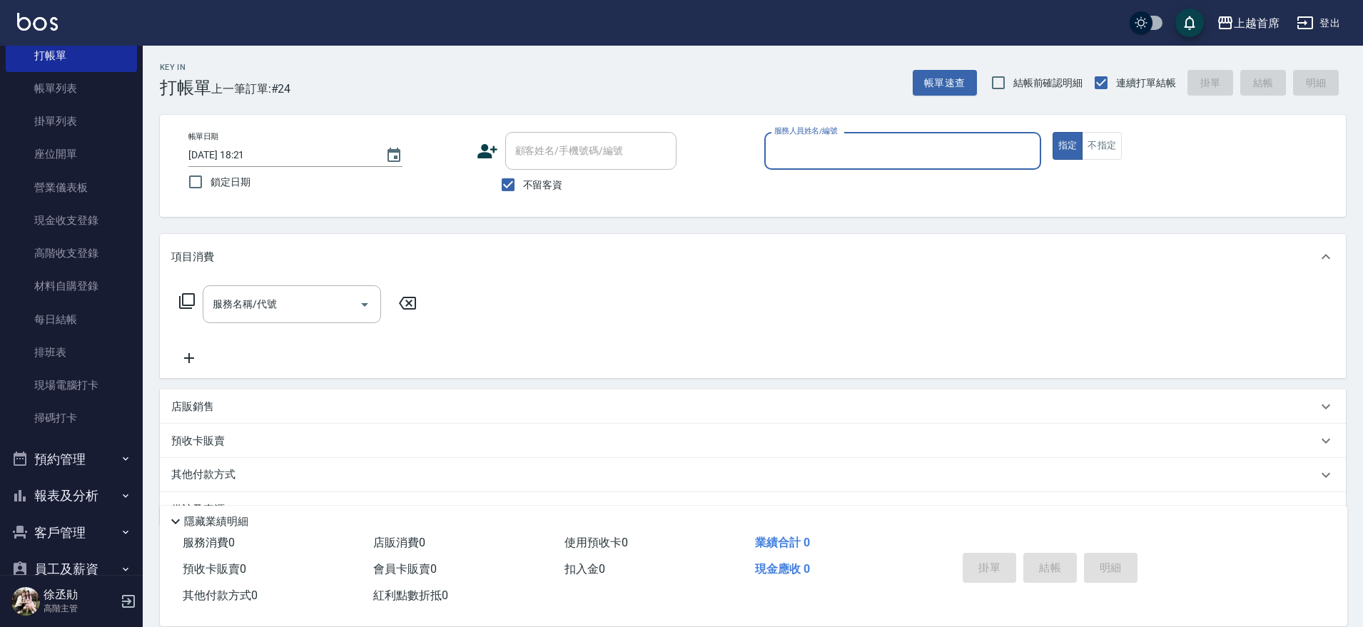
scroll to position [89, 0]
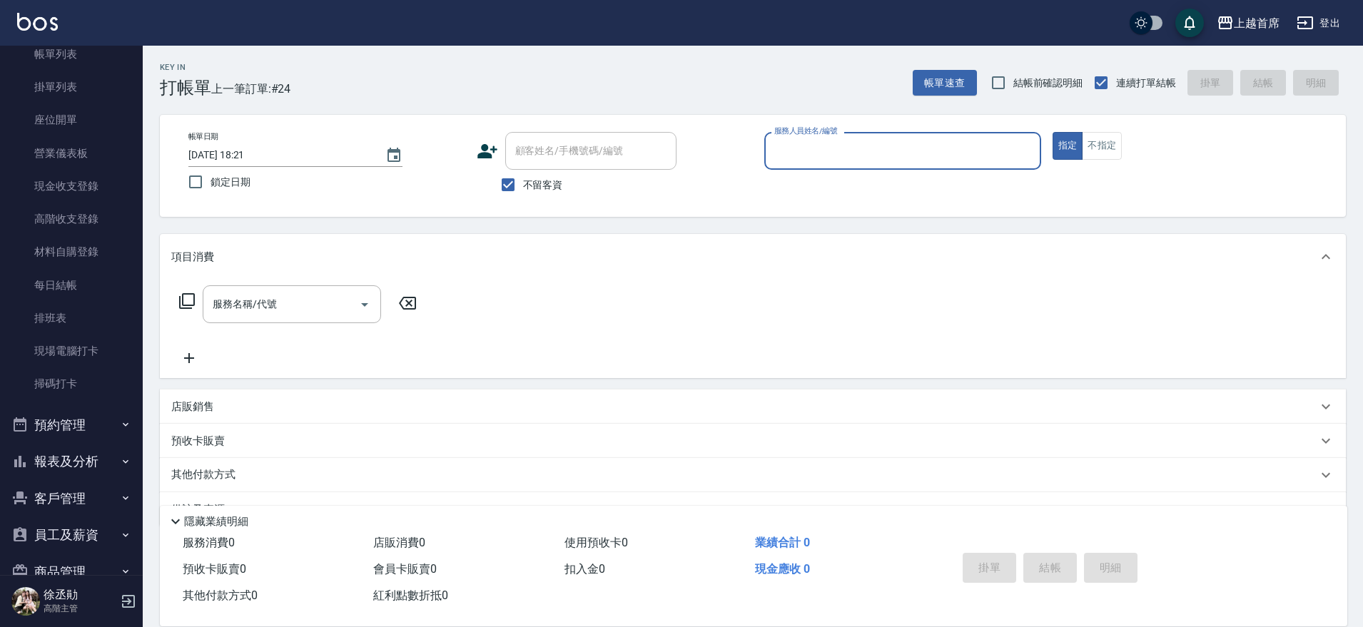
click at [98, 458] on button "報表及分析" at bounding box center [71, 461] width 131 height 37
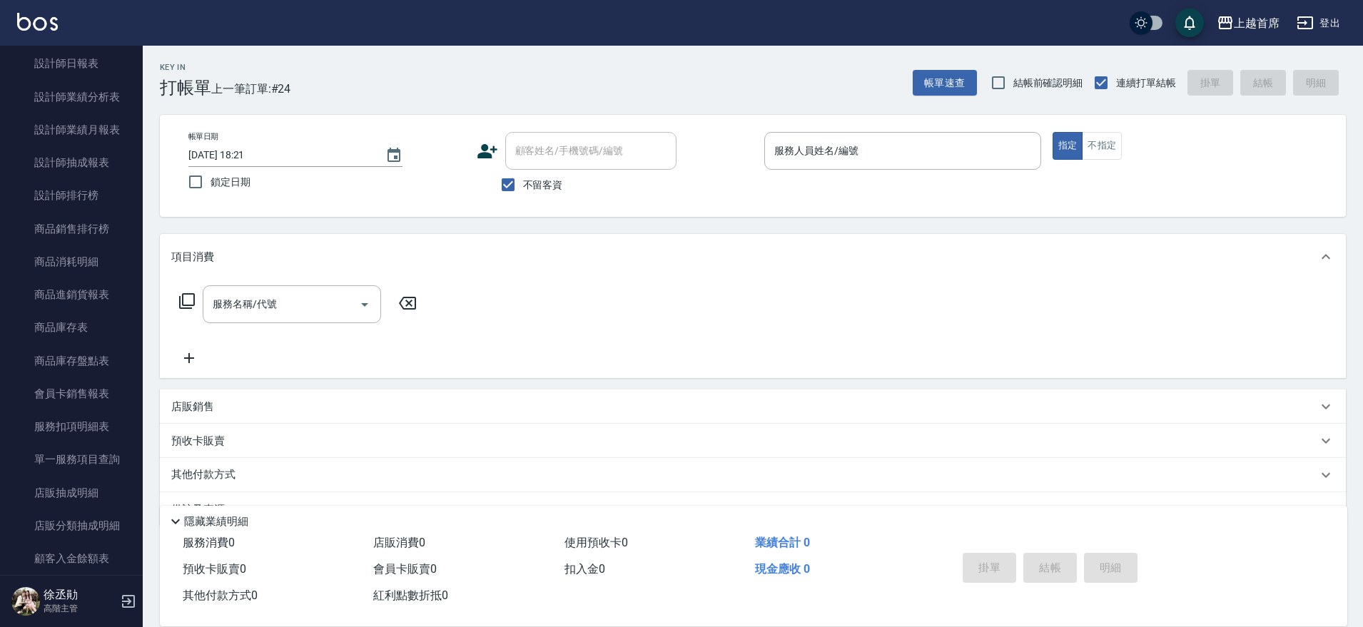
scroll to position [1236, 0]
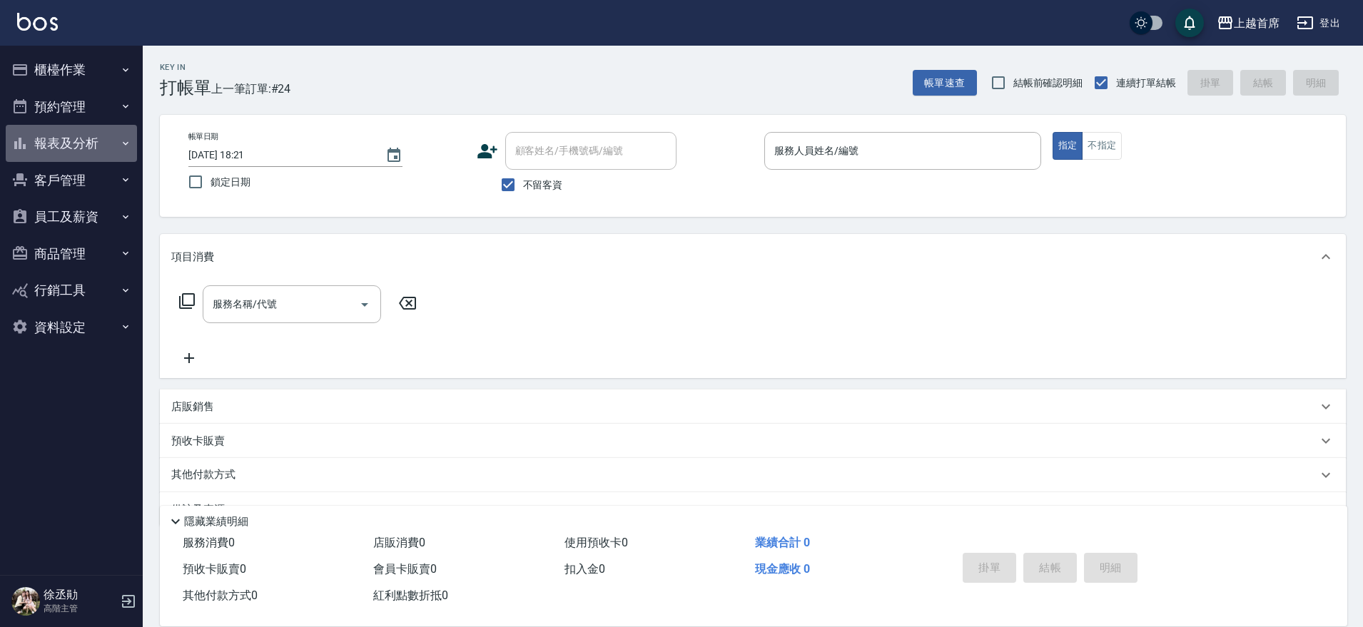
click at [79, 142] on button "報表及分析" at bounding box center [71, 143] width 131 height 37
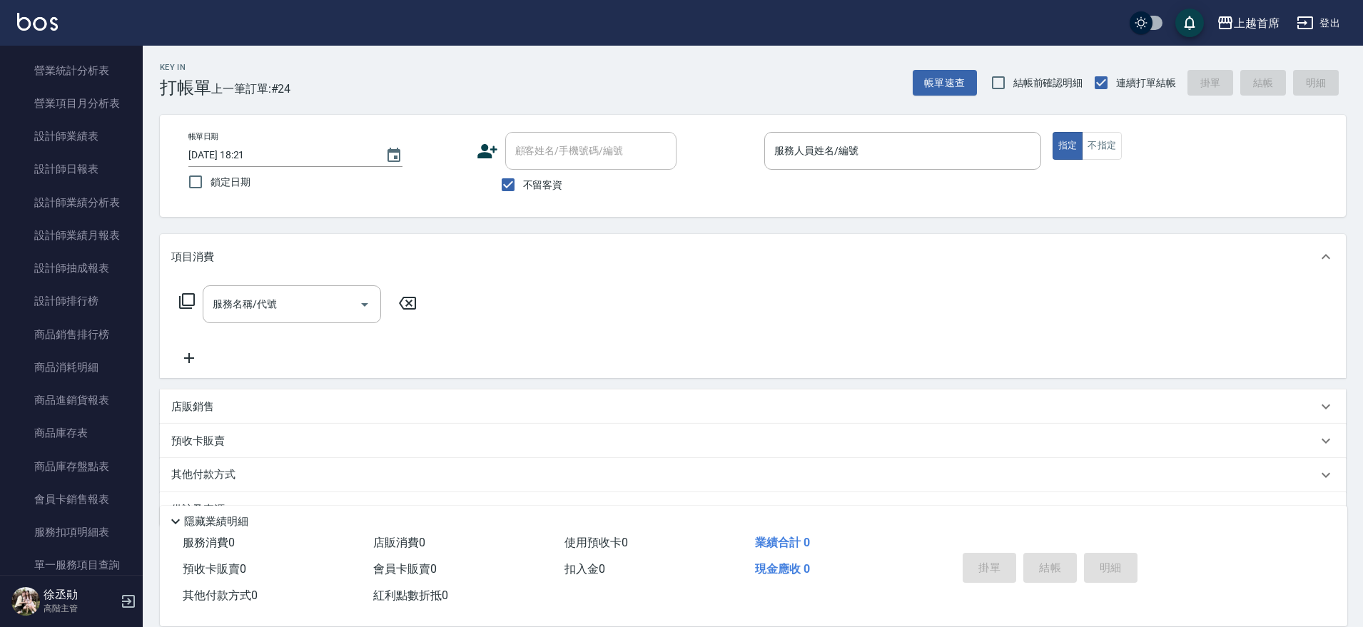
scroll to position [535, 0]
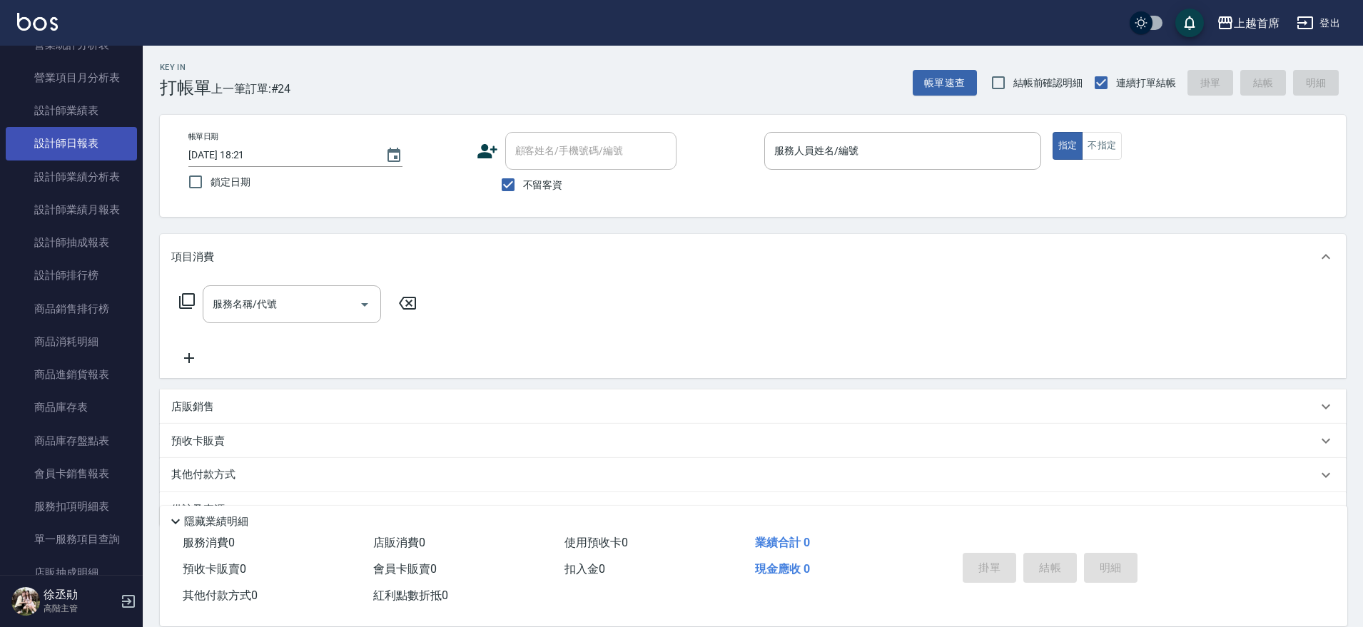
click at [93, 151] on link "設計師日報表" at bounding box center [71, 143] width 131 height 33
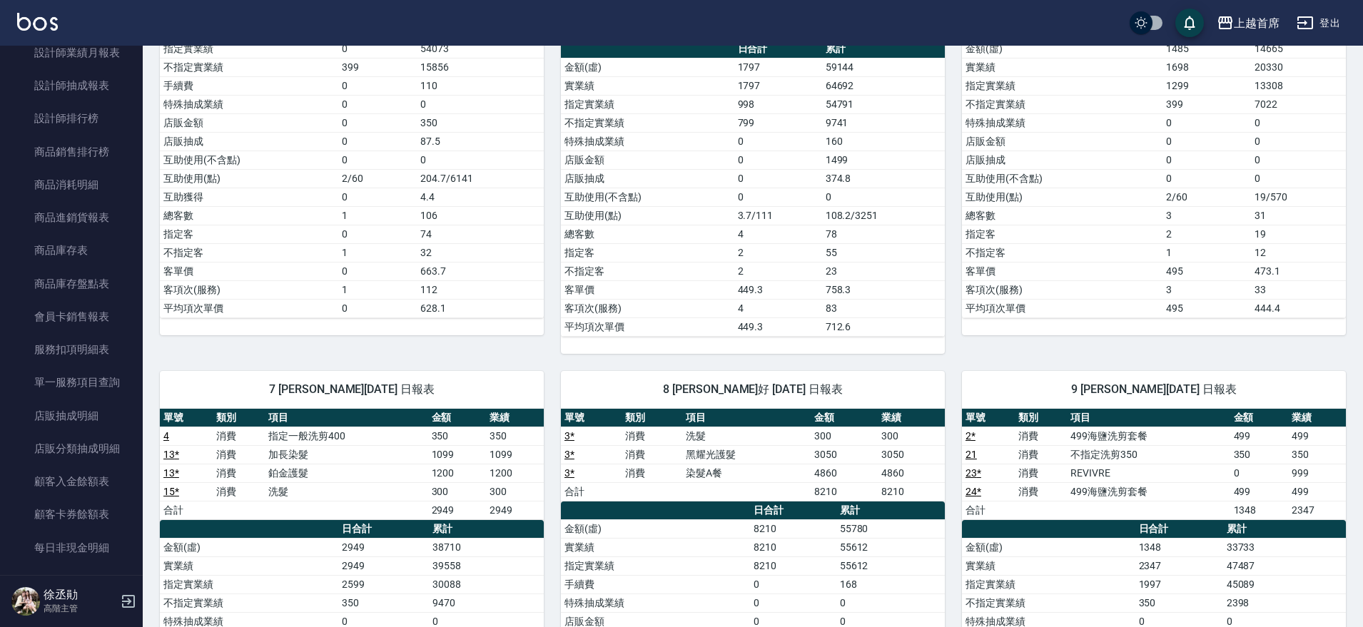
scroll to position [1007, 0]
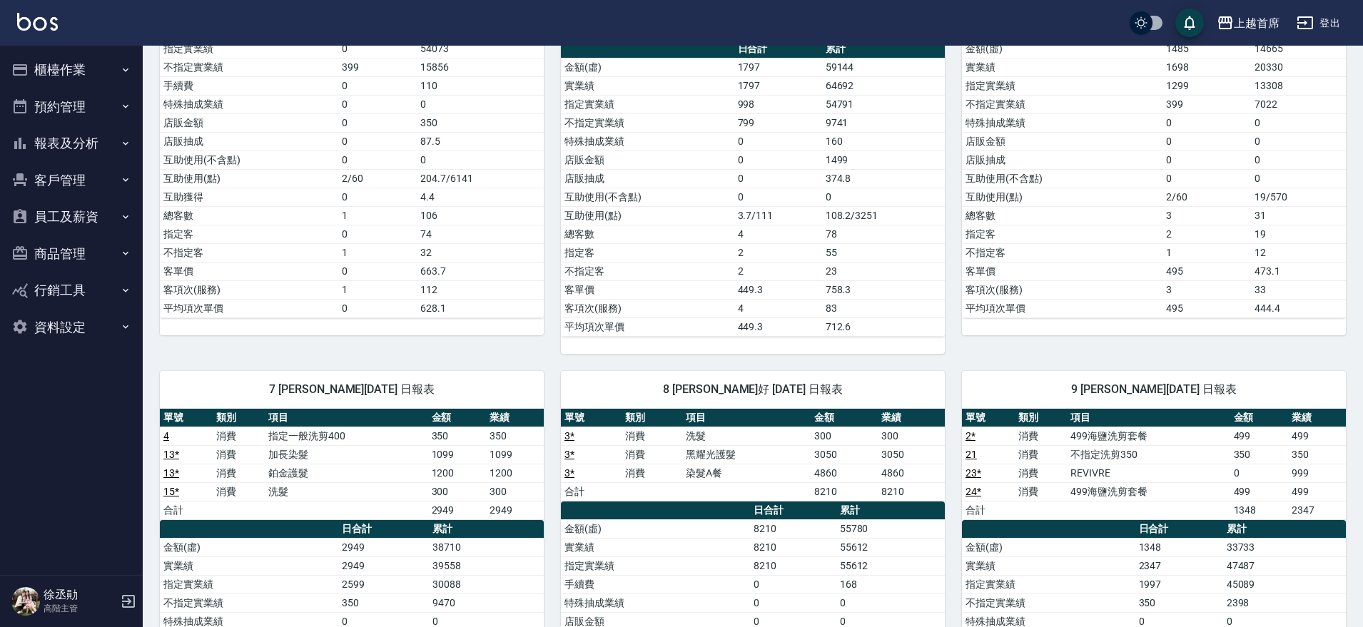
scroll to position [268, 0]
click at [75, 74] on button "櫃檯作業" at bounding box center [71, 69] width 131 height 37
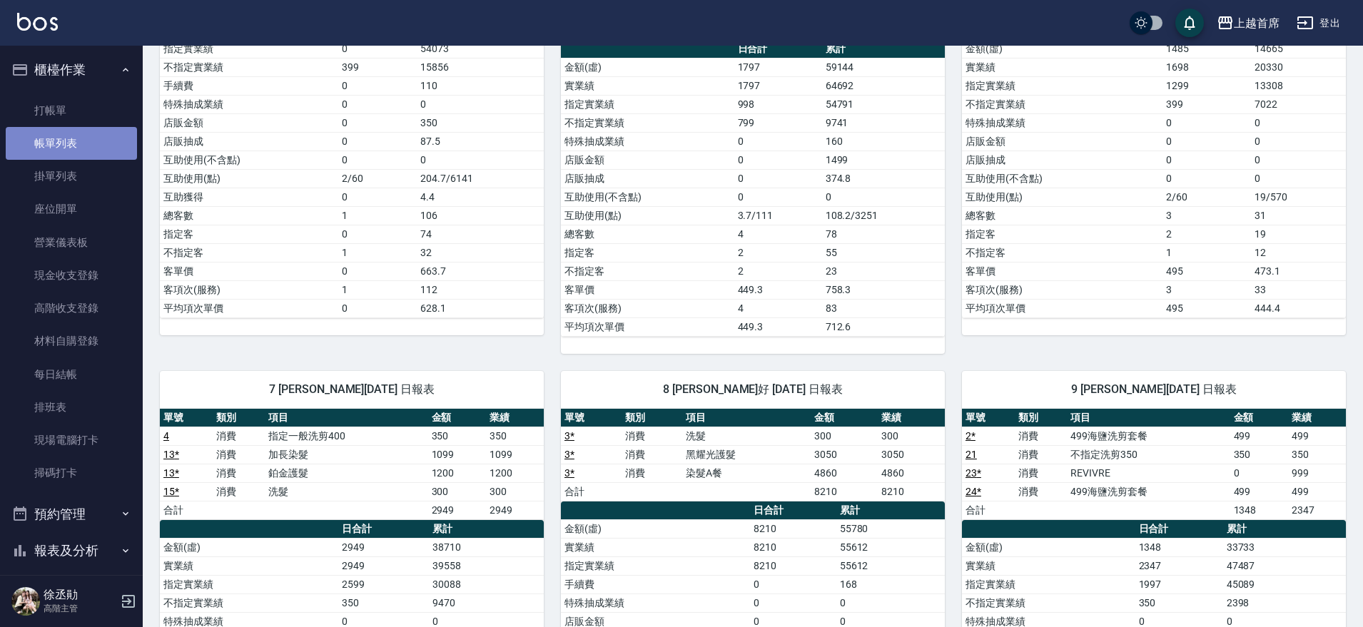
click at [71, 146] on link "帳單列表" at bounding box center [71, 143] width 131 height 33
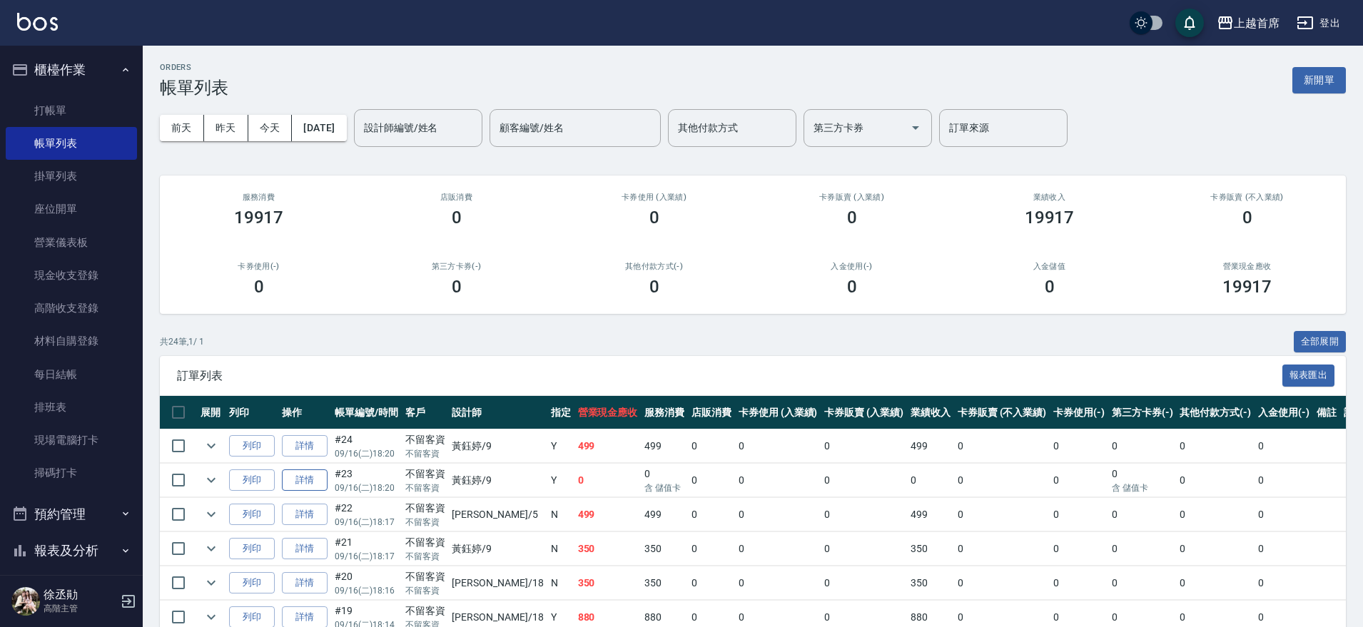
click at [315, 485] on link "詳情" at bounding box center [305, 481] width 46 height 22
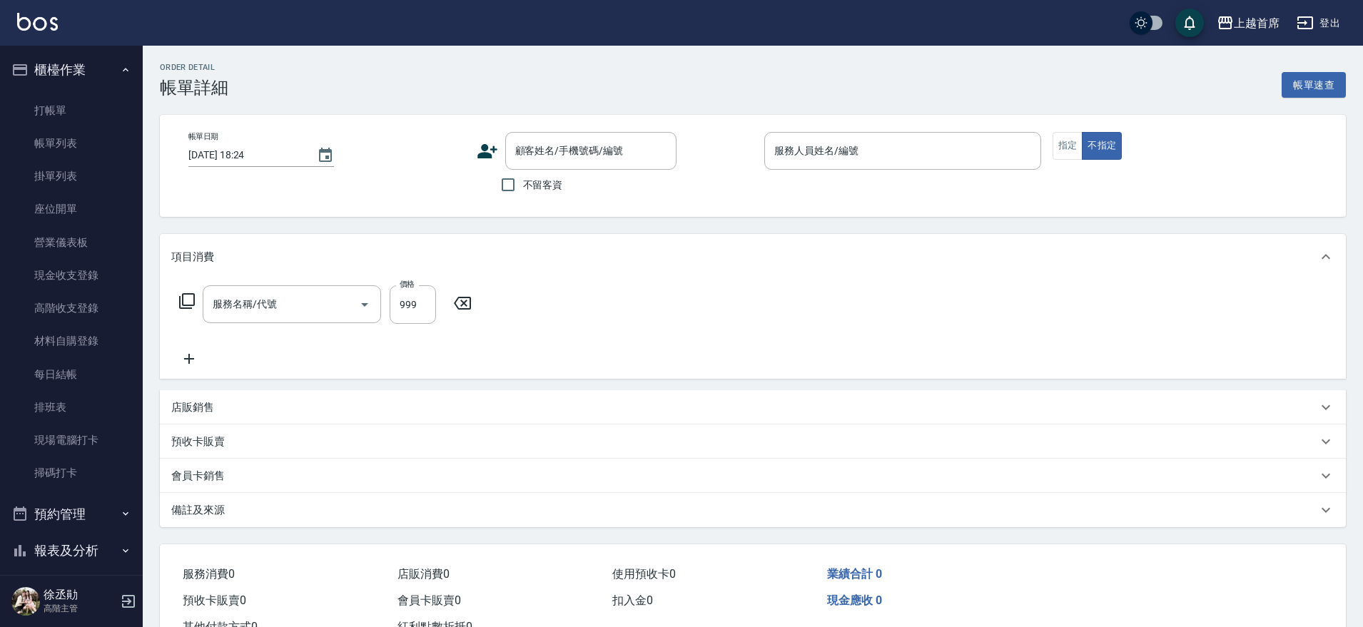
type input "[DATE] 18:20"
checkbox input "true"
type input "[PERSON_NAME]-9"
type input "REVIVRE(0999)"
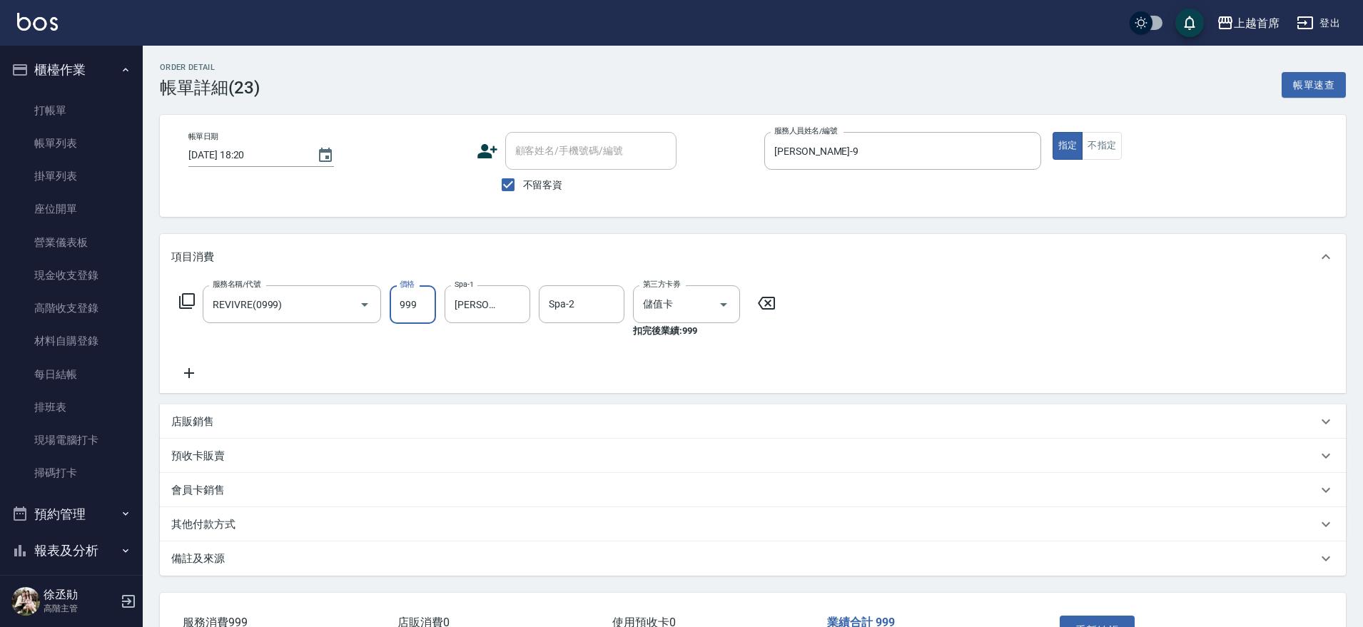
click at [400, 308] on input "999" at bounding box center [413, 304] width 46 height 39
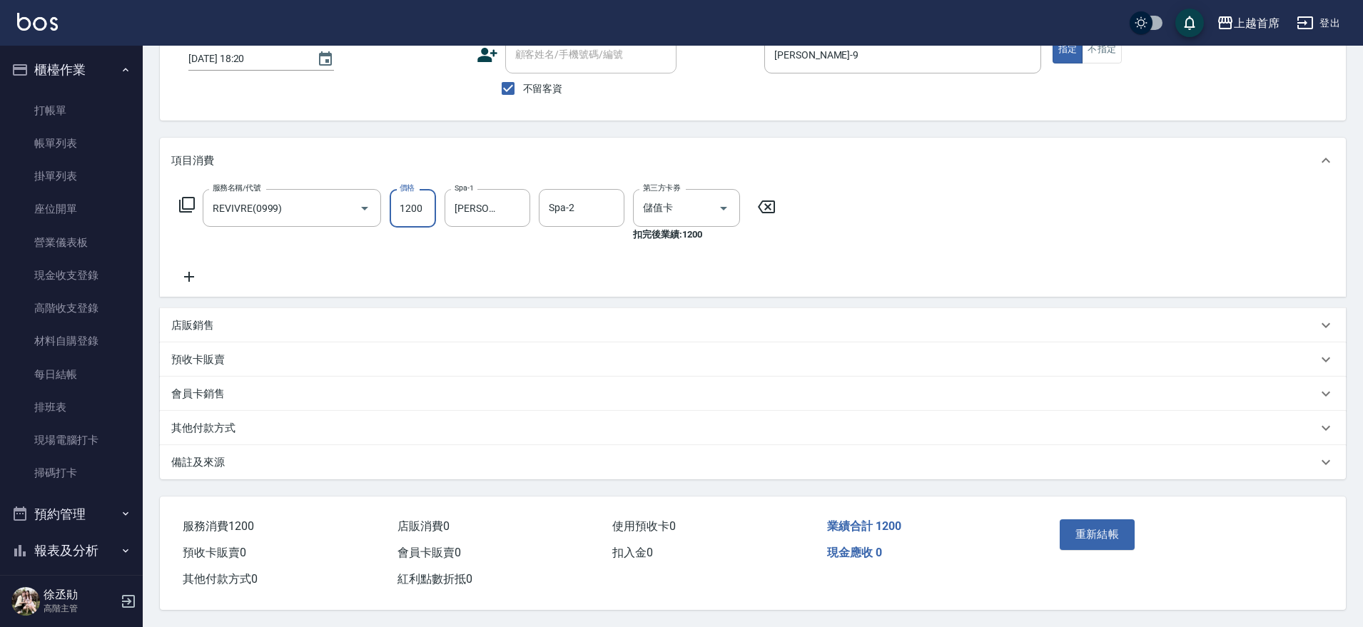
scroll to position [103, 0]
type input "1200"
click at [1105, 528] on button "重新結帳" at bounding box center [1098, 535] width 76 height 30
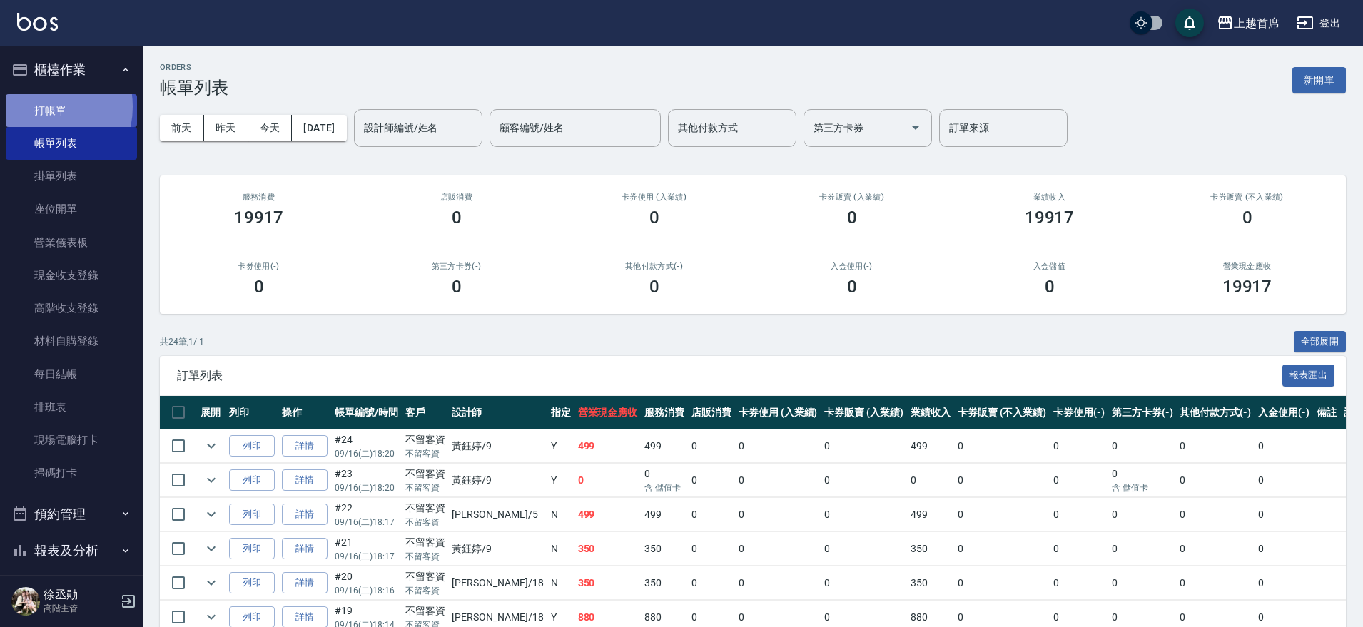
click at [40, 106] on link "打帳單" at bounding box center [71, 110] width 131 height 33
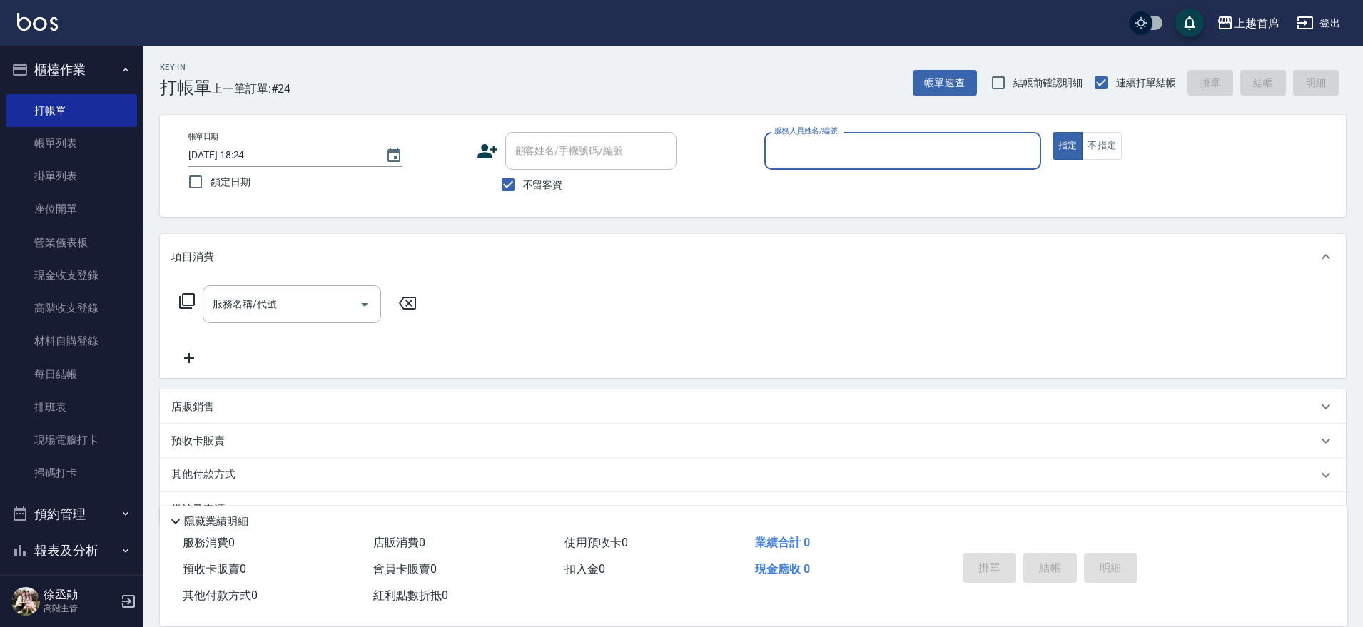
click at [63, 553] on button "報表及分析" at bounding box center [71, 550] width 131 height 37
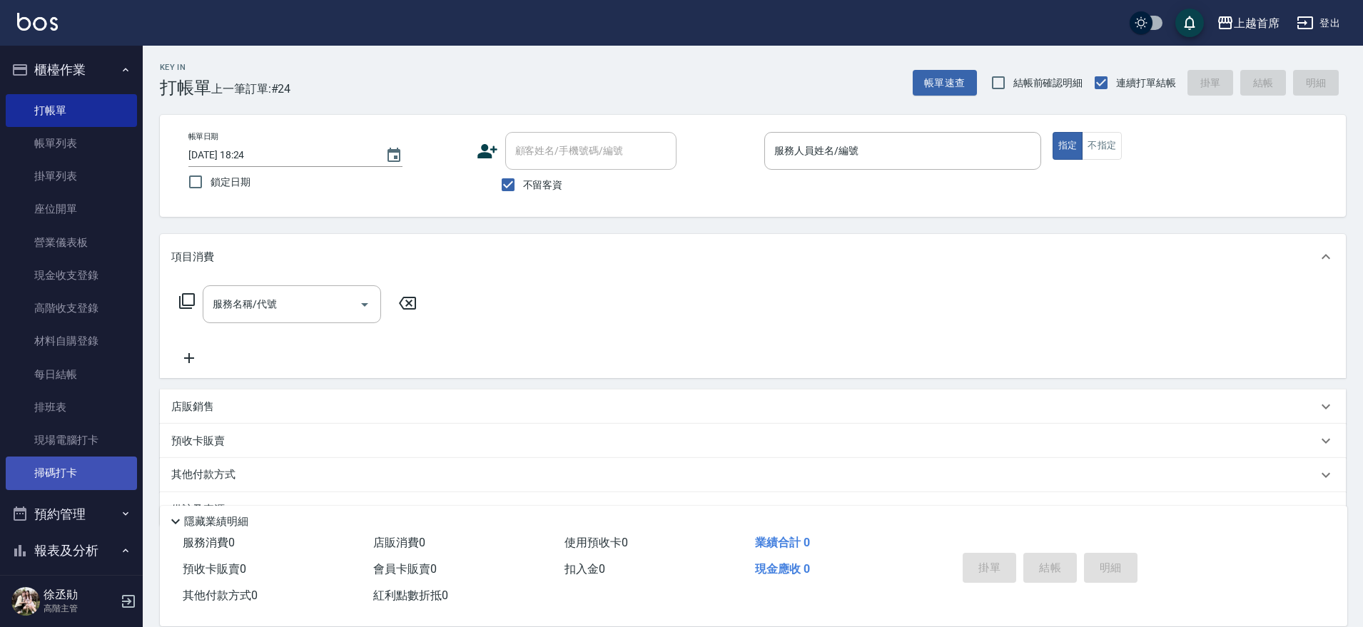
scroll to position [357, 0]
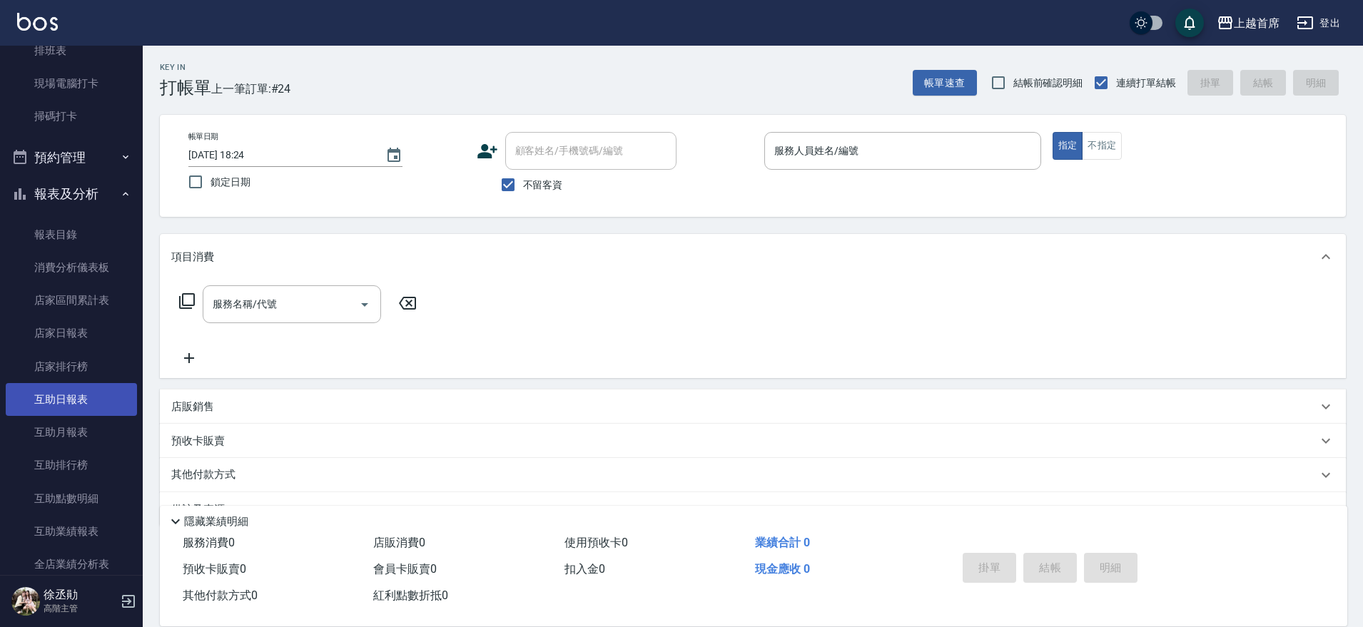
click at [66, 396] on link "互助日報表" at bounding box center [71, 399] width 131 height 33
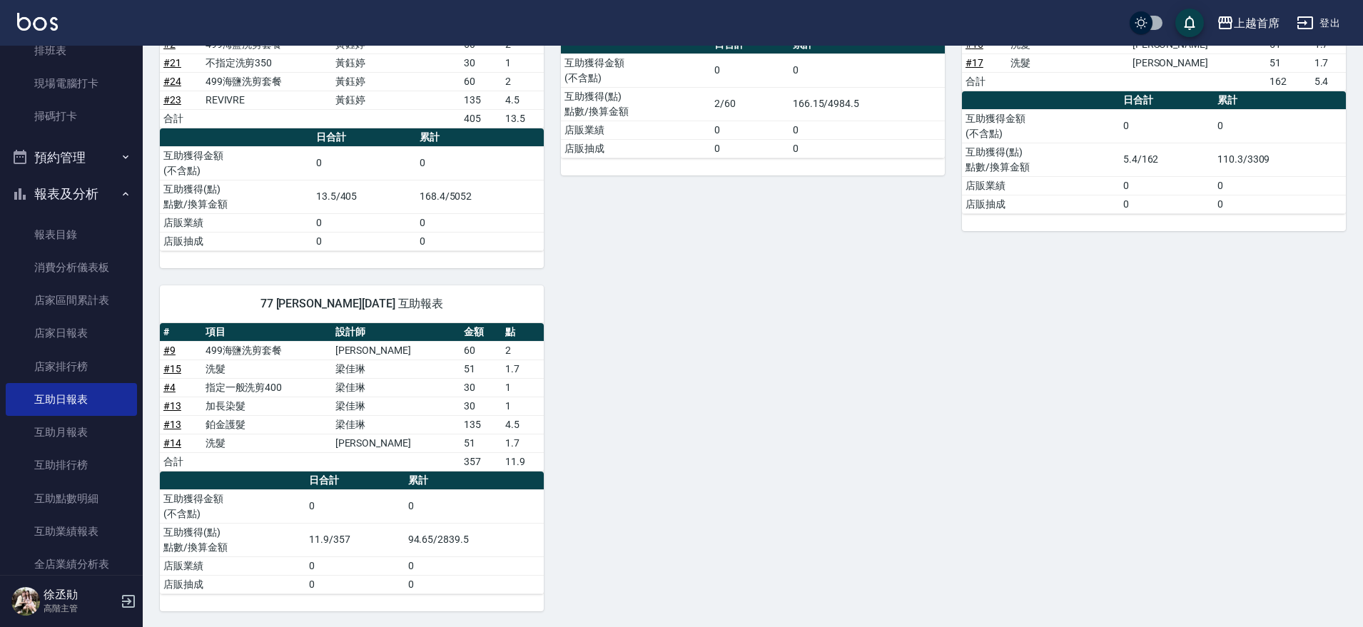
scroll to position [520, 0]
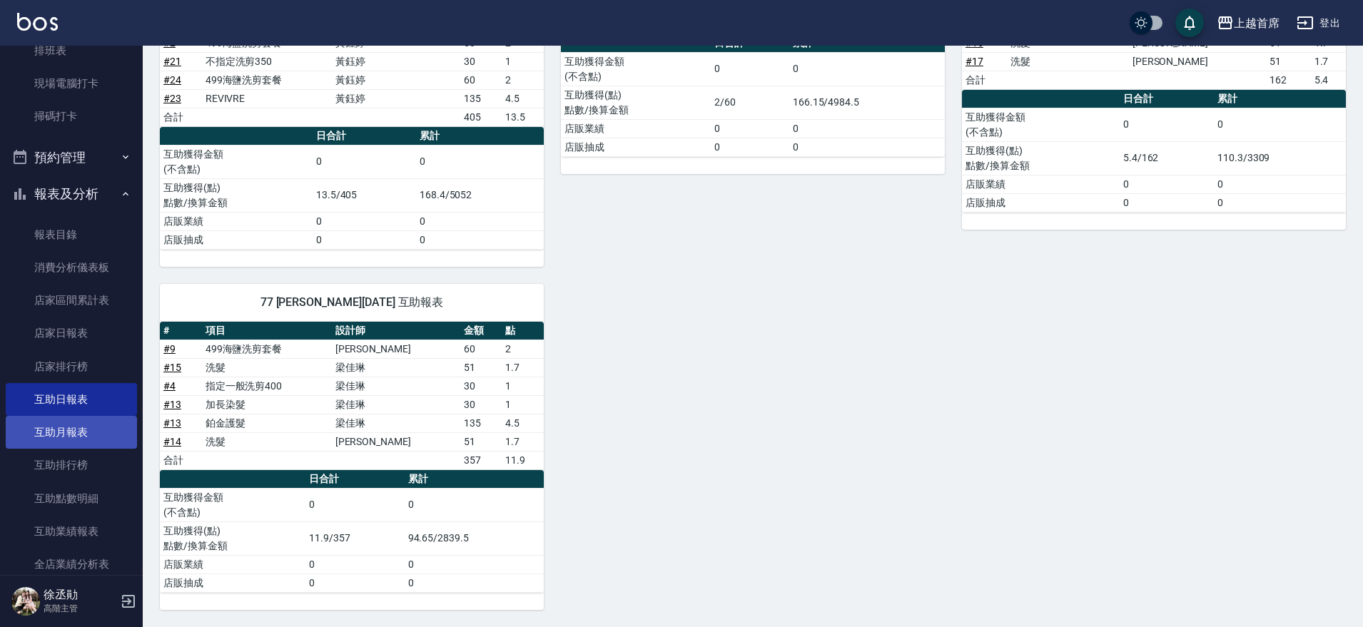
click at [66, 447] on link "互助月報表" at bounding box center [71, 432] width 131 height 33
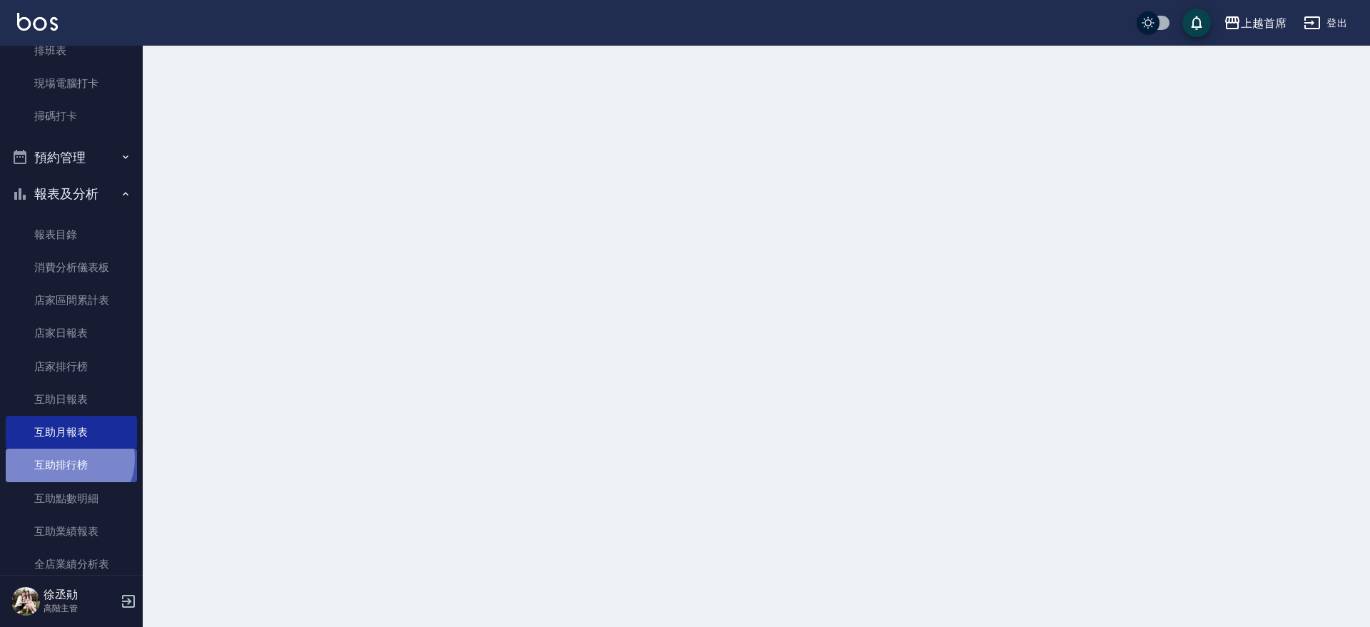
click at [68, 459] on link "互助排行榜" at bounding box center [71, 465] width 131 height 33
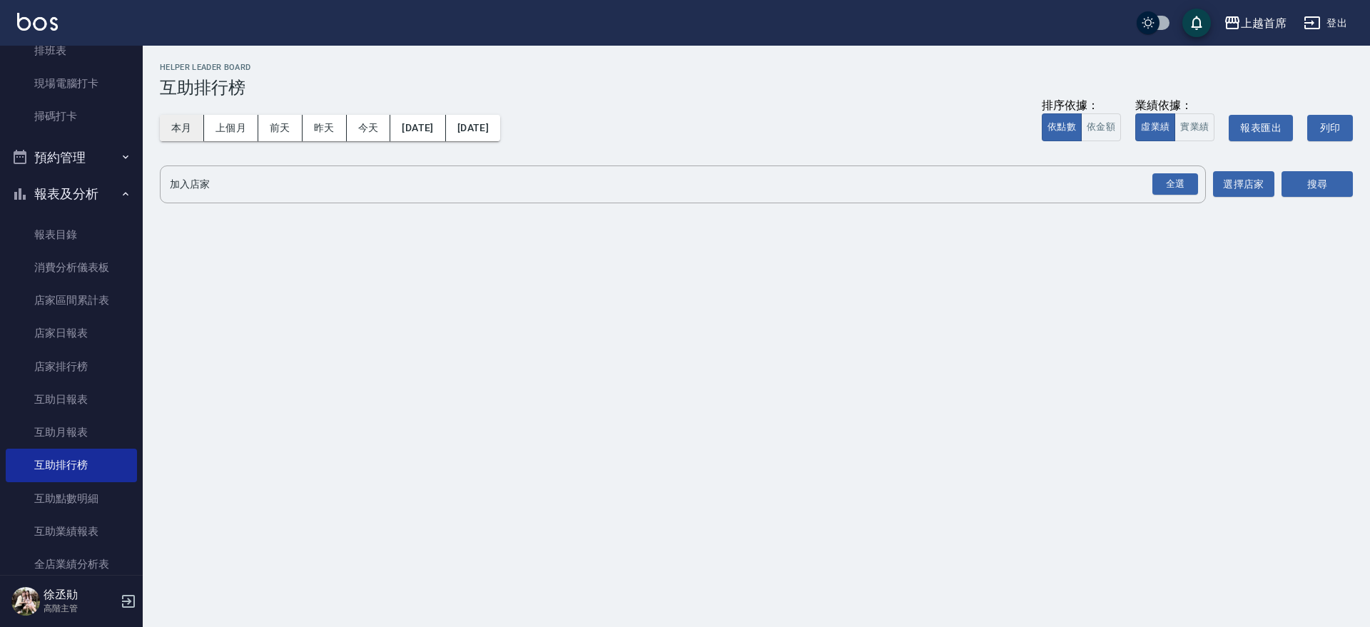
click at [182, 131] on button "本月" at bounding box center [182, 128] width 44 height 26
click at [1170, 183] on div "全選" at bounding box center [1175, 184] width 46 height 22
click at [1297, 186] on button "搜尋" at bounding box center [1317, 185] width 71 height 26
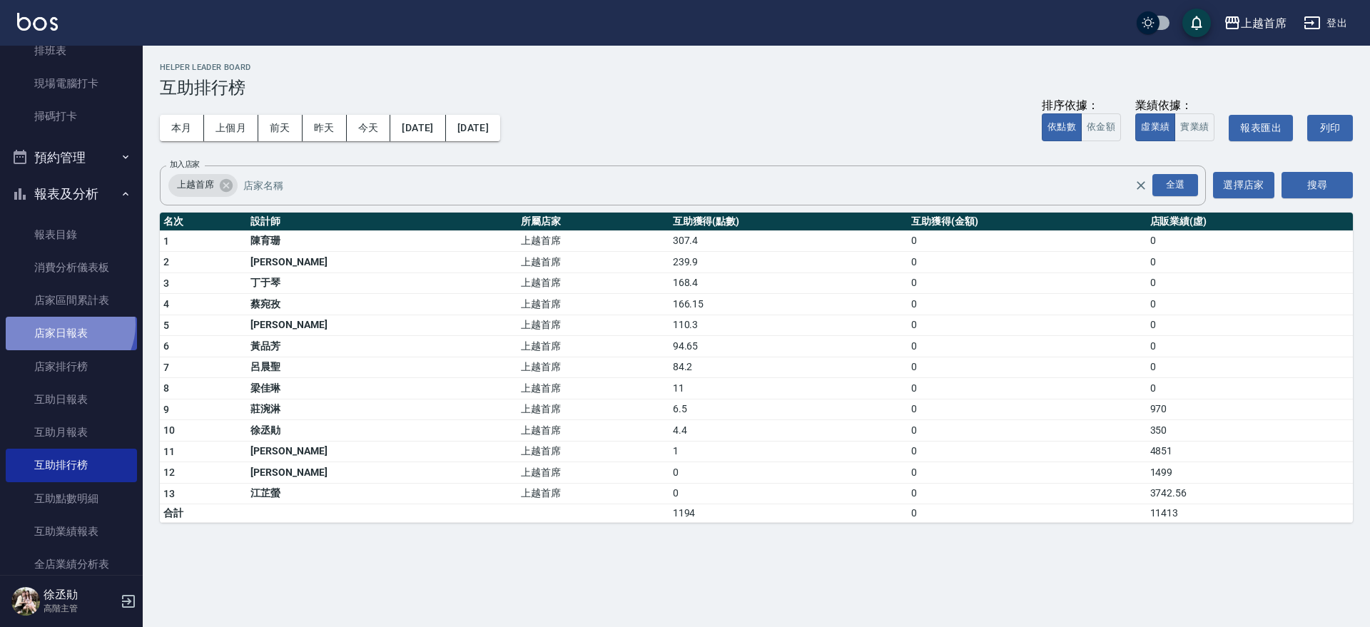
click at [66, 325] on link "店家日報表" at bounding box center [71, 333] width 131 height 33
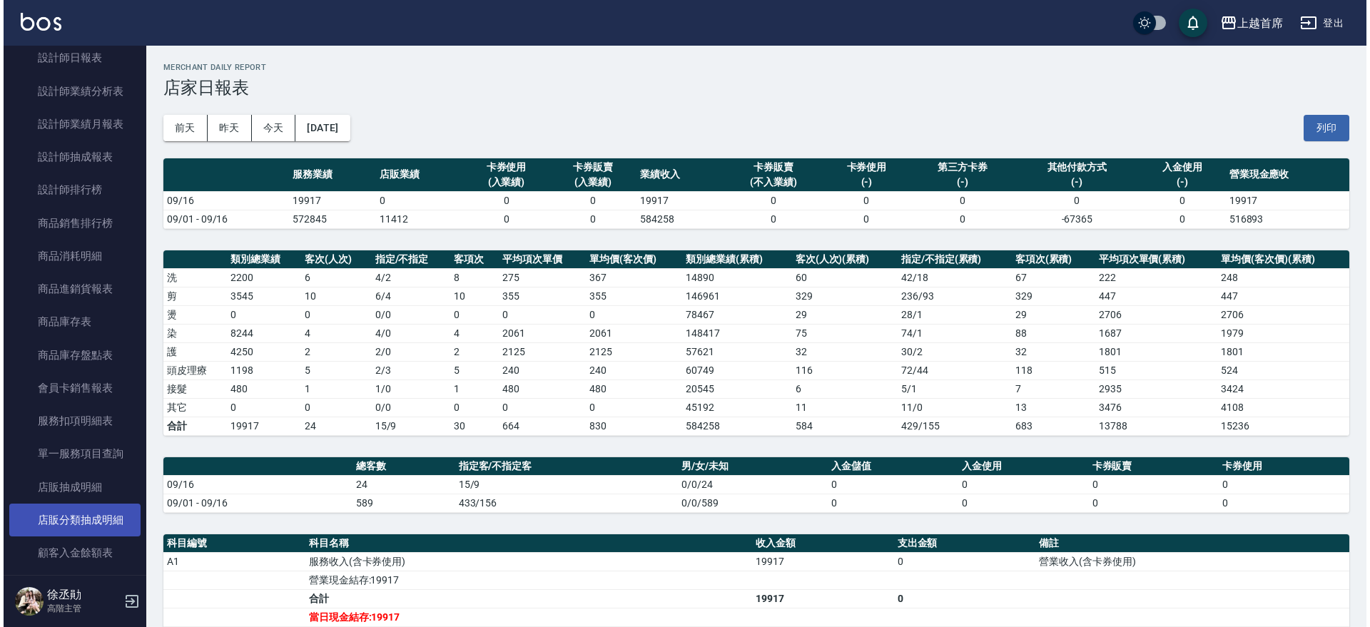
scroll to position [1070, 0]
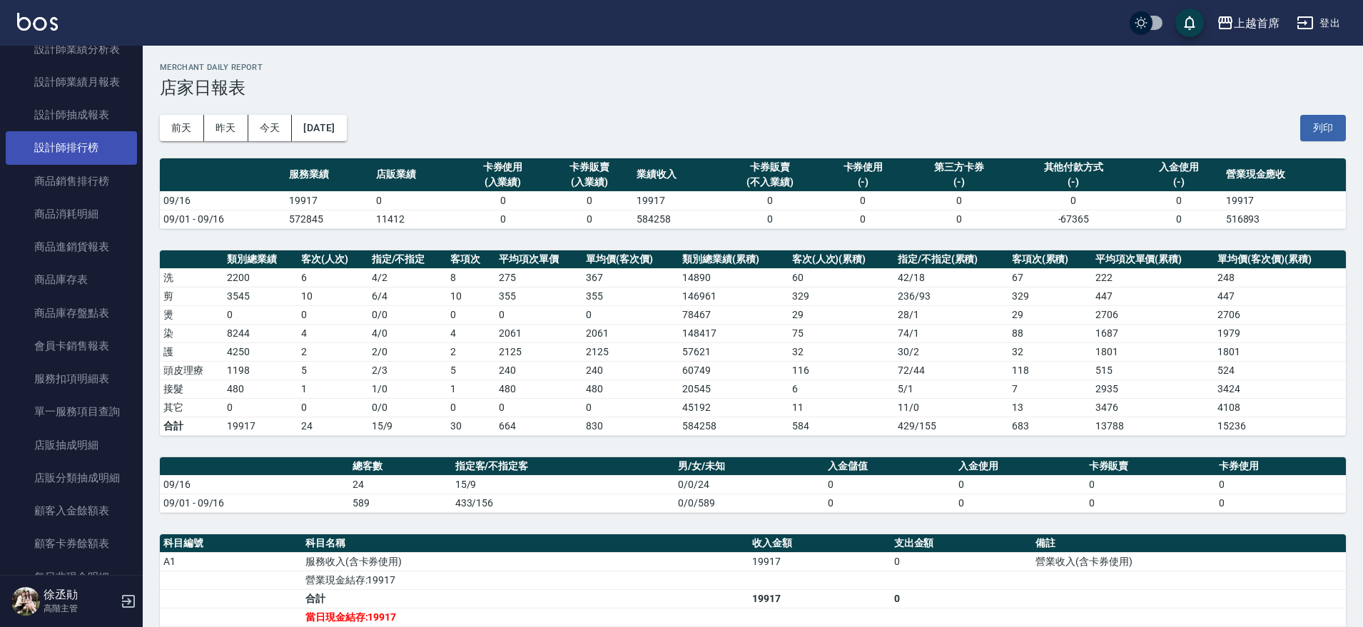
click at [46, 155] on link "設計師排行榜" at bounding box center [71, 147] width 131 height 33
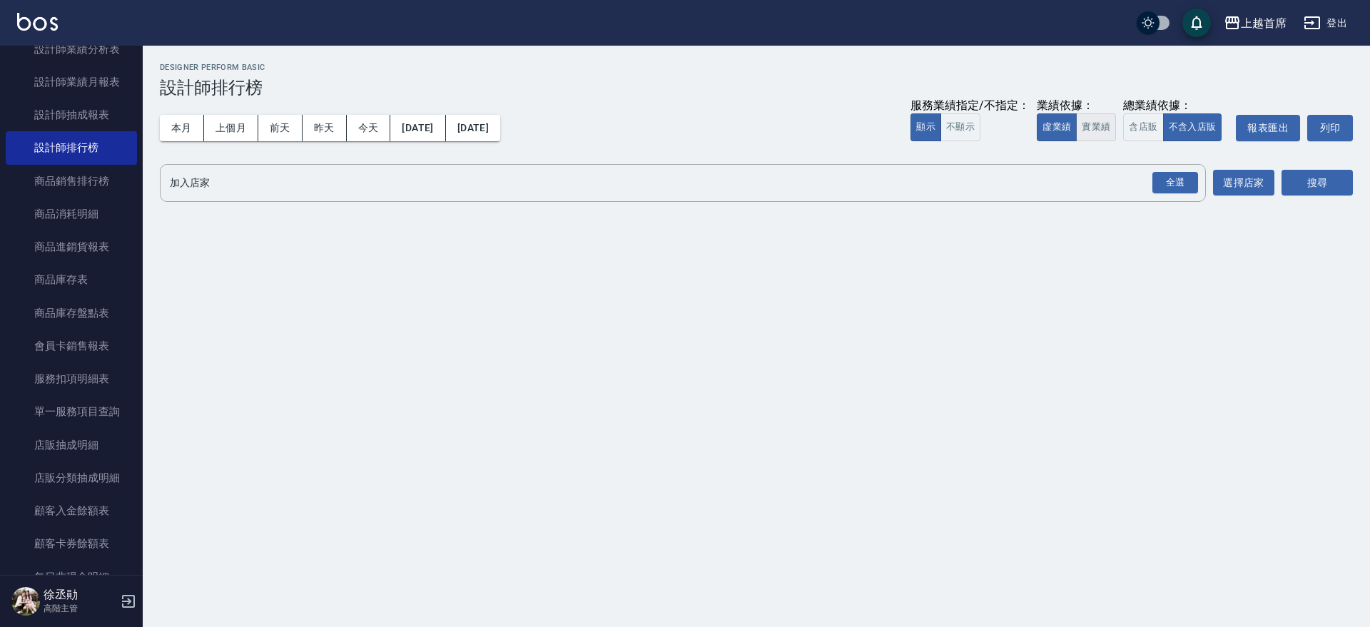
click at [1091, 129] on button "實業績" at bounding box center [1096, 127] width 40 height 28
drag, startPoint x: 1165, startPoint y: 176, endPoint x: 1219, endPoint y: 176, distance: 53.5
click at [1166, 176] on div "全選" at bounding box center [1175, 183] width 46 height 22
click at [1307, 175] on button "搜尋" at bounding box center [1317, 184] width 71 height 26
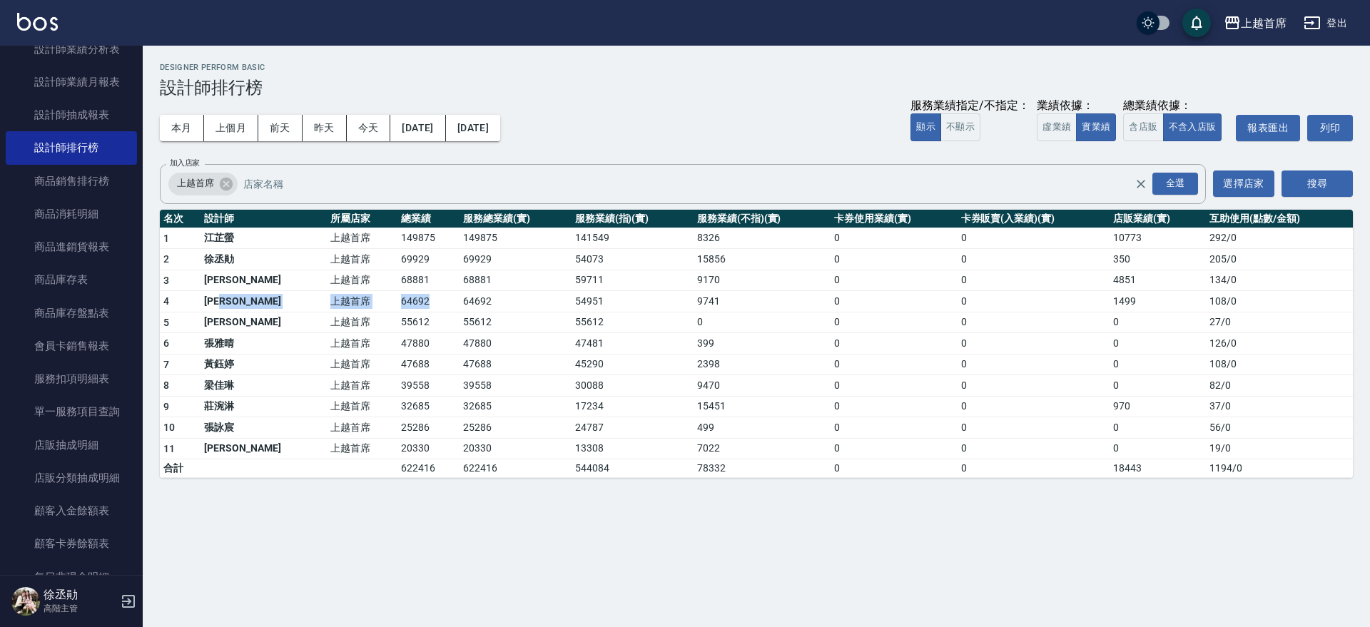
drag, startPoint x: 258, startPoint y: 293, endPoint x: 401, endPoint y: 297, distance: 143.5
click at [401, 297] on tr "4 [PERSON_NAME]首席 64692 64692 54951 9741 0 0 1499 108 / 0" at bounding box center [756, 301] width 1193 height 21
click at [401, 297] on td "64692" at bounding box center [428, 301] width 62 height 21
drag, startPoint x: 411, startPoint y: 295, endPoint x: 295, endPoint y: 298, distance: 116.4
click at [295, 298] on tr "4 [PERSON_NAME]首席 64692 64692 54951 9741 0 0 1499 108 / 0" at bounding box center [756, 301] width 1193 height 21
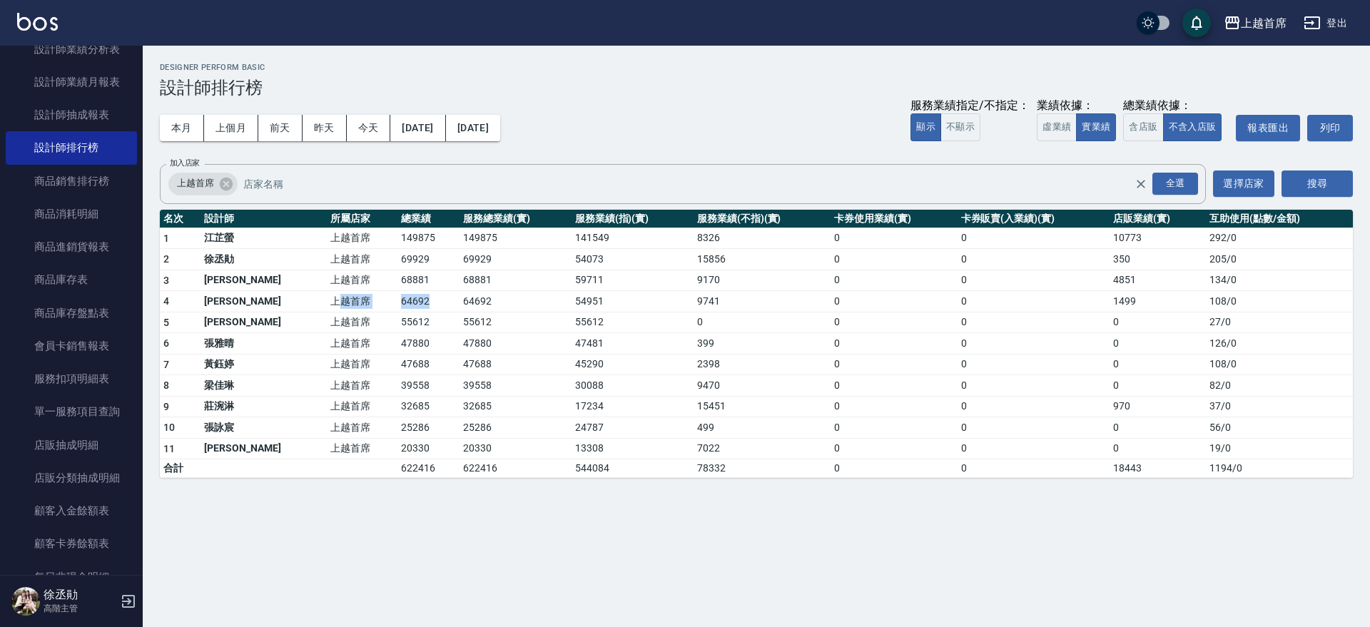
click at [327, 298] on td "上越首席" at bounding box center [362, 301] width 71 height 21
drag, startPoint x: 213, startPoint y: 305, endPoint x: 442, endPoint y: 298, distance: 229.9
click at [442, 298] on tr "4 [PERSON_NAME]首席 64692 64692 54951 9741 0 0 1499 108 / 0" at bounding box center [756, 301] width 1193 height 21
click at [460, 298] on td "64692" at bounding box center [515, 301] width 111 height 21
drag, startPoint x: 534, startPoint y: 301, endPoint x: 623, endPoint y: 301, distance: 88.5
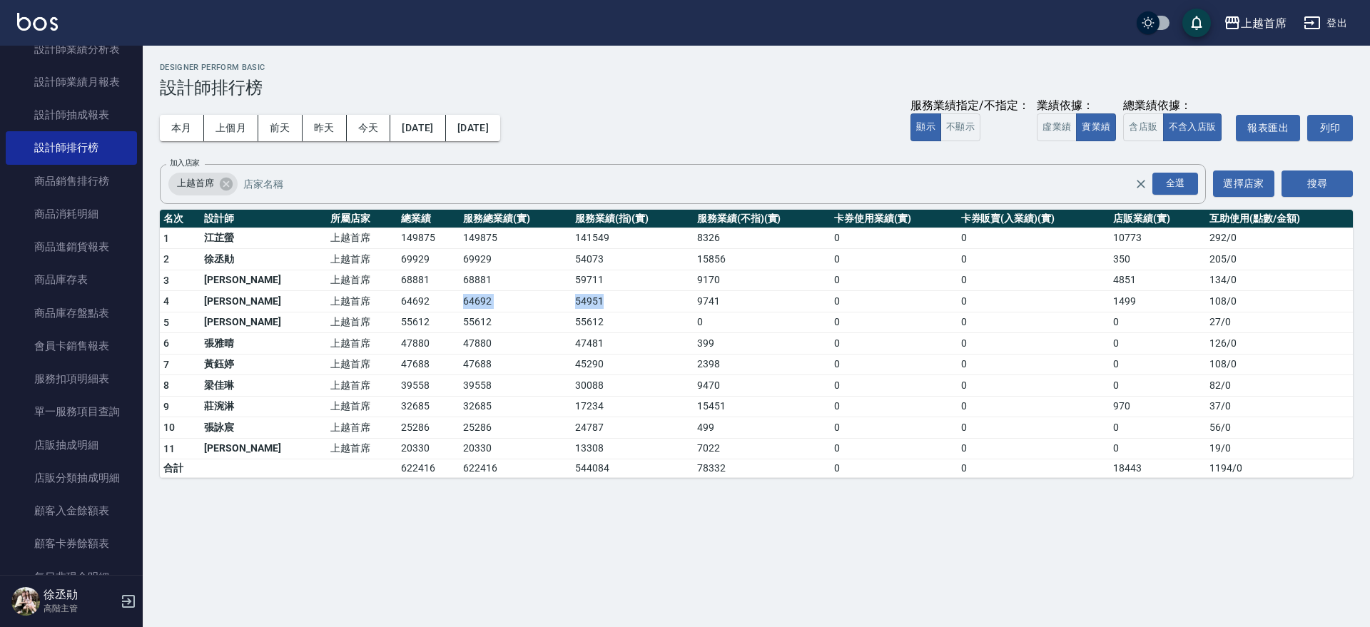
click at [623, 301] on tr "4 [PERSON_NAME]首席 64692 64692 54951 9741 0 0 1499 108 / 0" at bounding box center [756, 301] width 1193 height 21
click at [623, 301] on td "54951" at bounding box center [633, 301] width 122 height 21
drag, startPoint x: 626, startPoint y: 300, endPoint x: 506, endPoint y: 298, distance: 119.9
click at [507, 299] on tr "4 [PERSON_NAME]首席 64692 64692 54951 9741 0 0 1499 108 / 0" at bounding box center [756, 301] width 1193 height 21
click at [505, 298] on td "64692" at bounding box center [515, 301] width 111 height 21
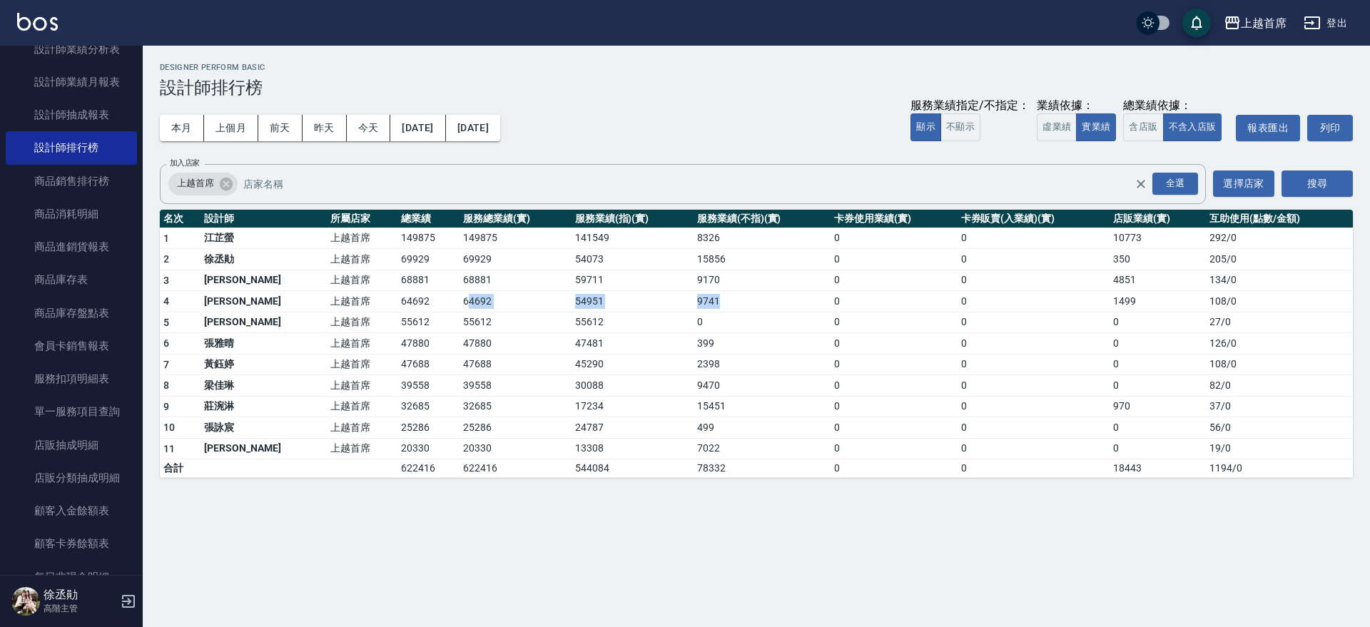
drag, startPoint x: 442, startPoint y: 298, endPoint x: 737, endPoint y: 295, distance: 295.5
click at [737, 295] on tr "4 [PERSON_NAME]首席 64692 64692 54951 9741 0 0 1499 108 / 0" at bounding box center [756, 301] width 1193 height 21
click at [736, 295] on td "9741" at bounding box center [762, 301] width 137 height 21
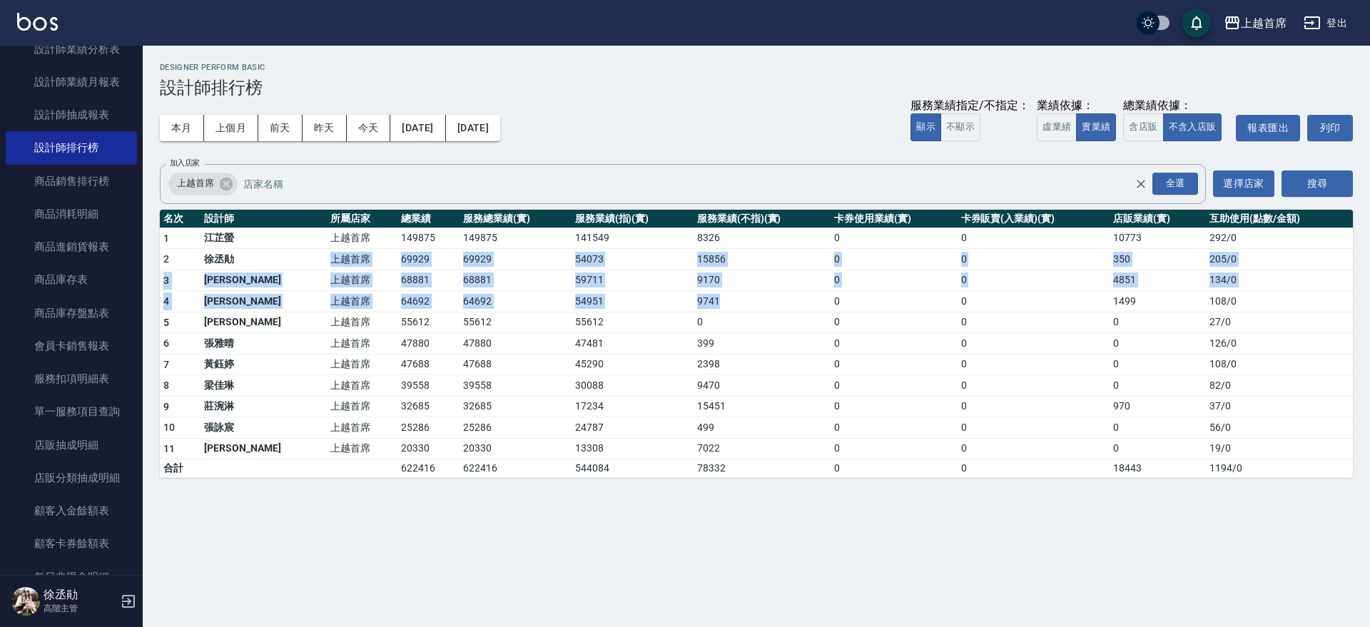
drag, startPoint x: 727, startPoint y: 295, endPoint x: 263, endPoint y: 262, distance: 465.8
click at [263, 262] on tbody "1 [PERSON_NAME]首席 149875 149875 141549 8326 0 0 10773 292 / 0 2 [PERSON_NAME]首席…" at bounding box center [756, 353] width 1193 height 250
click at [263, 261] on td "徐丞勛" at bounding box center [264, 259] width 126 height 21
drag, startPoint x: 238, startPoint y: 256, endPoint x: 409, endPoint y: 288, distance: 174.1
click at [409, 288] on tbody "1 [PERSON_NAME]首席 149875 149875 141549 8326 0 0 10773 292 / 0 2 [PERSON_NAME]首席…" at bounding box center [756, 353] width 1193 height 250
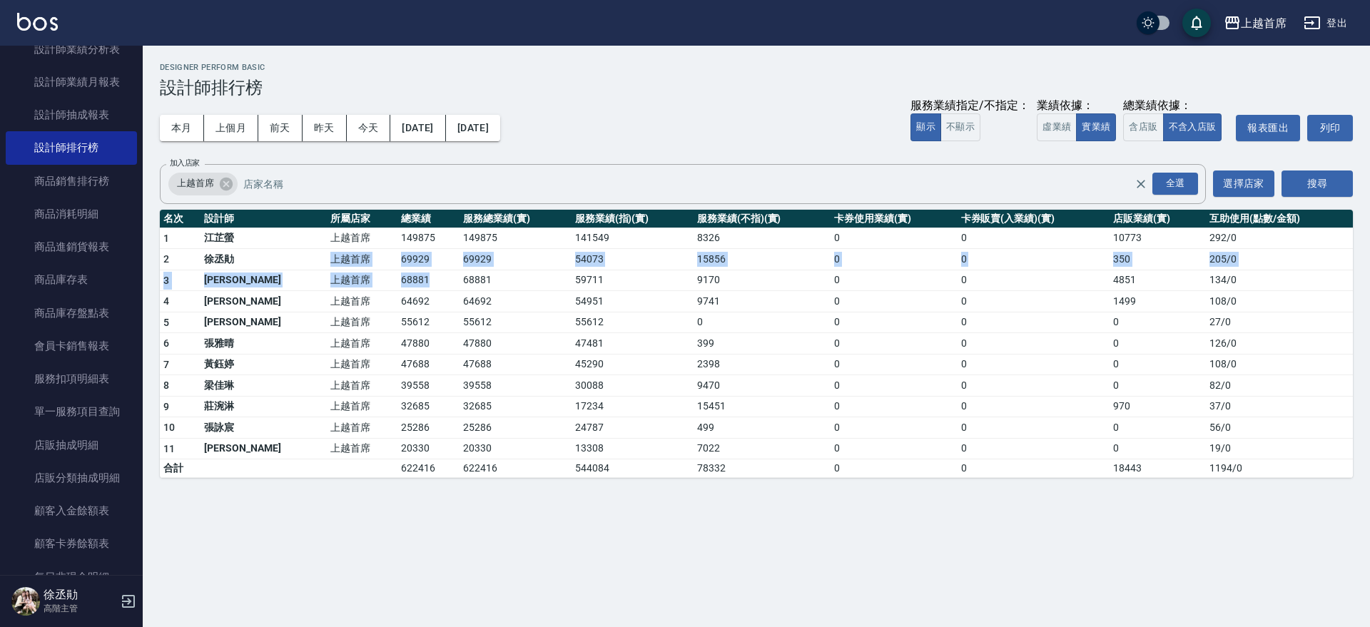
click at [410, 288] on td "68881" at bounding box center [428, 280] width 62 height 21
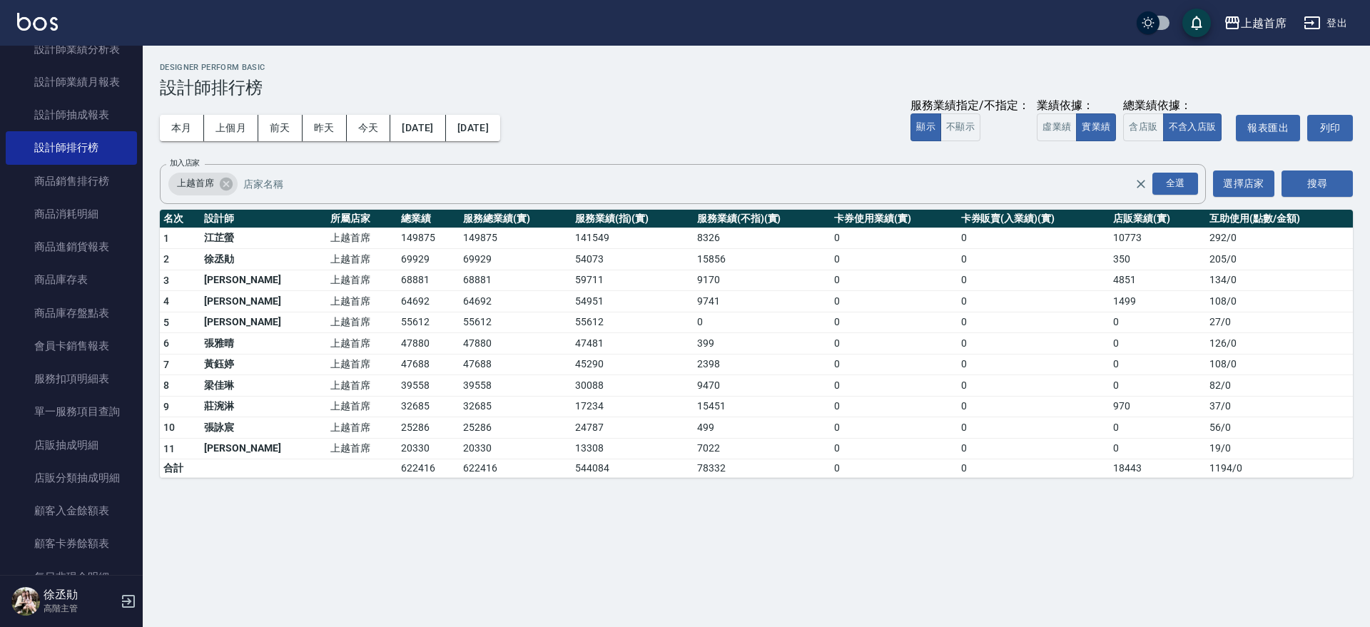
click at [460, 289] on td "68881" at bounding box center [515, 280] width 111 height 21
drag, startPoint x: 507, startPoint y: 304, endPoint x: 387, endPoint y: 304, distance: 119.2
click at [387, 304] on tr "4 [PERSON_NAME]首席 64692 64692 54951 9741 0 0 1499 108 / 0" at bounding box center [756, 301] width 1193 height 21
click at [397, 304] on td "64692" at bounding box center [428, 301] width 62 height 21
click at [345, 296] on td "上越首席" at bounding box center [362, 301] width 71 height 21
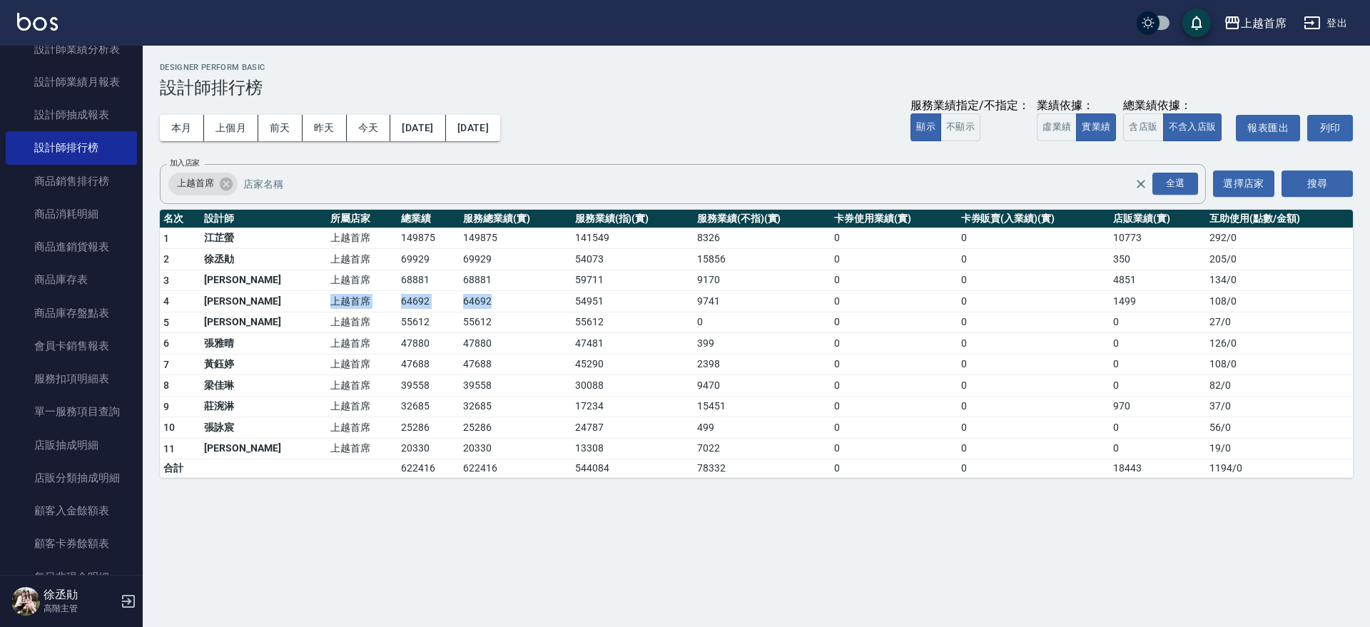
drag, startPoint x: 285, startPoint y: 296, endPoint x: 518, endPoint y: 296, distance: 233.4
click at [518, 296] on tr "4 [PERSON_NAME]首席 64692 64692 54951 9741 0 0 1499 108 / 0" at bounding box center [756, 301] width 1193 height 21
click at [518, 296] on td "64692" at bounding box center [515, 301] width 111 height 21
drag, startPoint x: 511, startPoint y: 296, endPoint x: 460, endPoint y: 295, distance: 51.4
click at [461, 296] on td "64692" at bounding box center [515, 301] width 111 height 21
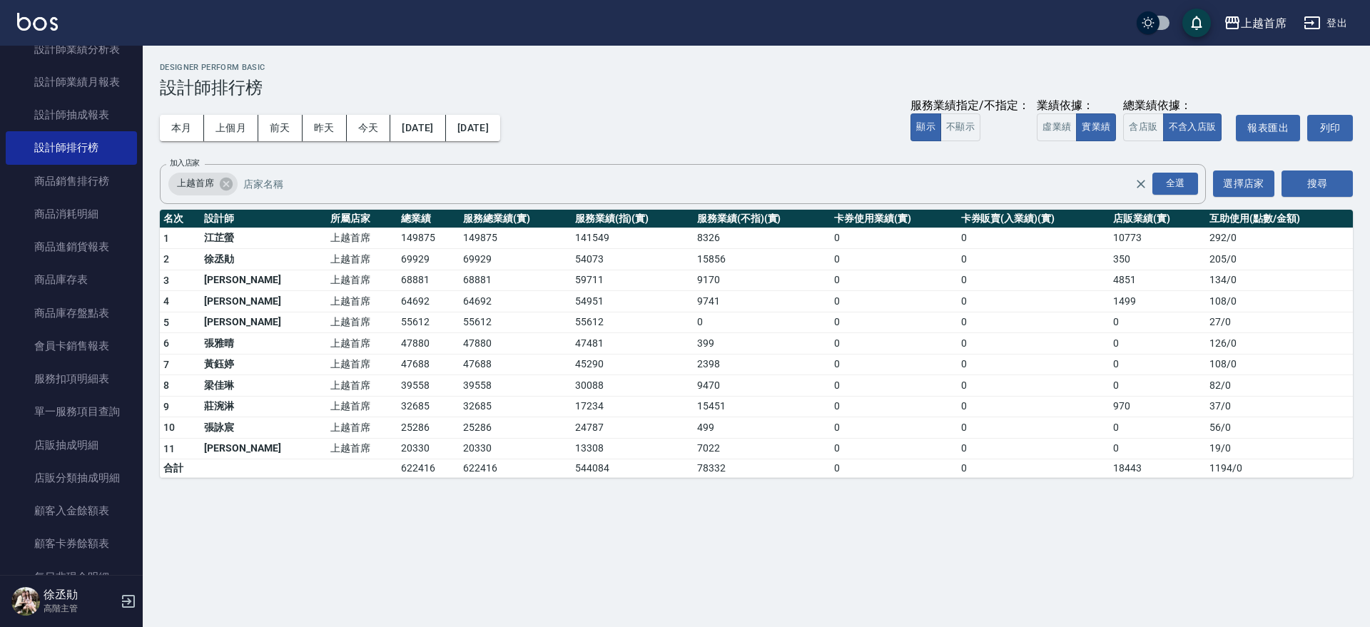
click at [460, 294] on td "64692" at bounding box center [515, 301] width 111 height 21
